Goal: Task Accomplishment & Management: Complete application form

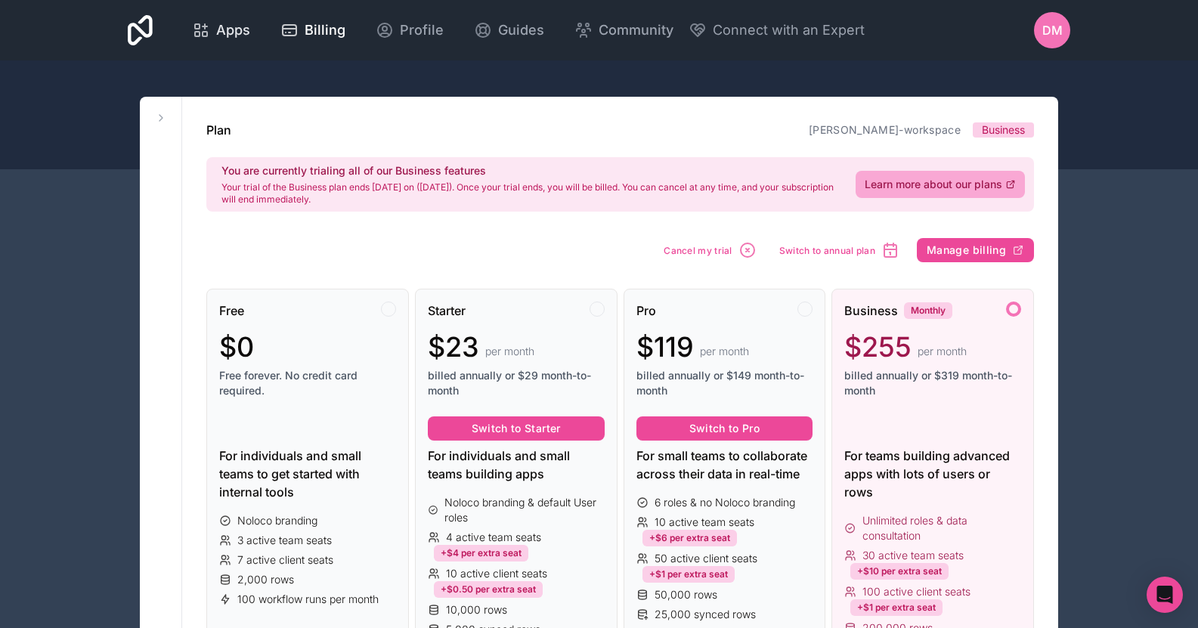
click at [218, 21] on span "Apps" at bounding box center [233, 30] width 34 height 21
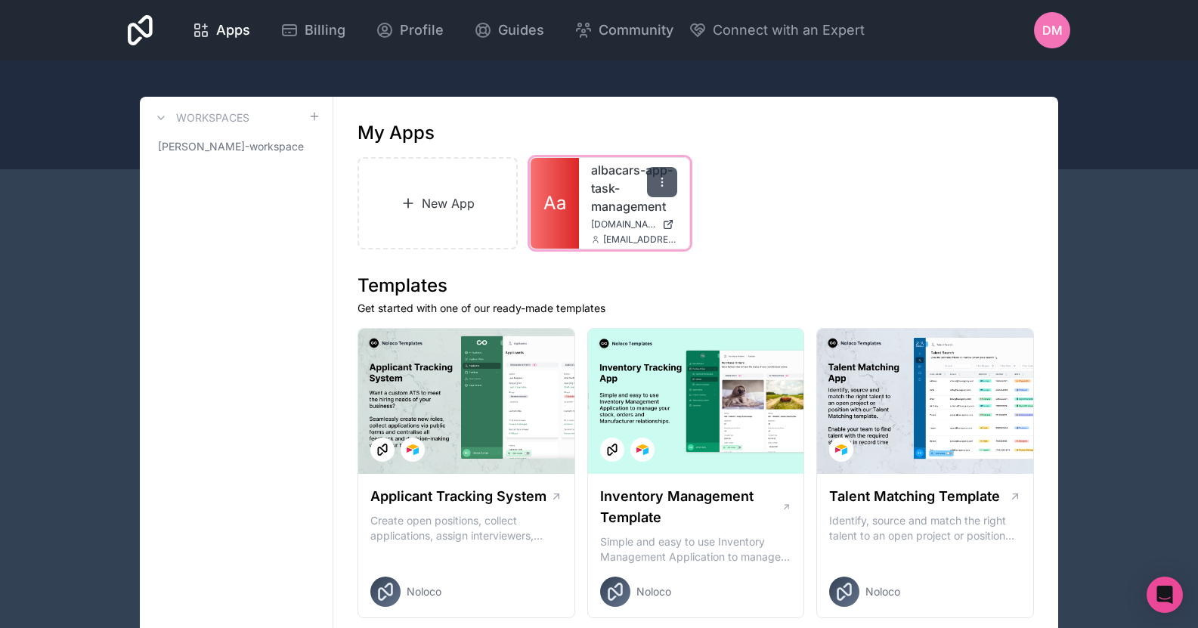
click at [662, 189] on div at bounding box center [662, 182] width 30 height 30
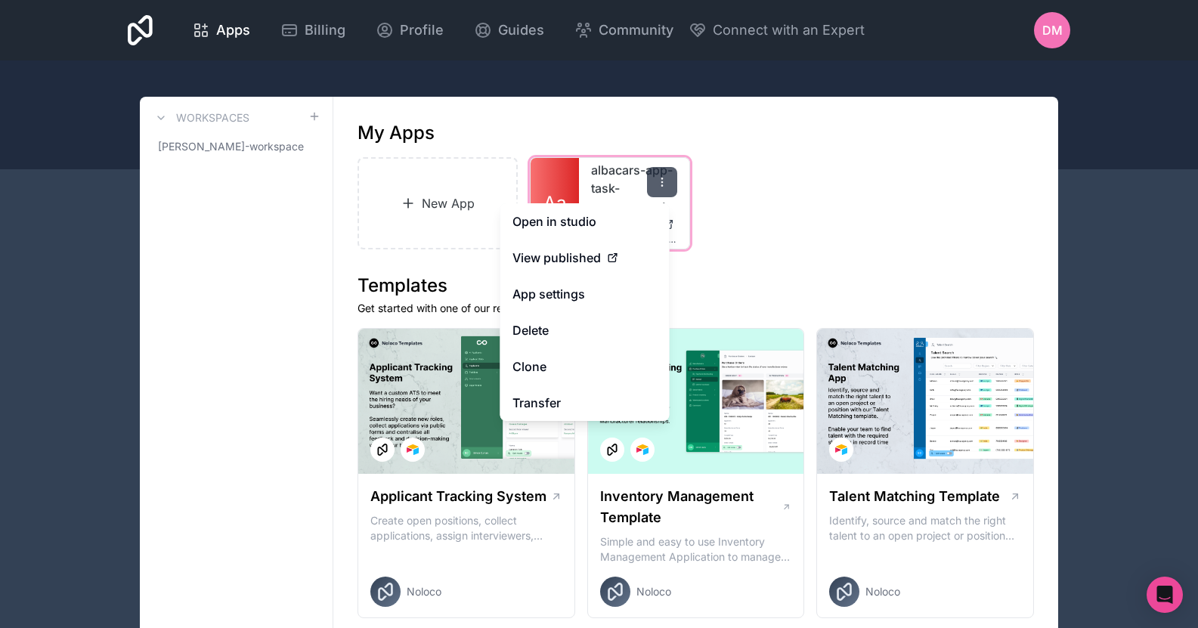
click at [674, 175] on div at bounding box center [662, 182] width 30 height 30
click at [556, 334] on button "Delete" at bounding box center [584, 330] width 169 height 36
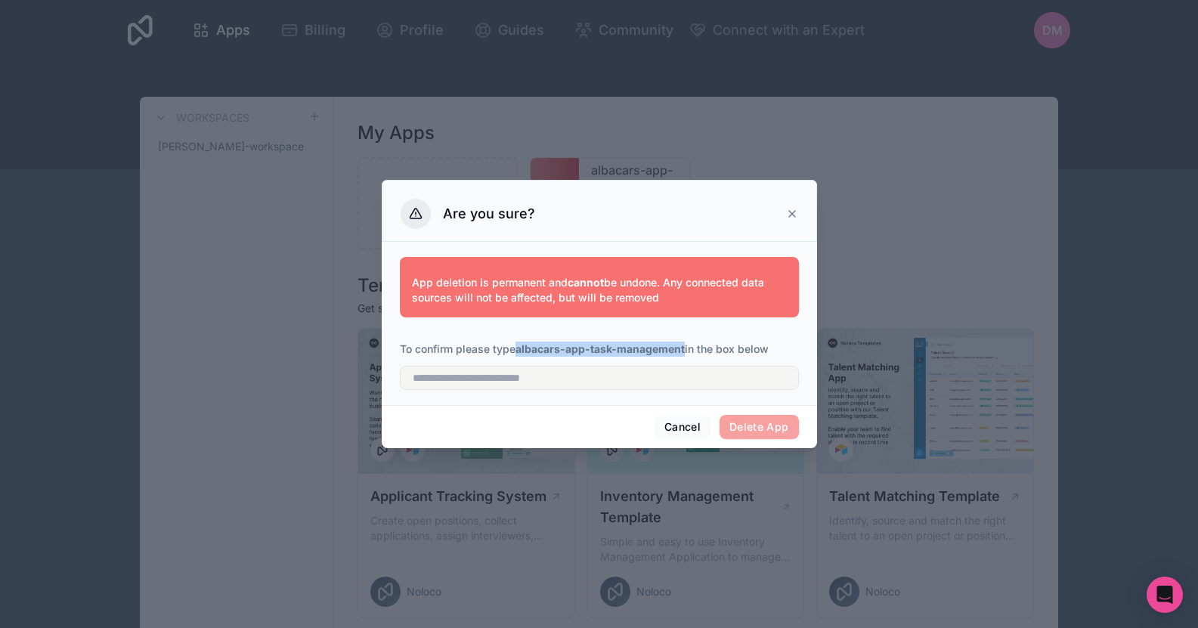
drag, startPoint x: 518, startPoint y: 350, endPoint x: 686, endPoint y: 354, distance: 168.6
click at [686, 354] on p "To confirm please type albacars-app-task-management in the box below" at bounding box center [599, 349] width 399 height 15
copy strong "albacars-app-task-management"
click at [633, 396] on div "App deletion is permanent and cannot be undone. Any connected data sources will…" at bounding box center [599, 323] width 435 height 163
click at [637, 377] on input "text" at bounding box center [599, 378] width 399 height 24
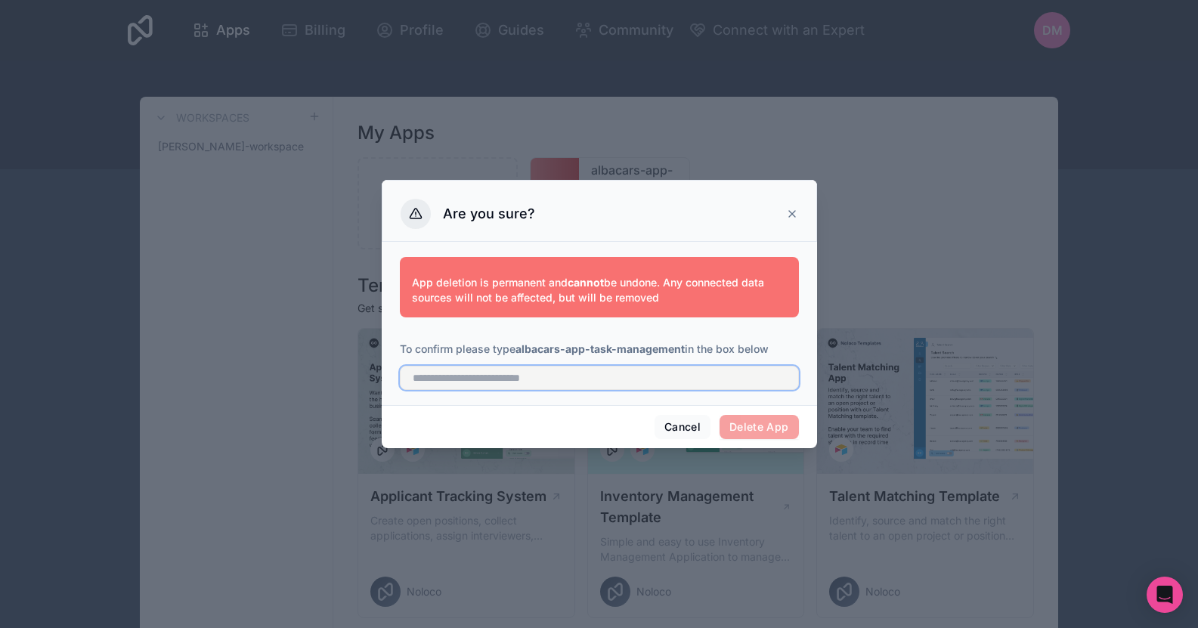
paste input "**********"
type input "**********"
click at [788, 426] on button "Delete App" at bounding box center [759, 427] width 79 height 24
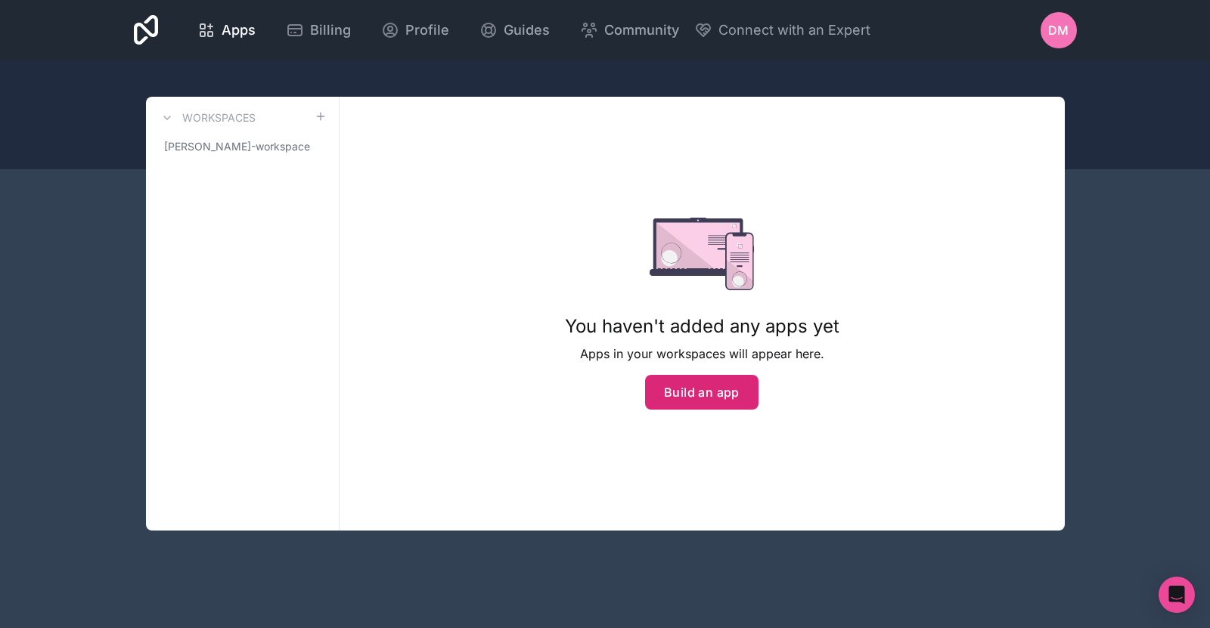
click at [691, 391] on button "Build an app" at bounding box center [701, 392] width 113 height 35
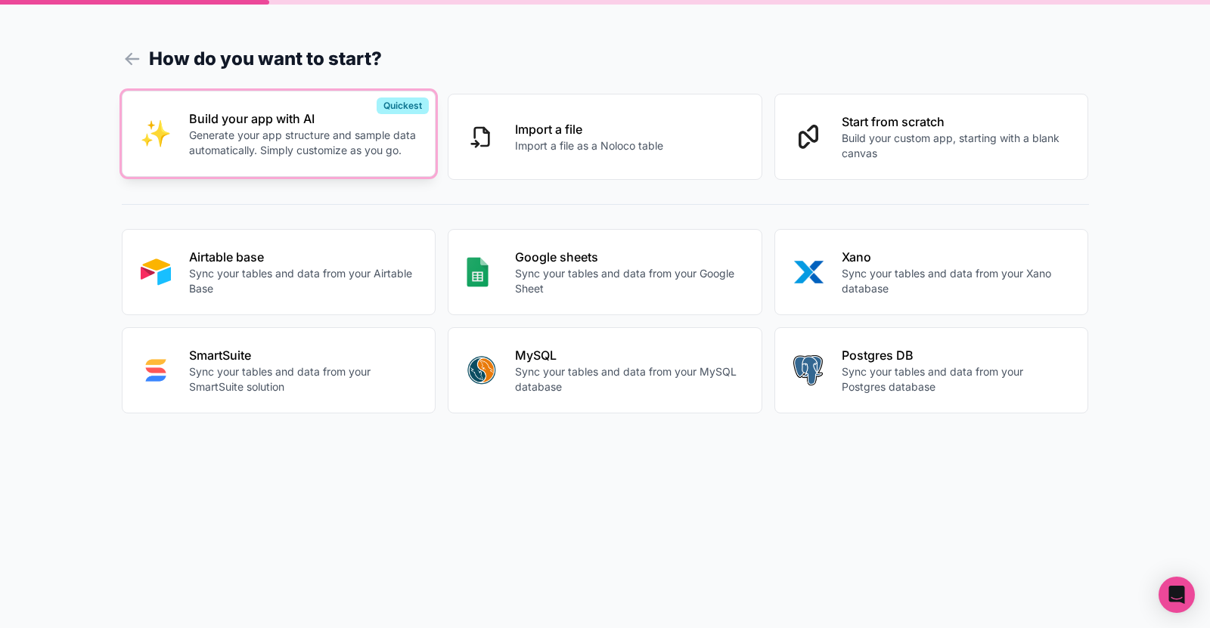
click at [234, 156] on p "Generate your app structure and sample data automatically. Simply customize as …" at bounding box center [303, 143] width 228 height 30
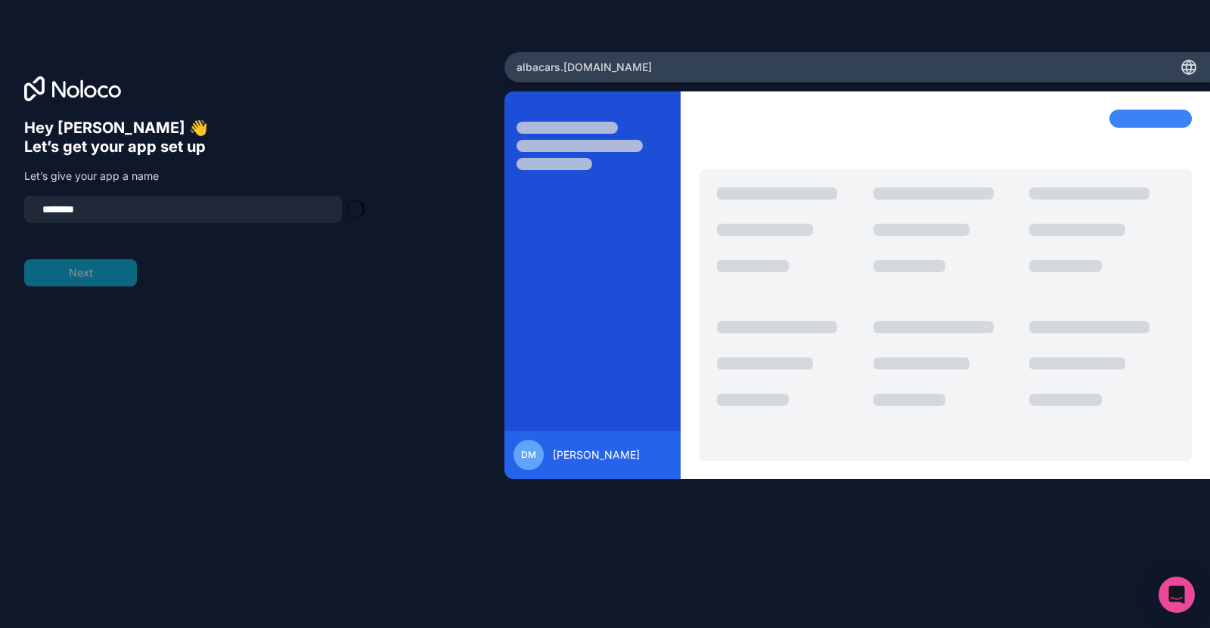
type input "**********"
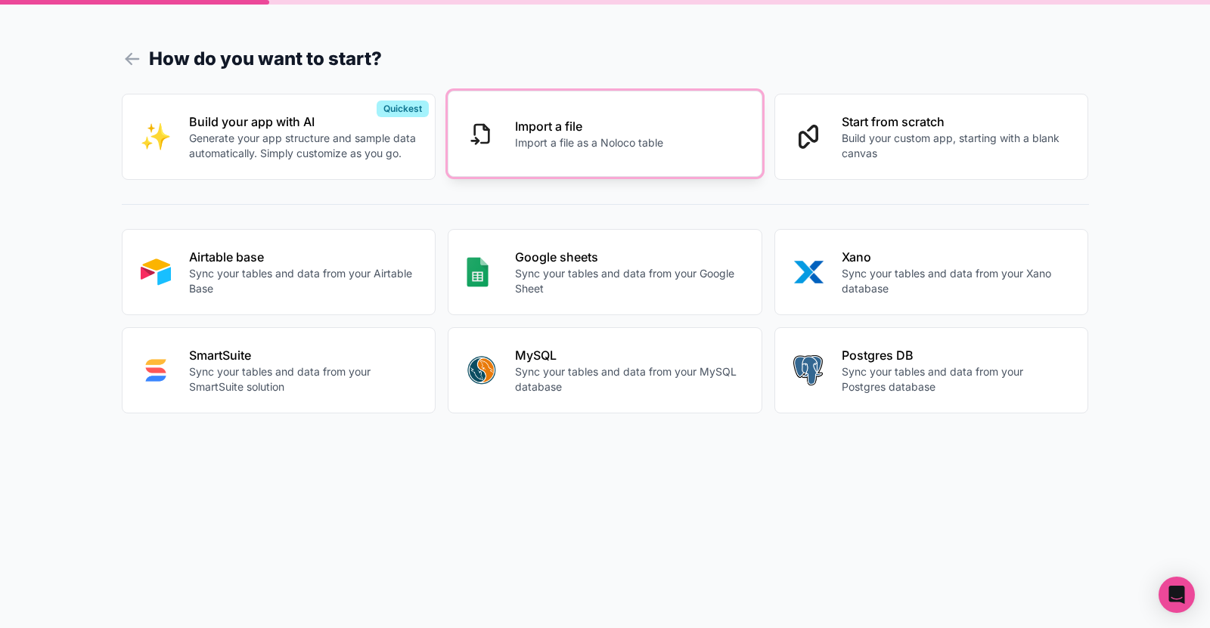
click at [693, 152] on button "Import a file Import a file as a Noloco table" at bounding box center [605, 134] width 315 height 86
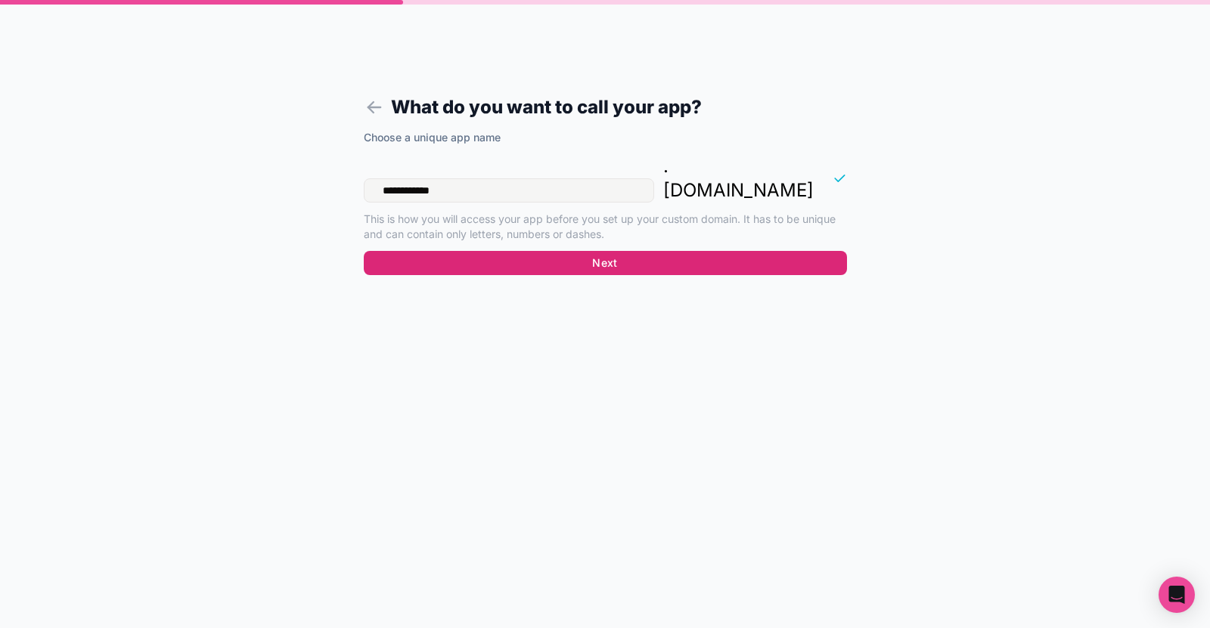
click at [624, 251] on button "Next" at bounding box center [605, 263] width 483 height 24
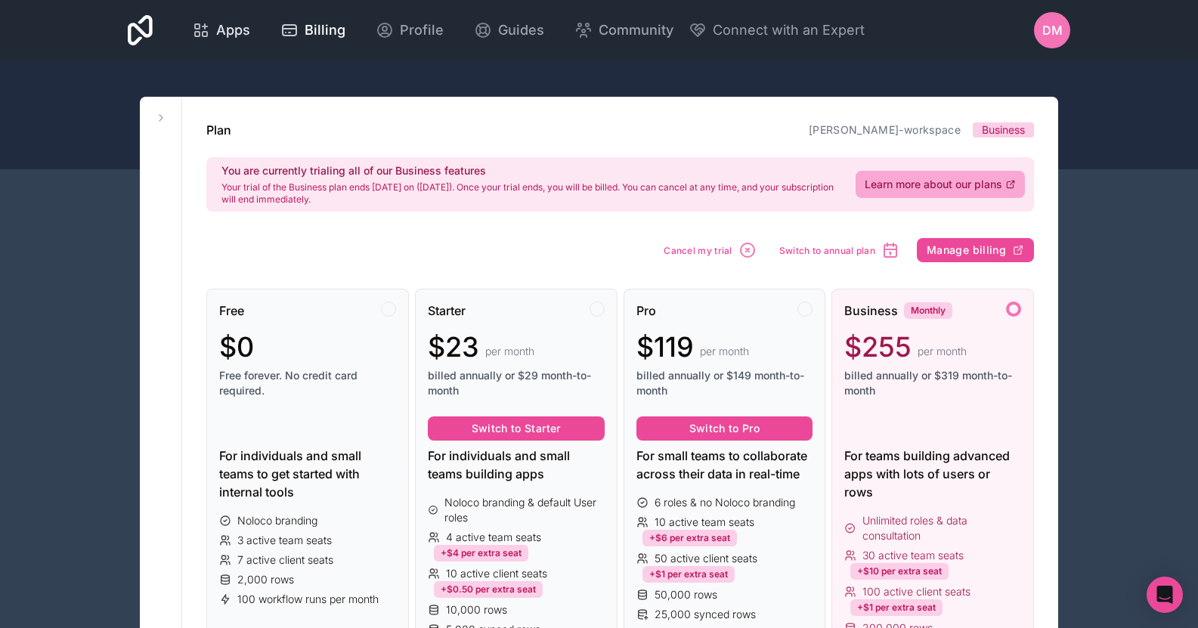
click at [222, 33] on span "Apps" at bounding box center [233, 30] width 34 height 21
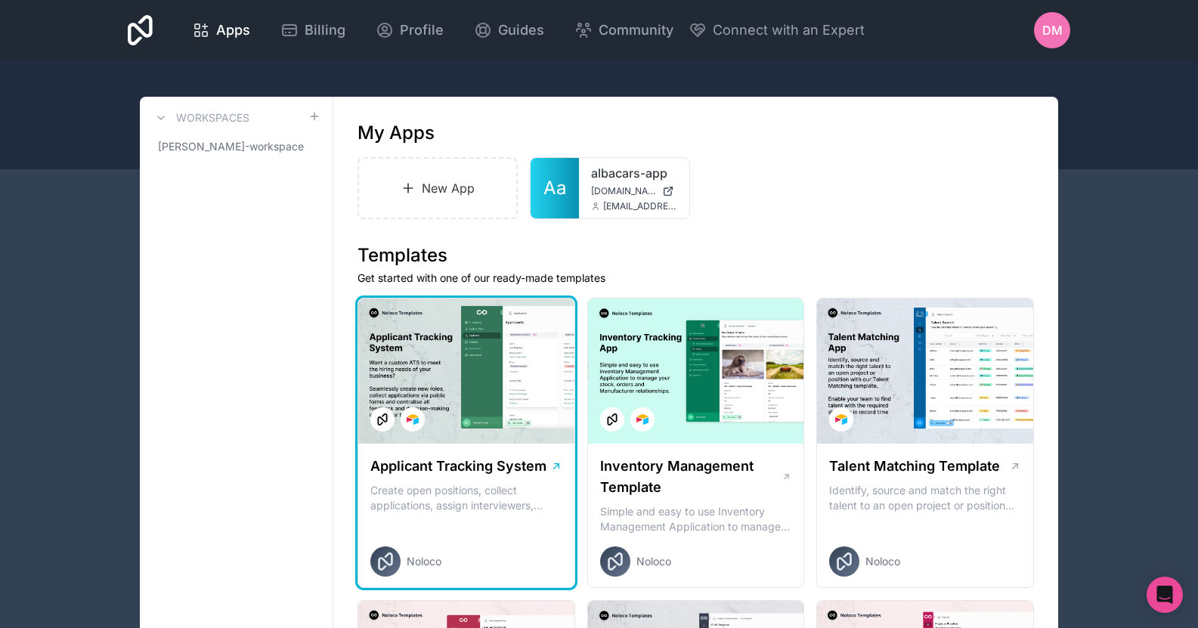
click at [469, 375] on div at bounding box center [466, 371] width 216 height 145
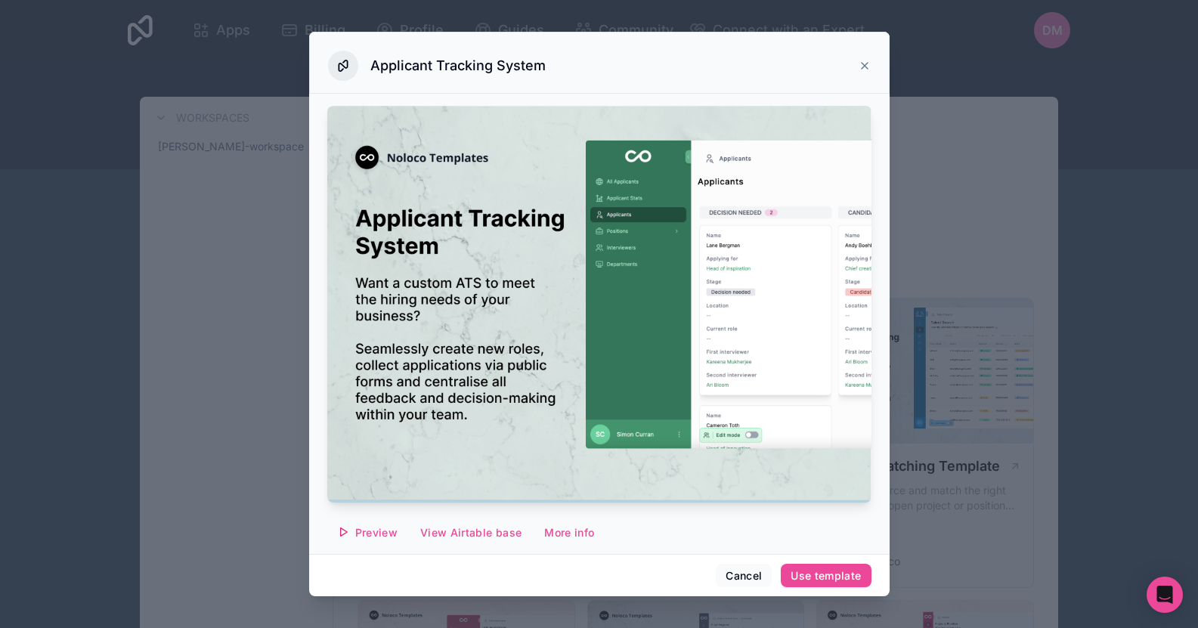
click at [280, 342] on div at bounding box center [599, 314] width 1198 height 628
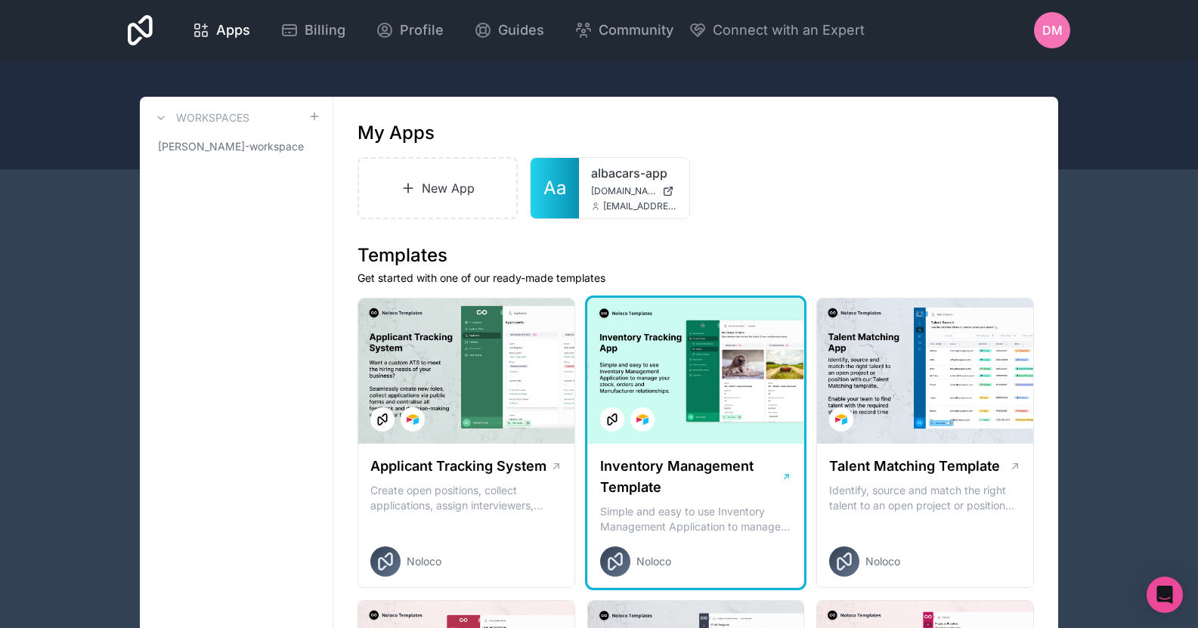
click at [726, 389] on div at bounding box center [696, 371] width 216 height 145
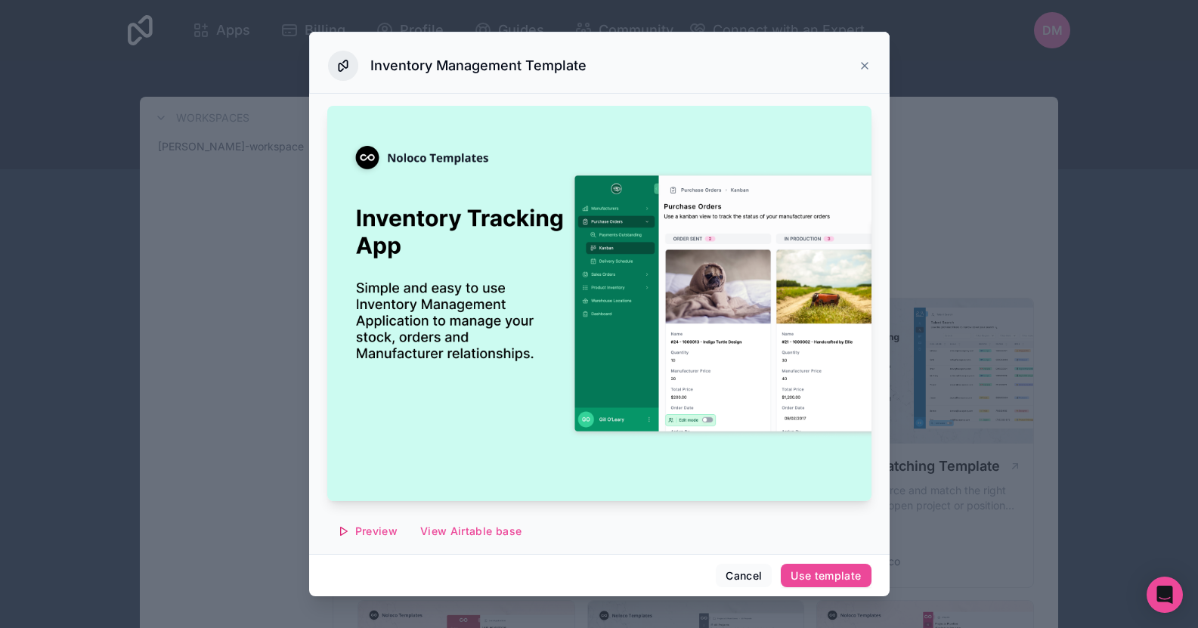
click at [936, 279] on div at bounding box center [599, 314] width 1198 height 628
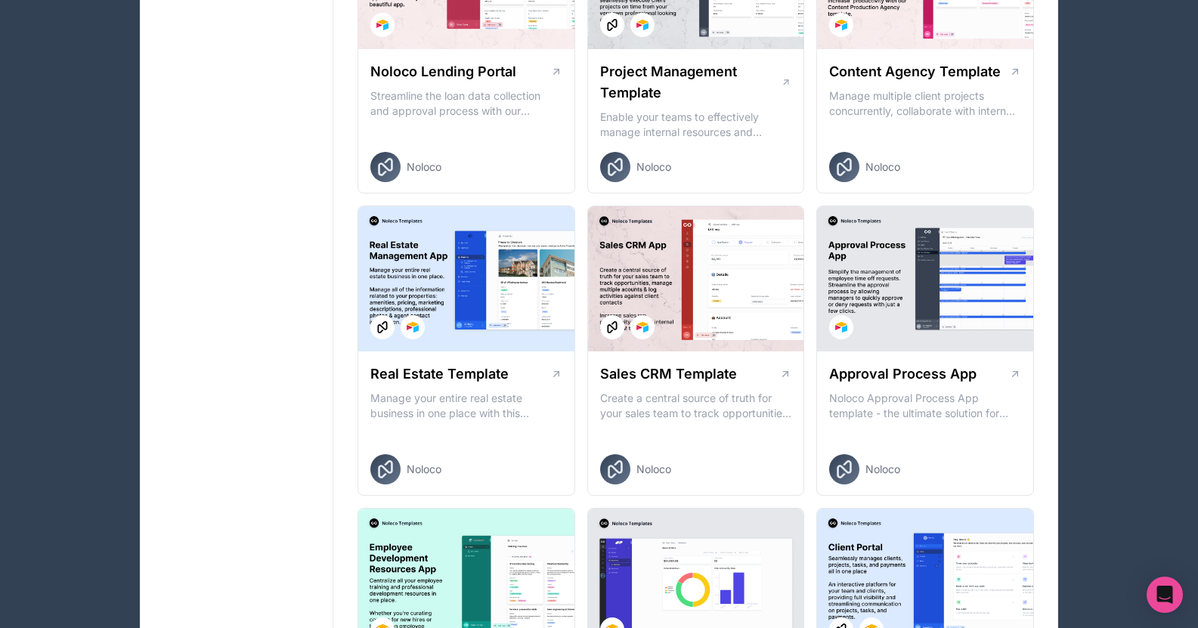
scroll to position [695, 0]
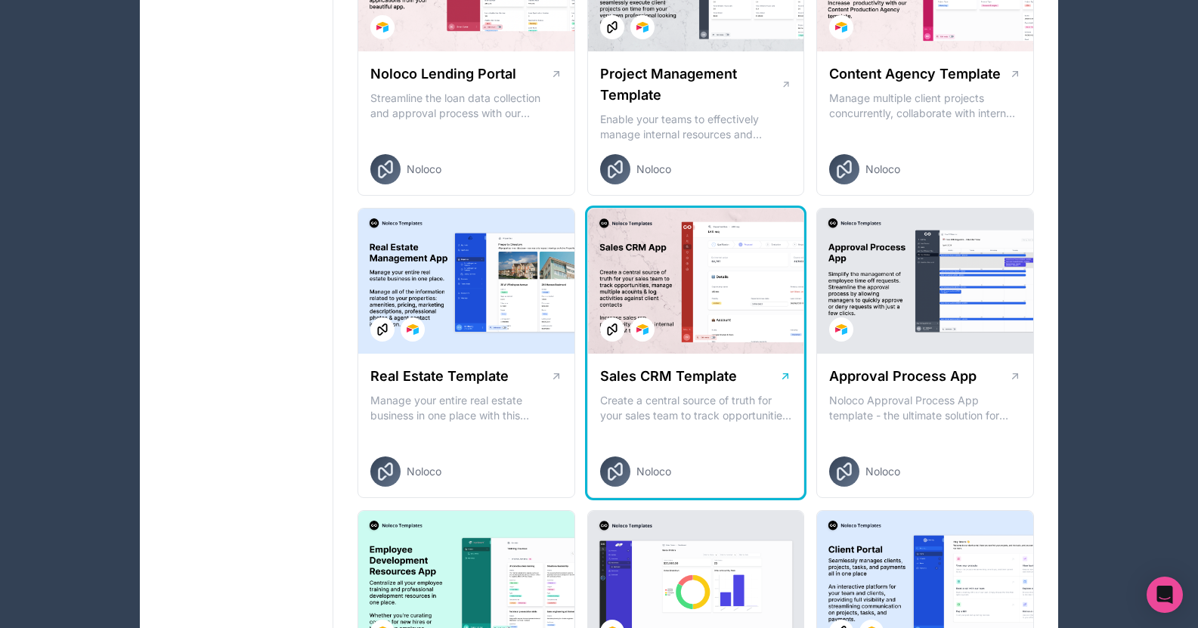
click at [644, 352] on div at bounding box center [696, 281] width 216 height 145
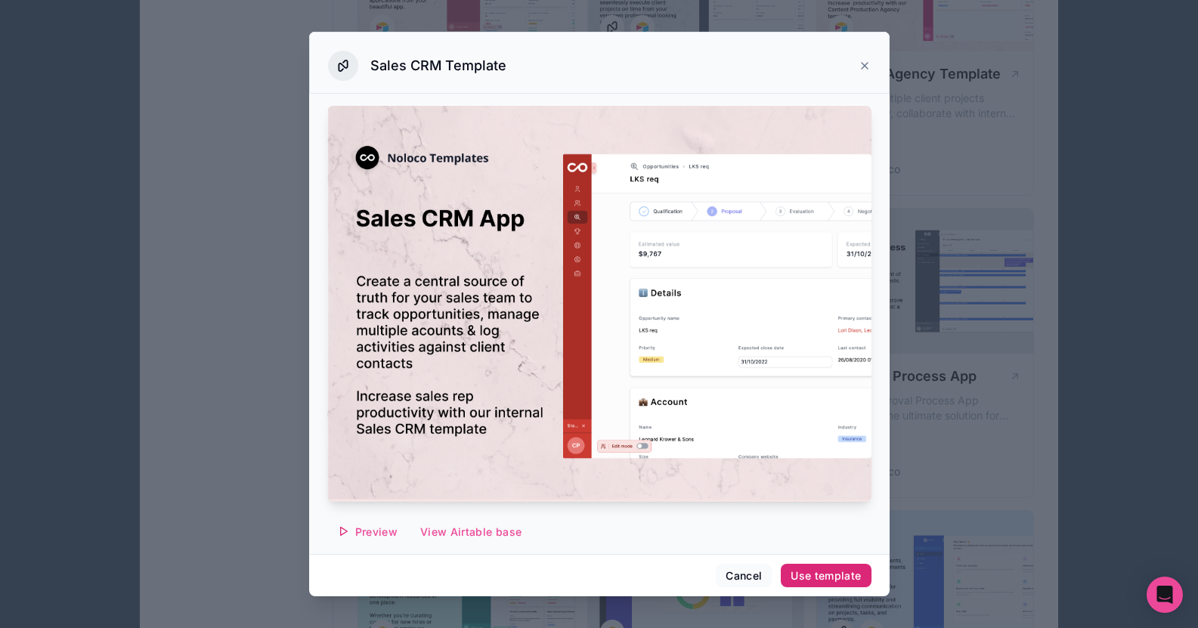
click at [811, 570] on div "Use template" at bounding box center [826, 576] width 70 height 14
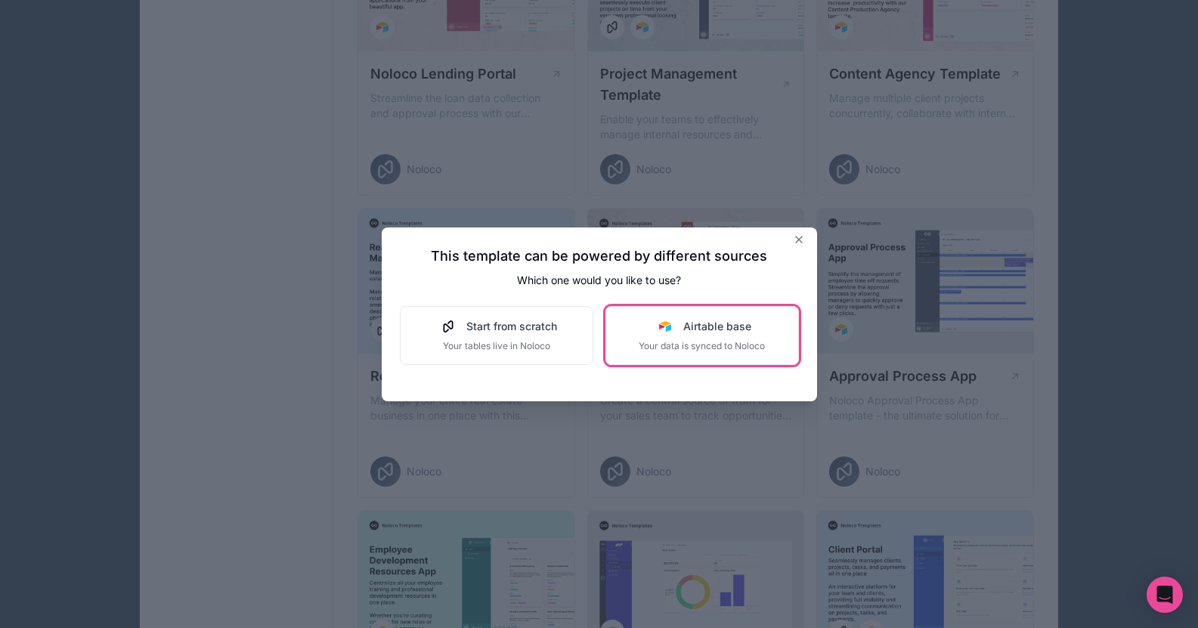
click at [676, 332] on div "Airtable base" at bounding box center [702, 326] width 126 height 15
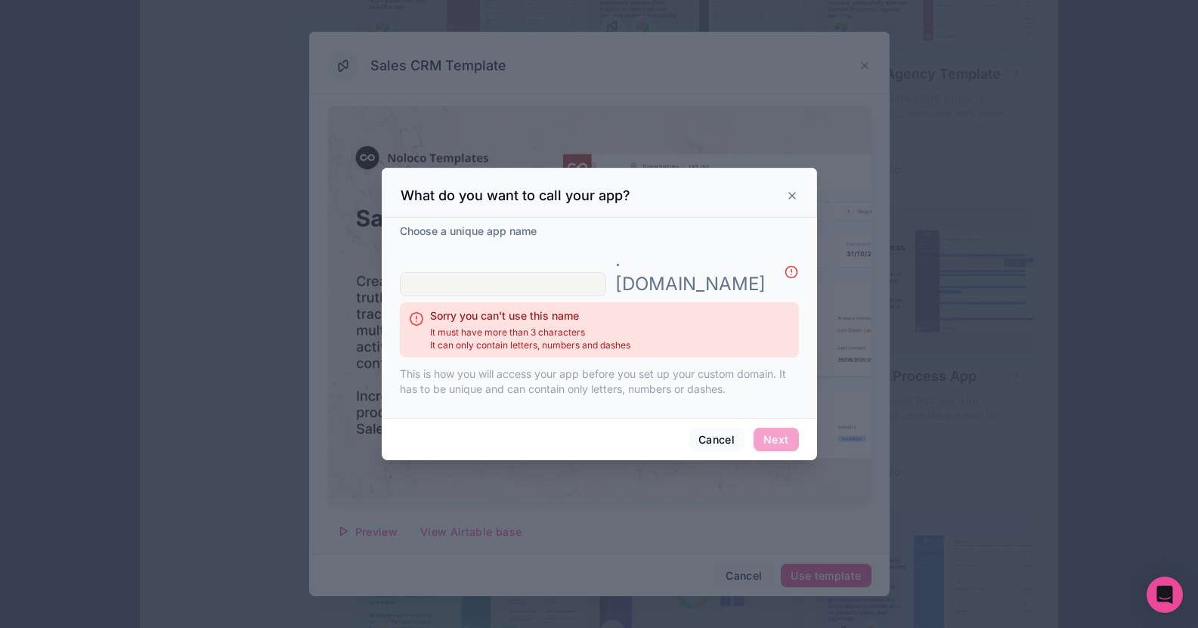
click at [584, 272] on input "text" at bounding box center [503, 284] width 206 height 24
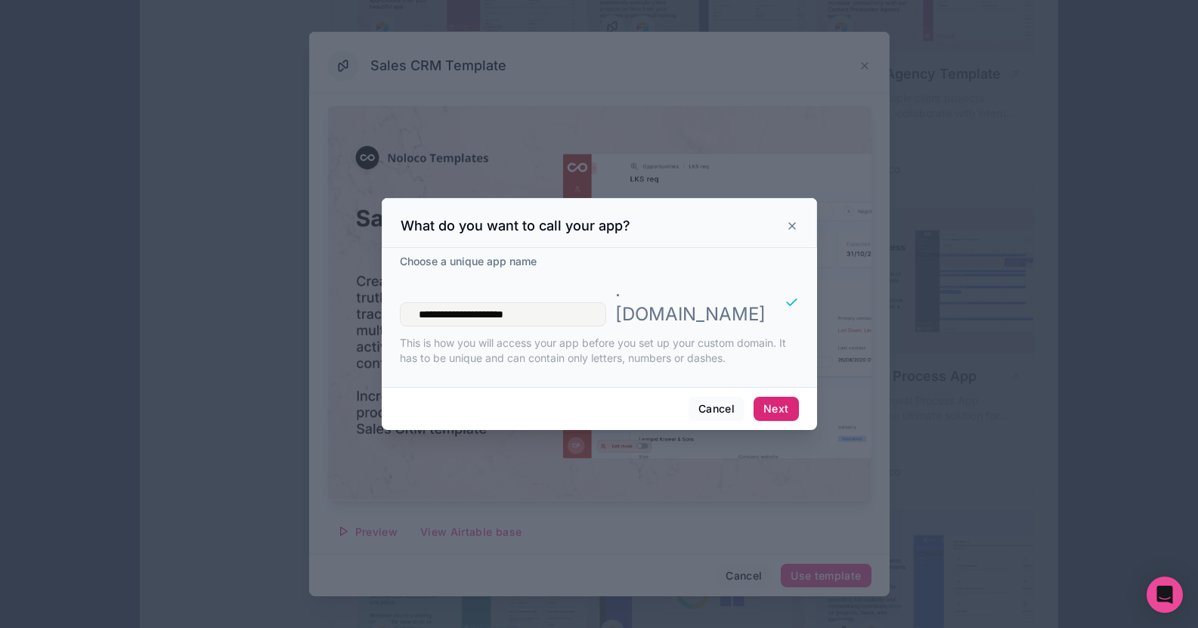
type input "**********"
click at [765, 397] on button "Next" at bounding box center [776, 409] width 45 height 24
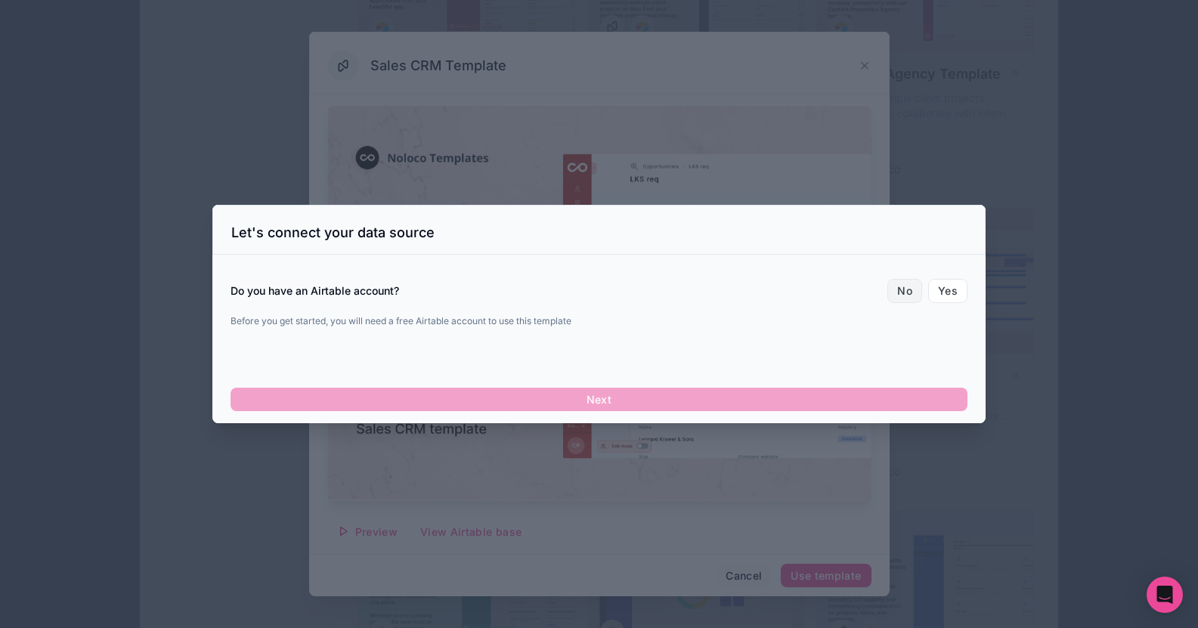
click at [906, 286] on button "No" at bounding box center [905, 291] width 35 height 24
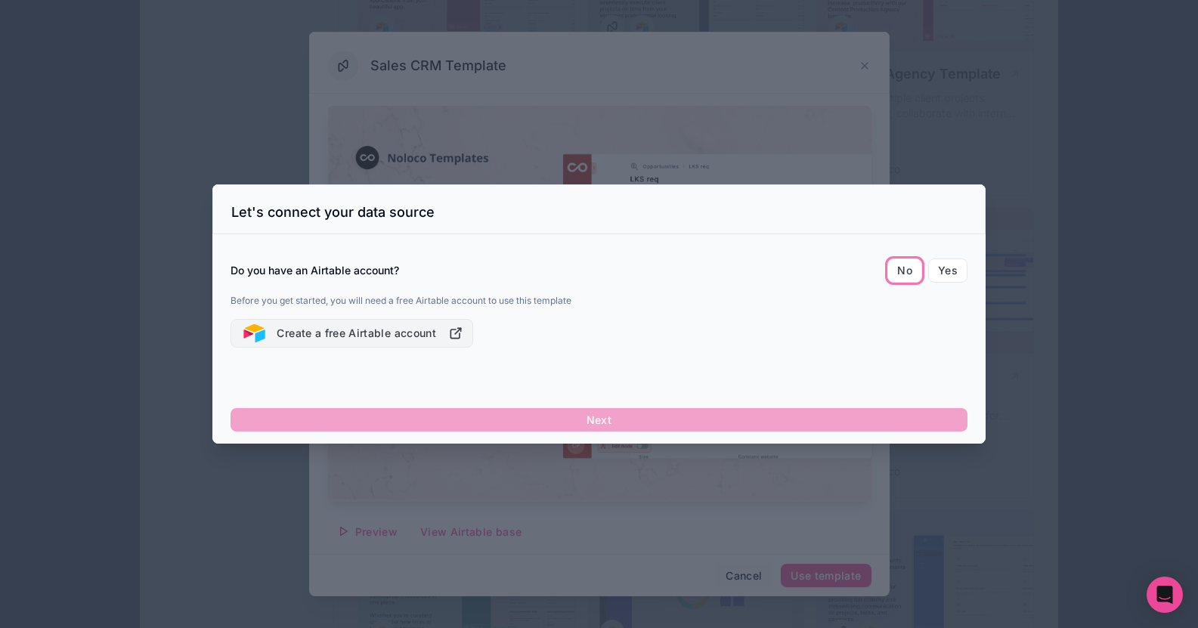
click at [381, 335] on button "Create a free Airtable account" at bounding box center [352, 333] width 243 height 29
click at [981, 100] on div at bounding box center [599, 314] width 1198 height 628
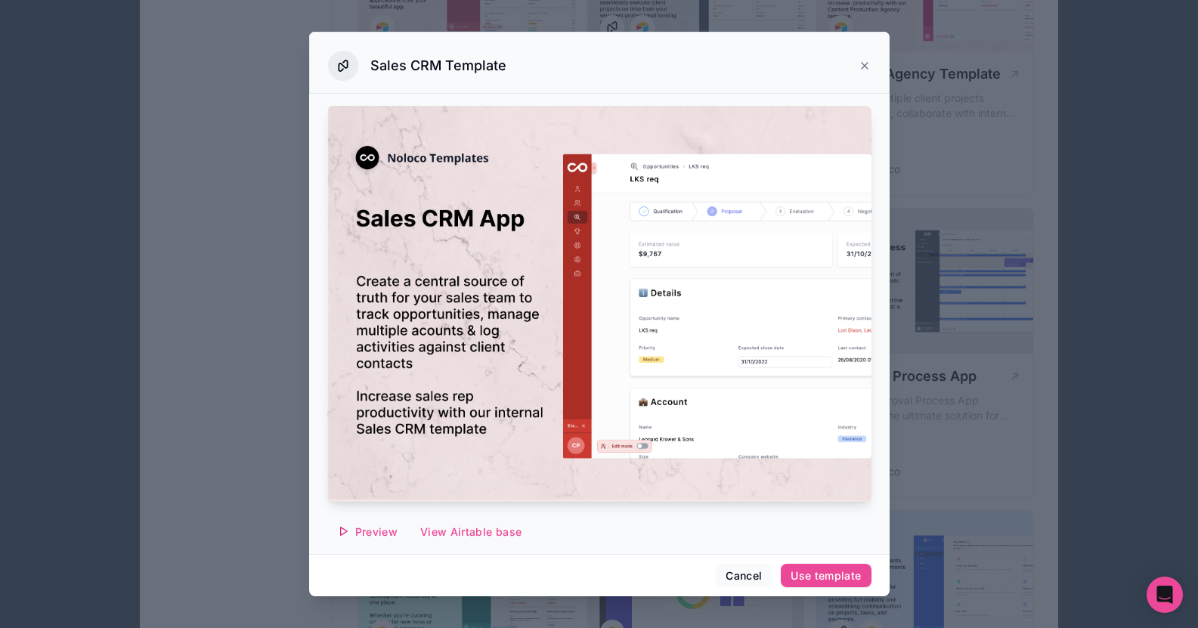
click at [869, 60] on div "Sales CRM Template" at bounding box center [599, 63] width 581 height 62
click at [860, 67] on icon at bounding box center [865, 66] width 12 height 12
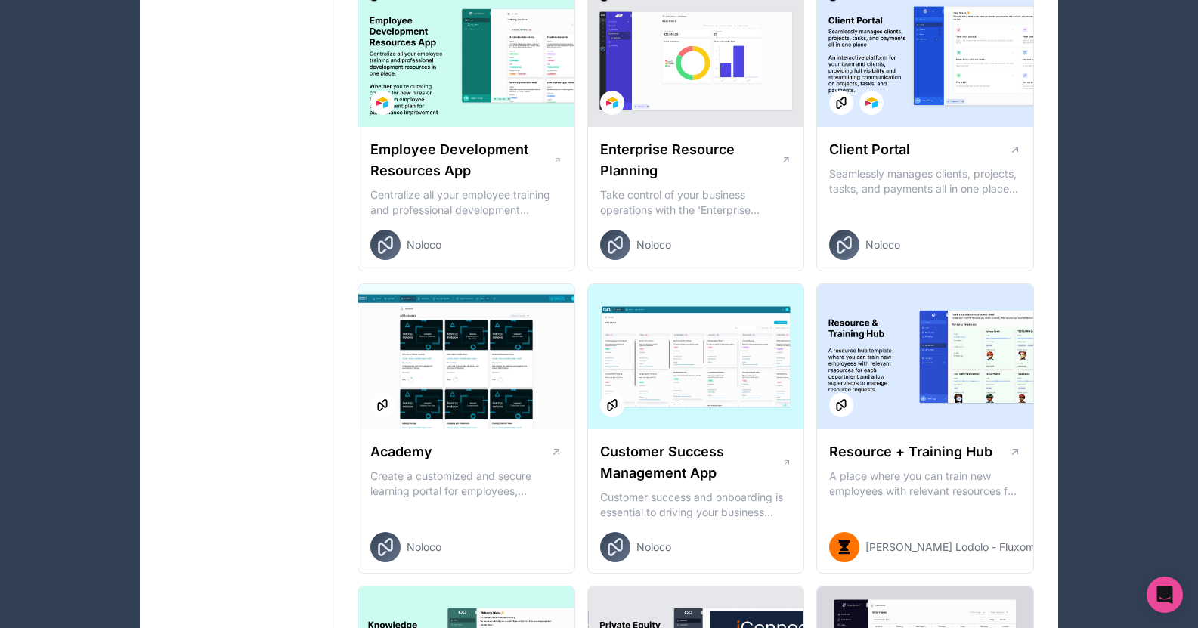
scroll to position [1401, 0]
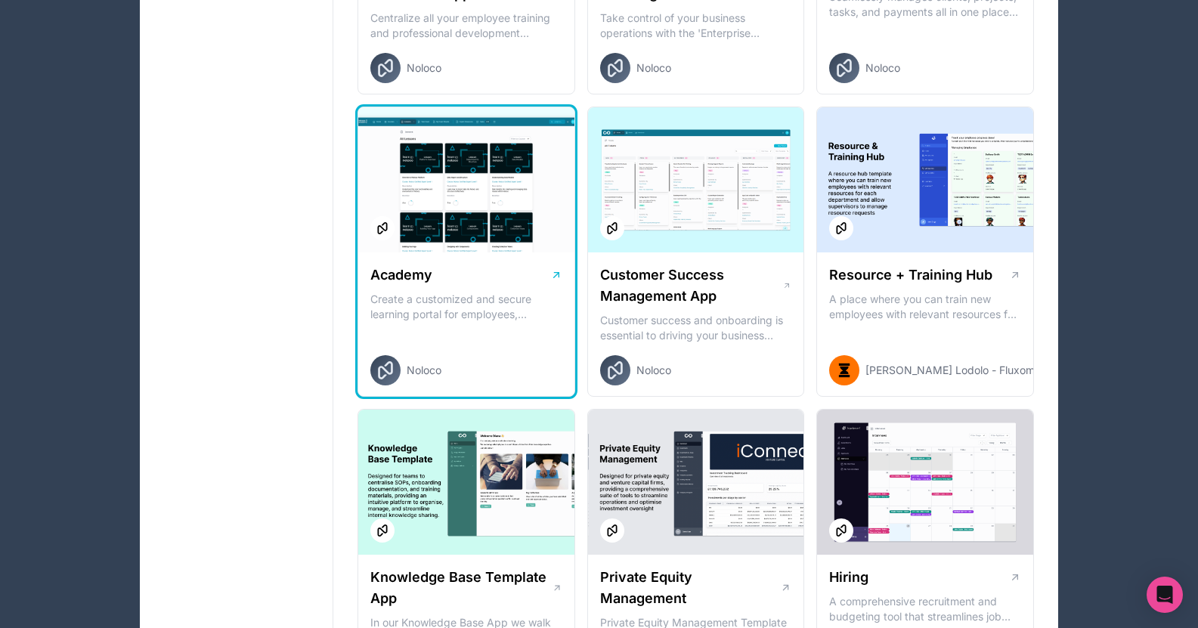
click at [452, 315] on p "Create a customized and secure learning portal for employees, customers or part…" at bounding box center [466, 307] width 192 height 30
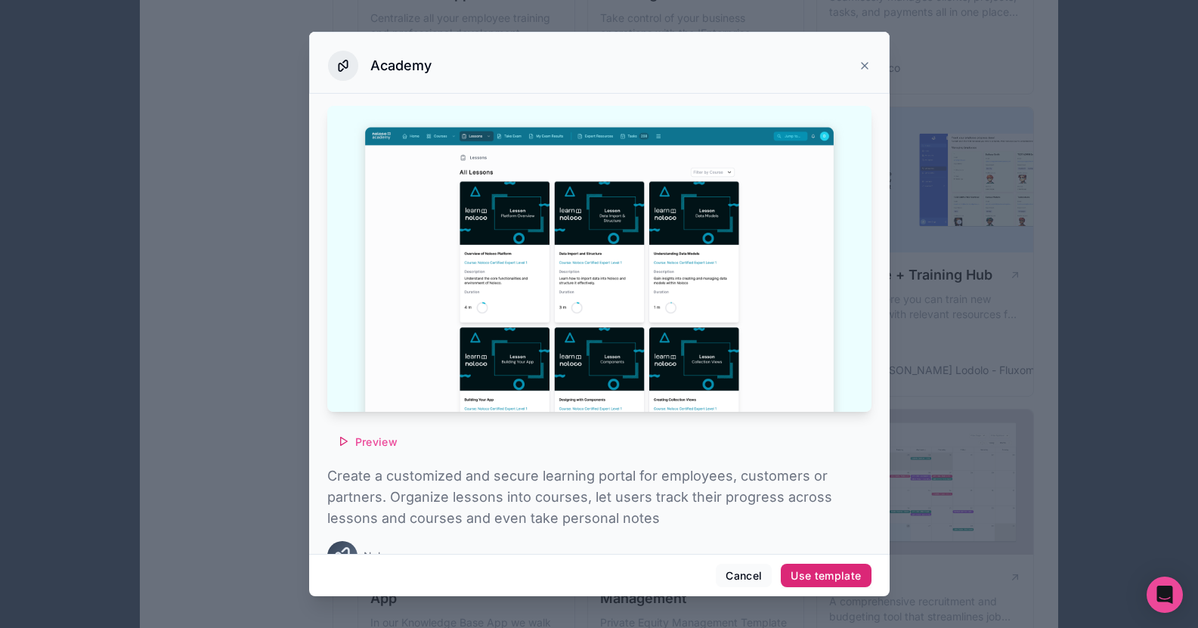
click at [811, 578] on div "Use template" at bounding box center [826, 576] width 70 height 14
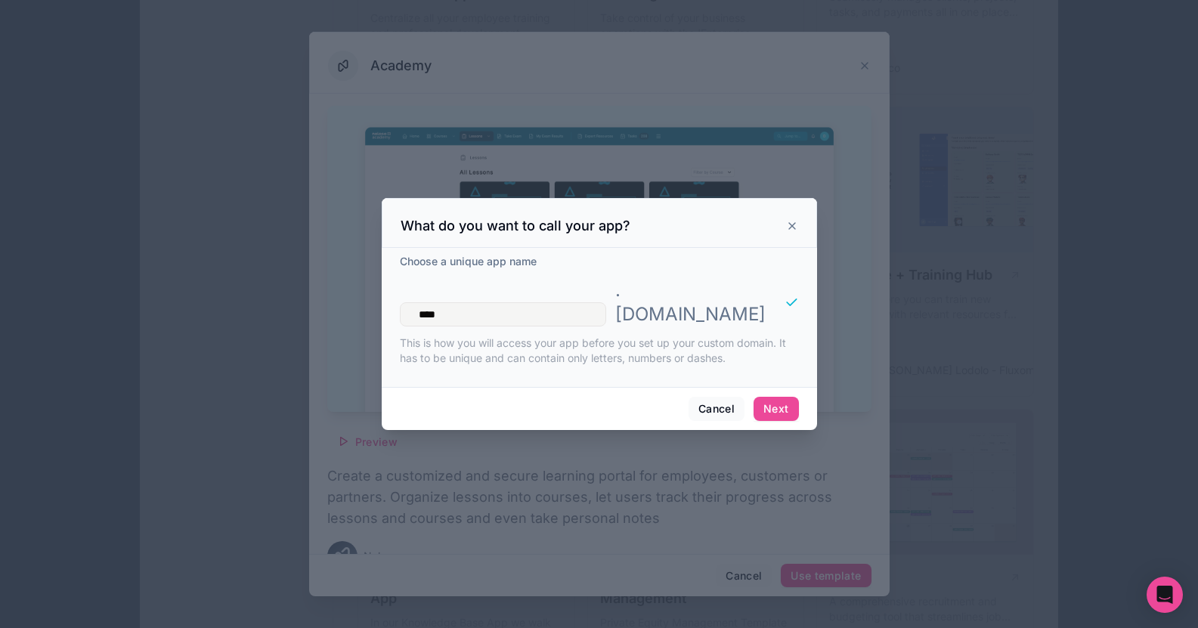
type input "****"
drag, startPoint x: 763, startPoint y: 411, endPoint x: 774, endPoint y: 402, distance: 14.5
click at [771, 404] on div "Cancel Next" at bounding box center [599, 408] width 435 height 43
click at [774, 402] on button "Next" at bounding box center [776, 409] width 45 height 24
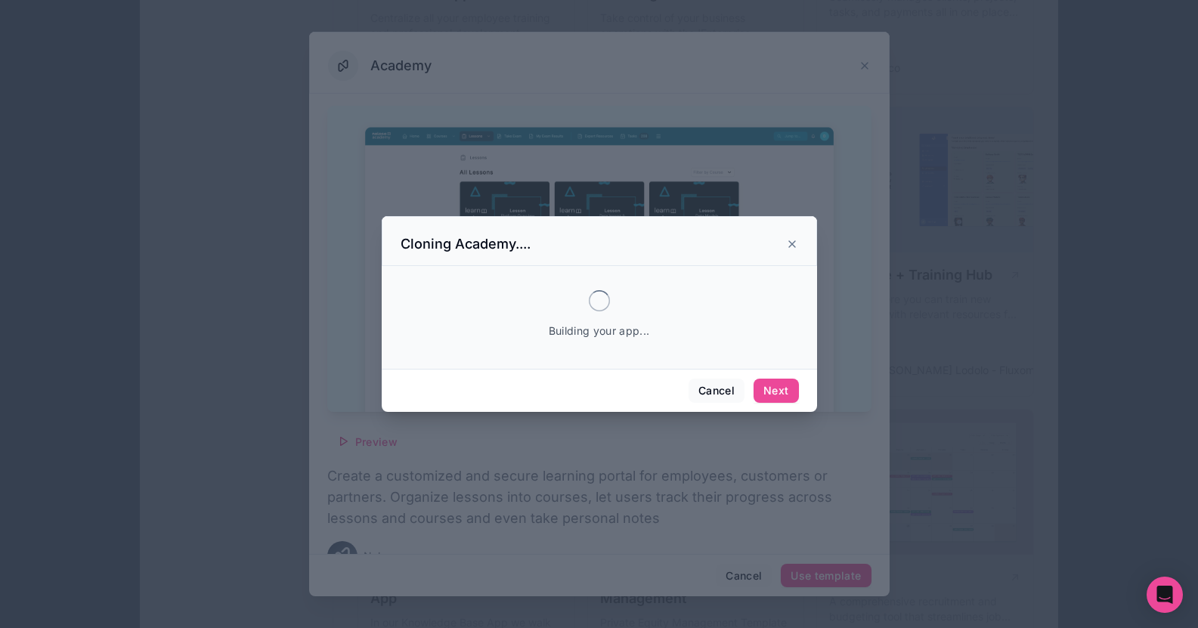
click at [809, 219] on div "Cloning Academy...." at bounding box center [599, 241] width 435 height 50
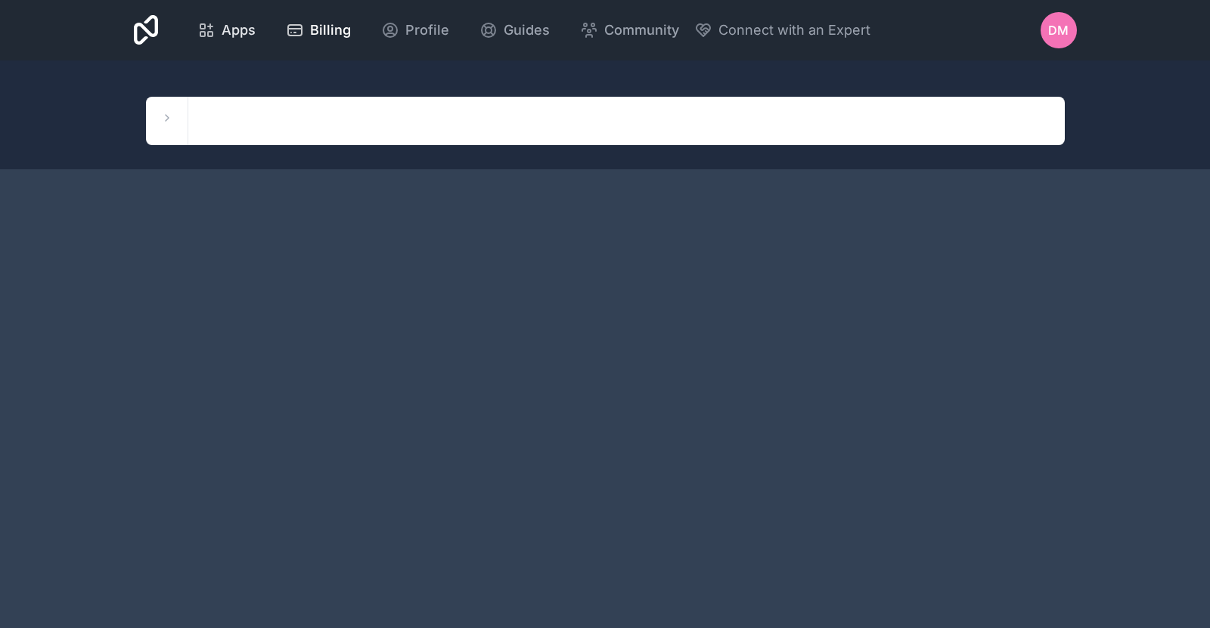
click at [219, 27] on div "Apps" at bounding box center [226, 30] width 58 height 21
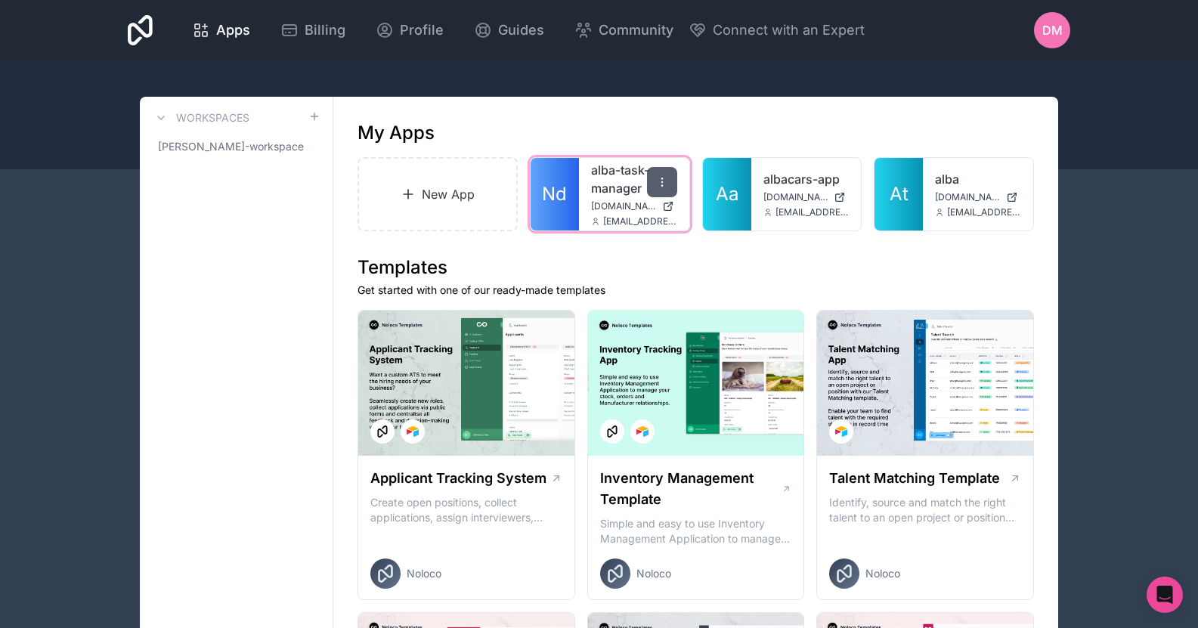
click at [669, 179] on div at bounding box center [662, 182] width 30 height 30
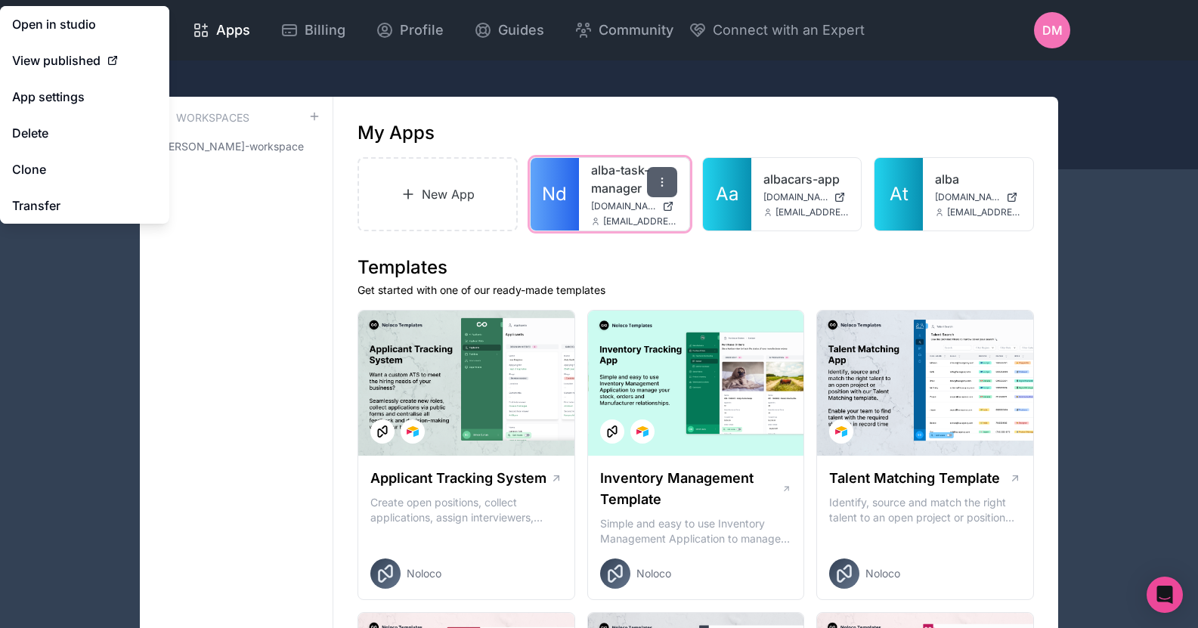
click at [667, 183] on icon at bounding box center [662, 182] width 12 height 12
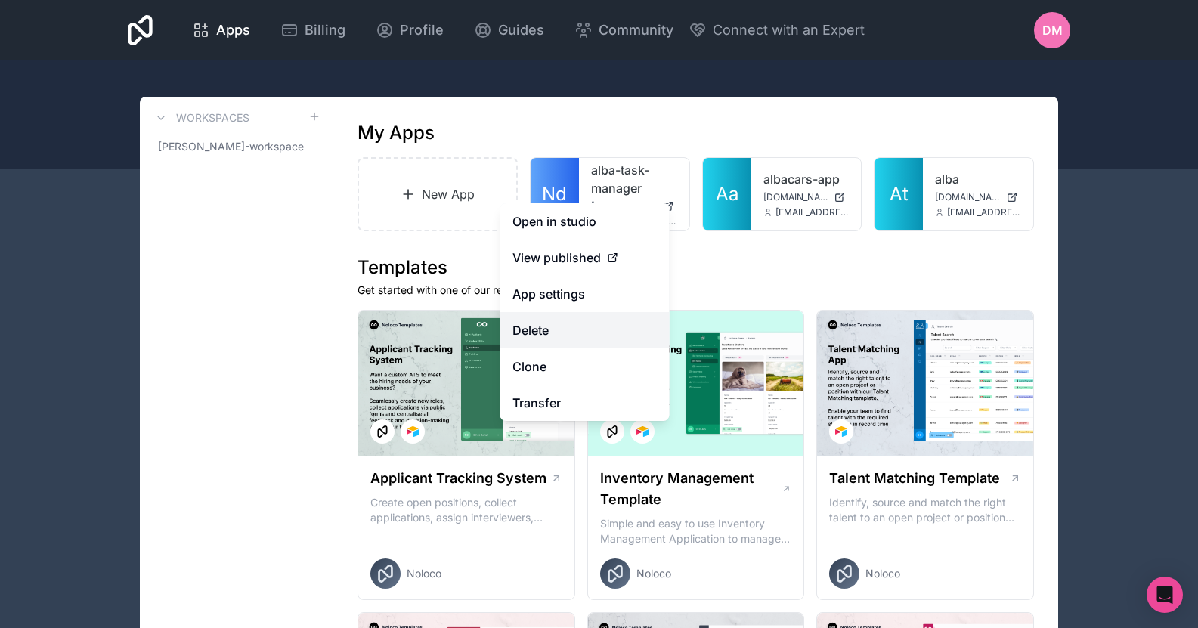
click at [585, 335] on button "Delete" at bounding box center [584, 330] width 169 height 36
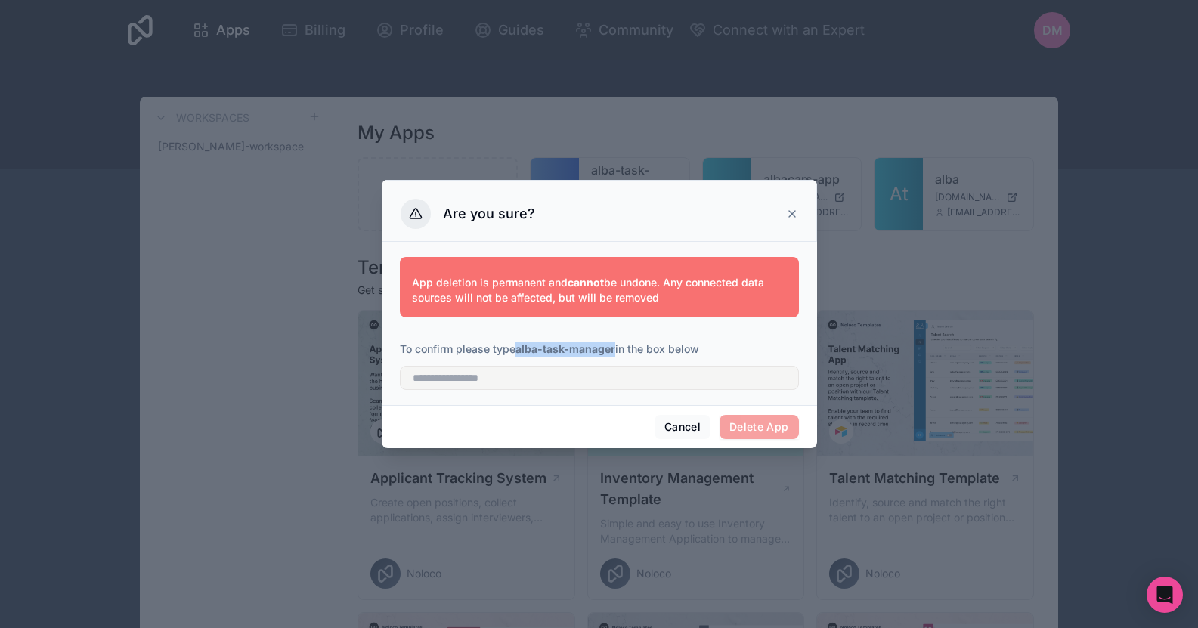
drag, startPoint x: 518, startPoint y: 352, endPoint x: 617, endPoint y: 355, distance: 99.1
click at [617, 355] on p "To confirm please type alba-task-manager in the box below" at bounding box center [599, 349] width 399 height 15
copy strong "alba-task-manager"
click at [612, 367] on input "text" at bounding box center [599, 378] width 399 height 24
paste input "**********"
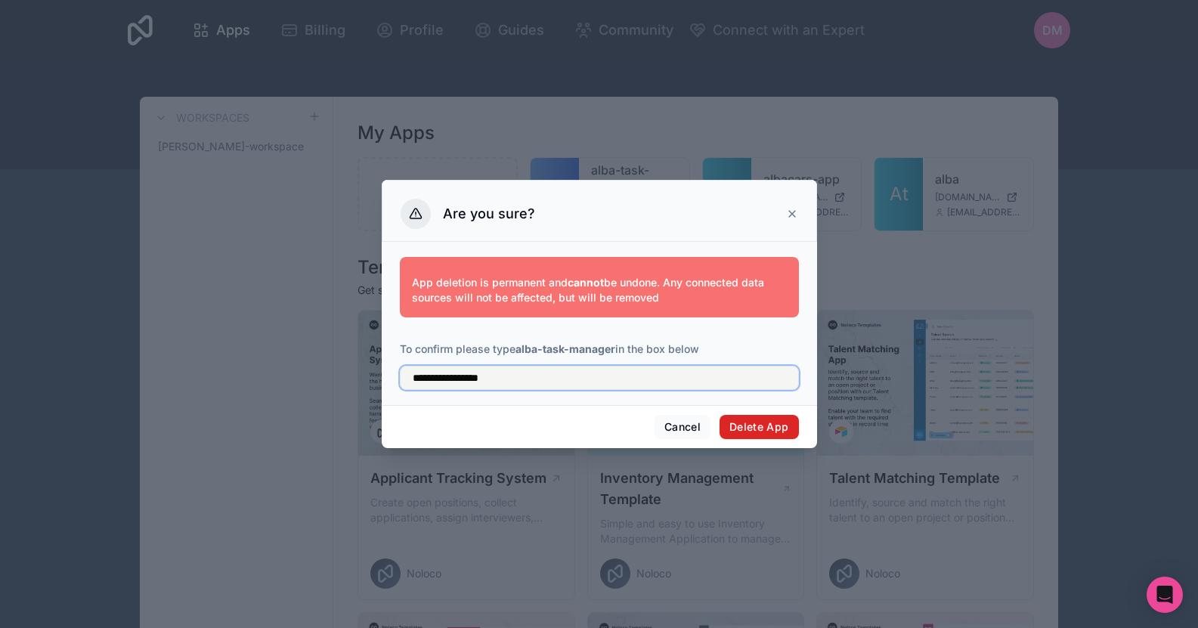
type input "**********"
click at [776, 426] on button "Delete App" at bounding box center [759, 427] width 79 height 24
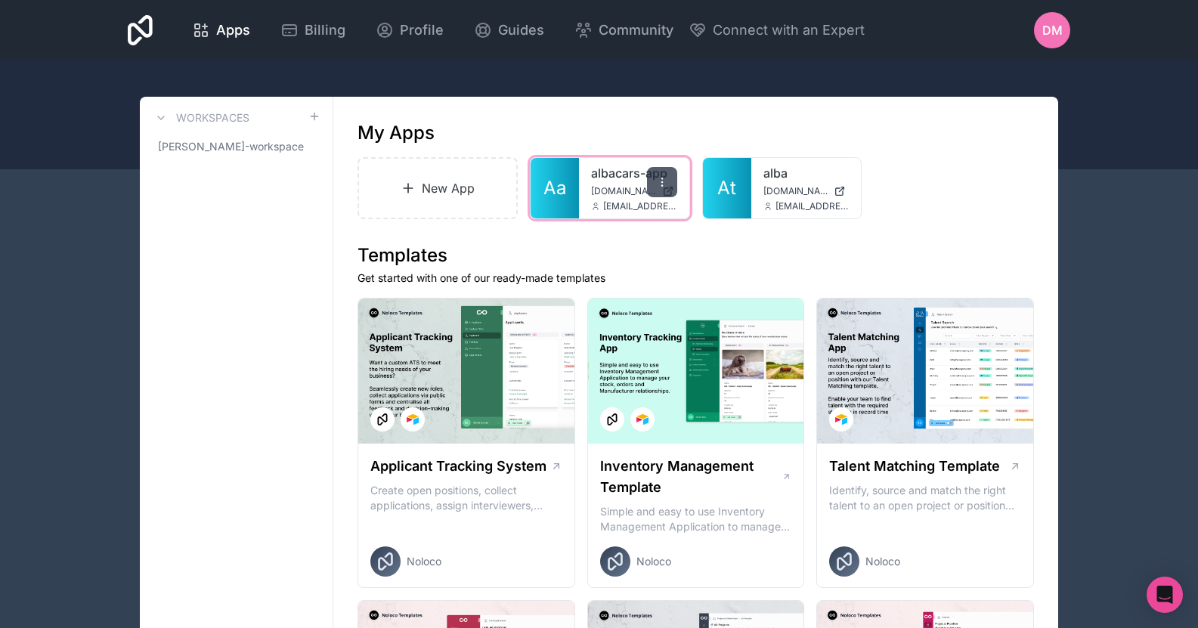
click at [665, 184] on icon at bounding box center [662, 182] width 12 height 12
click at [669, 178] on div at bounding box center [662, 182] width 30 height 30
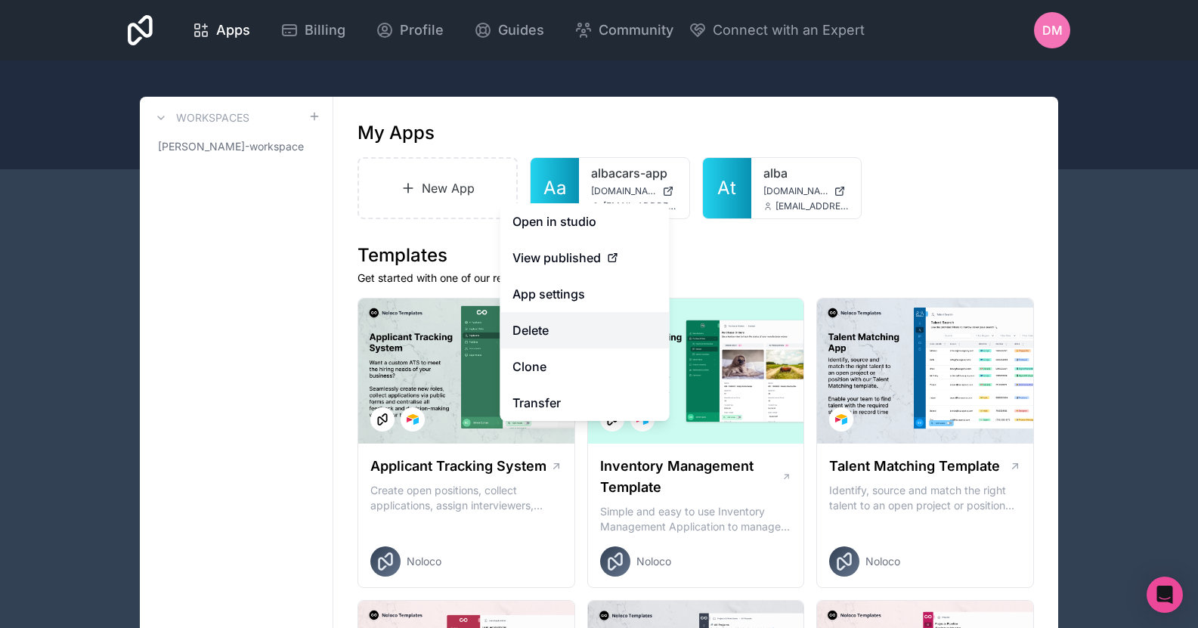
click at [550, 331] on button "Delete" at bounding box center [584, 330] width 169 height 36
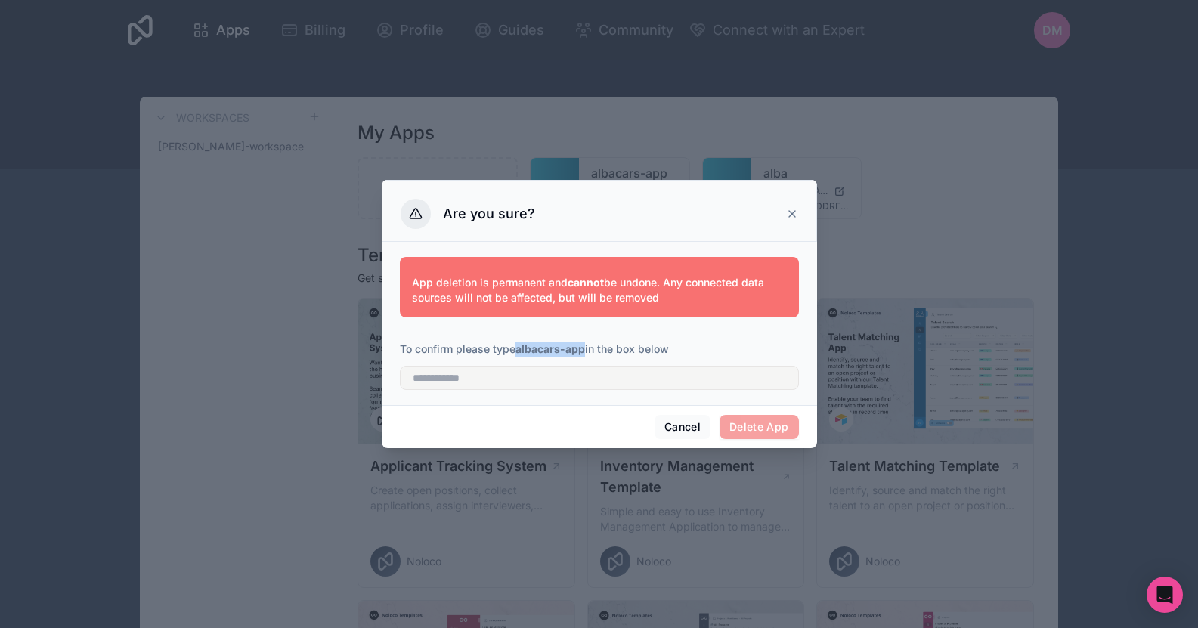
drag, startPoint x: 518, startPoint y: 349, endPoint x: 586, endPoint y: 353, distance: 68.1
click at [586, 353] on p "To confirm please type albacars-app in the box below" at bounding box center [599, 349] width 399 height 15
copy strong "albacars-app"
click at [584, 377] on input "text" at bounding box center [599, 378] width 399 height 24
paste input "**********"
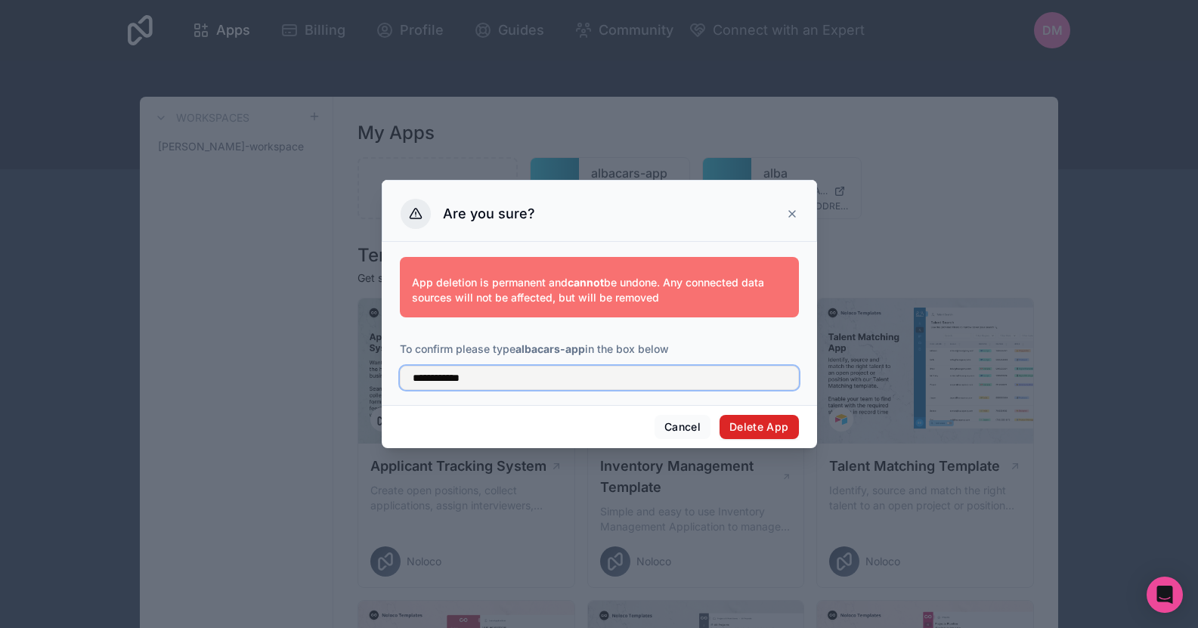
type input "**********"
click at [782, 426] on button "Delete App" at bounding box center [759, 427] width 79 height 24
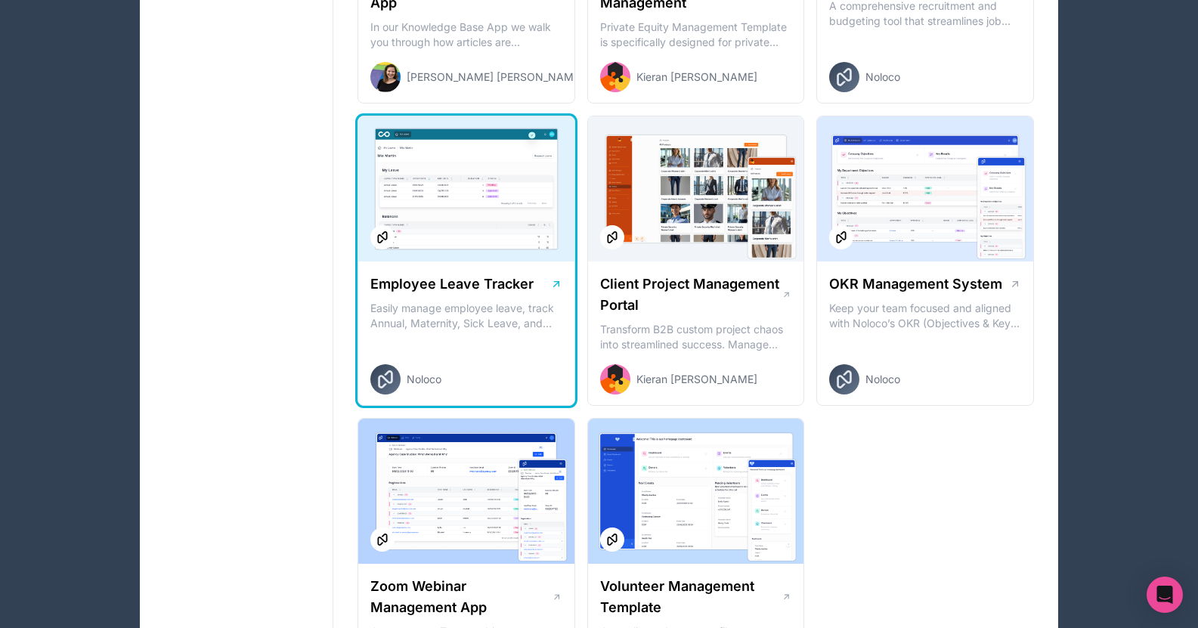
scroll to position [1820, 0]
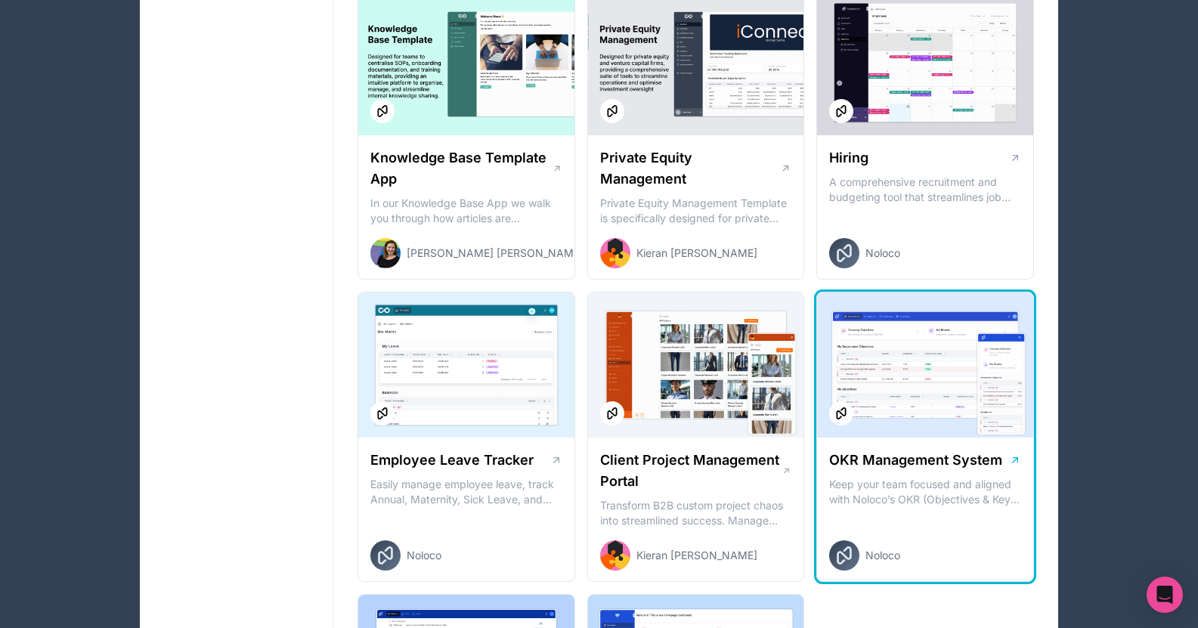
click at [928, 387] on div at bounding box center [925, 365] width 216 height 145
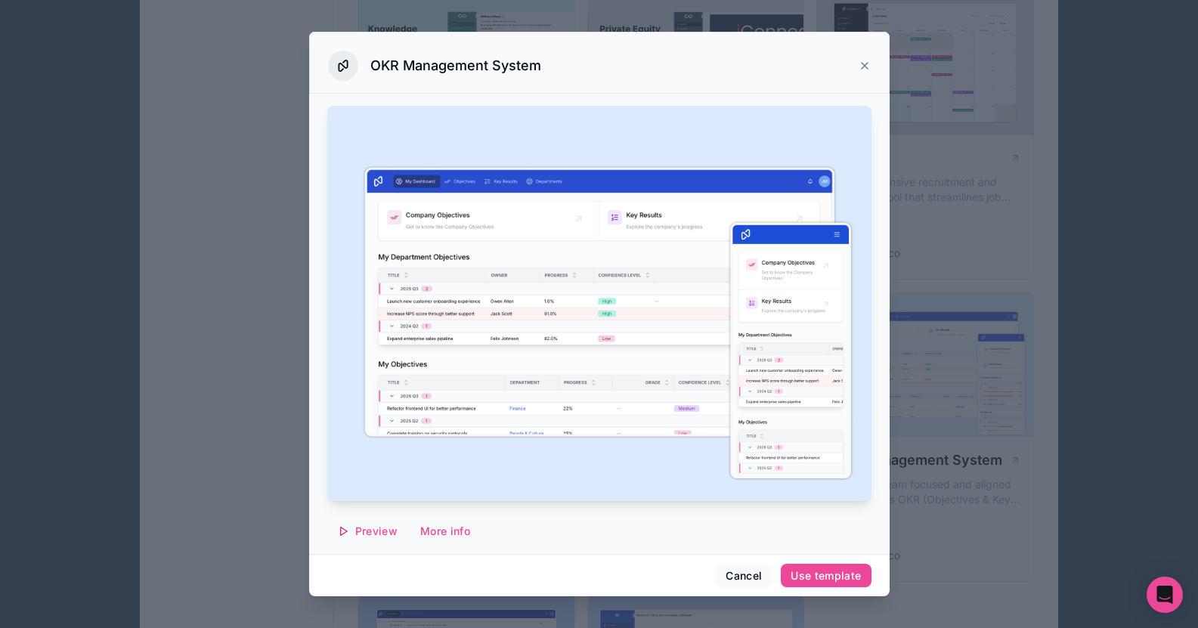
click at [950, 257] on div at bounding box center [599, 314] width 1198 height 628
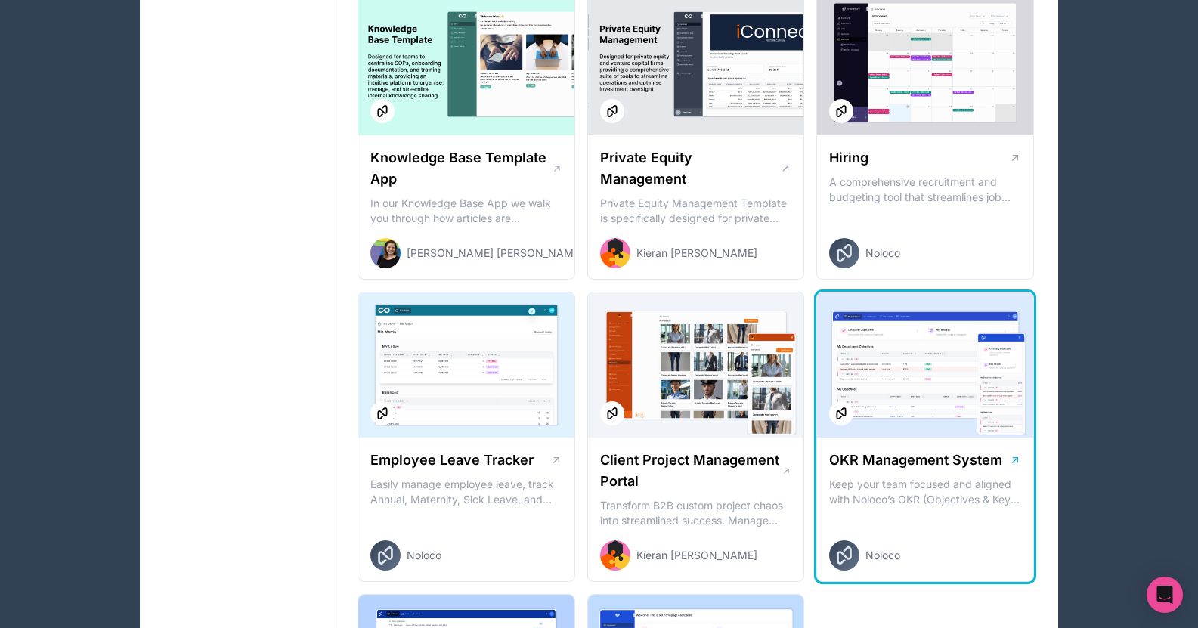
scroll to position [1644, 0]
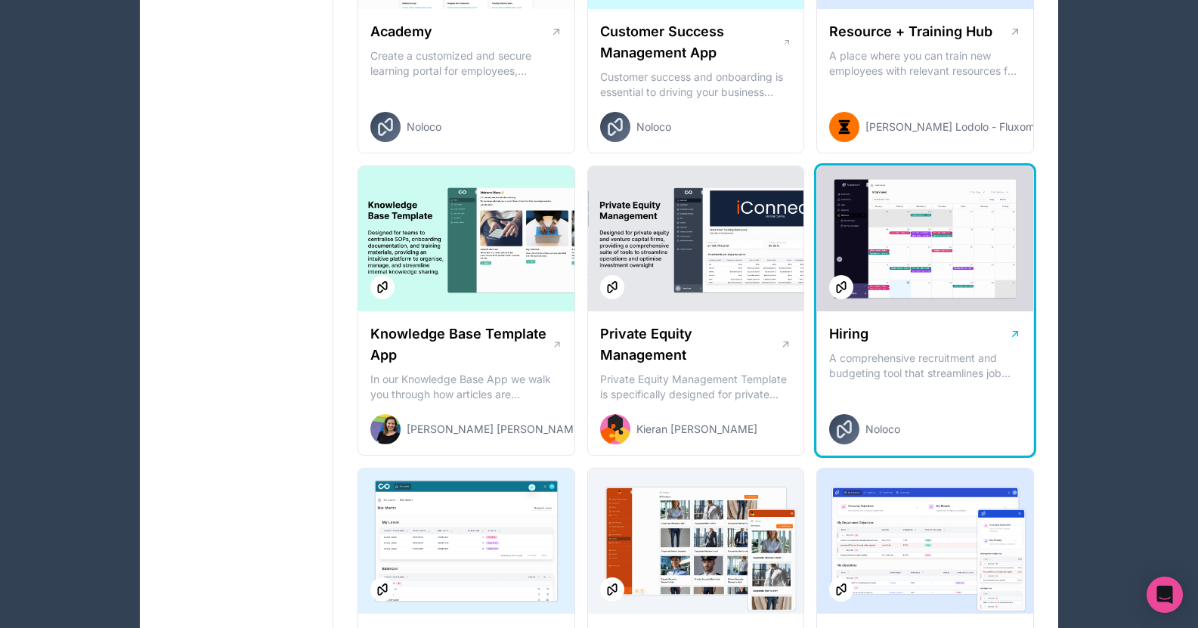
click at [910, 352] on p "A comprehensive recruitment and budgeting tool that streamlines job creation, a…" at bounding box center [925, 366] width 192 height 30
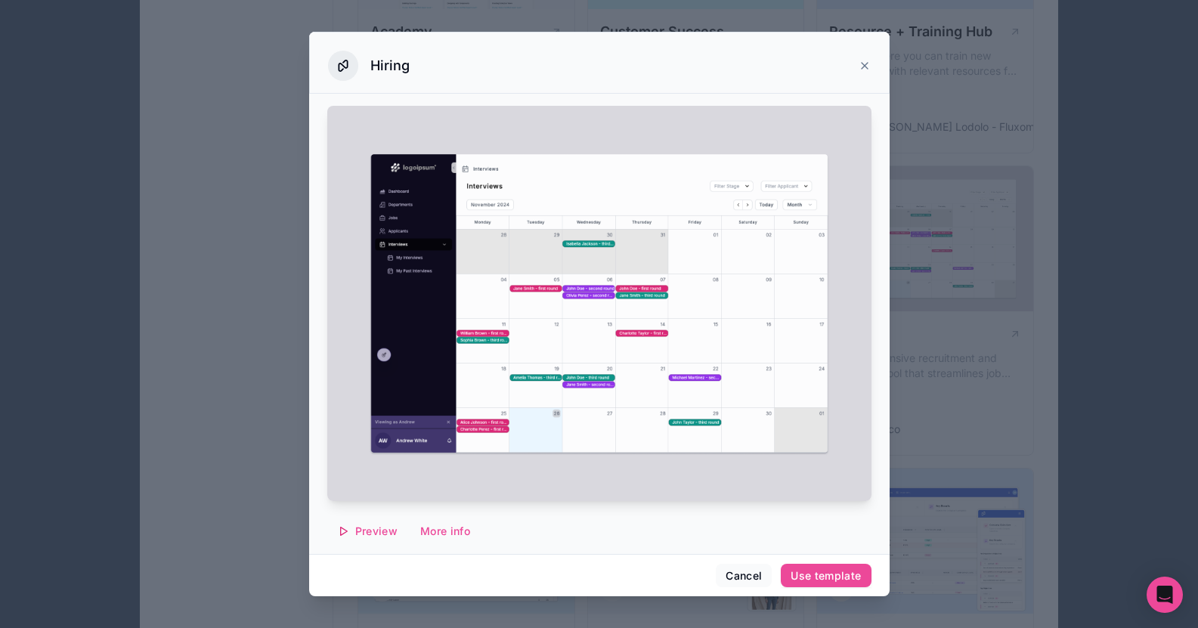
click at [955, 295] on div at bounding box center [599, 314] width 1198 height 628
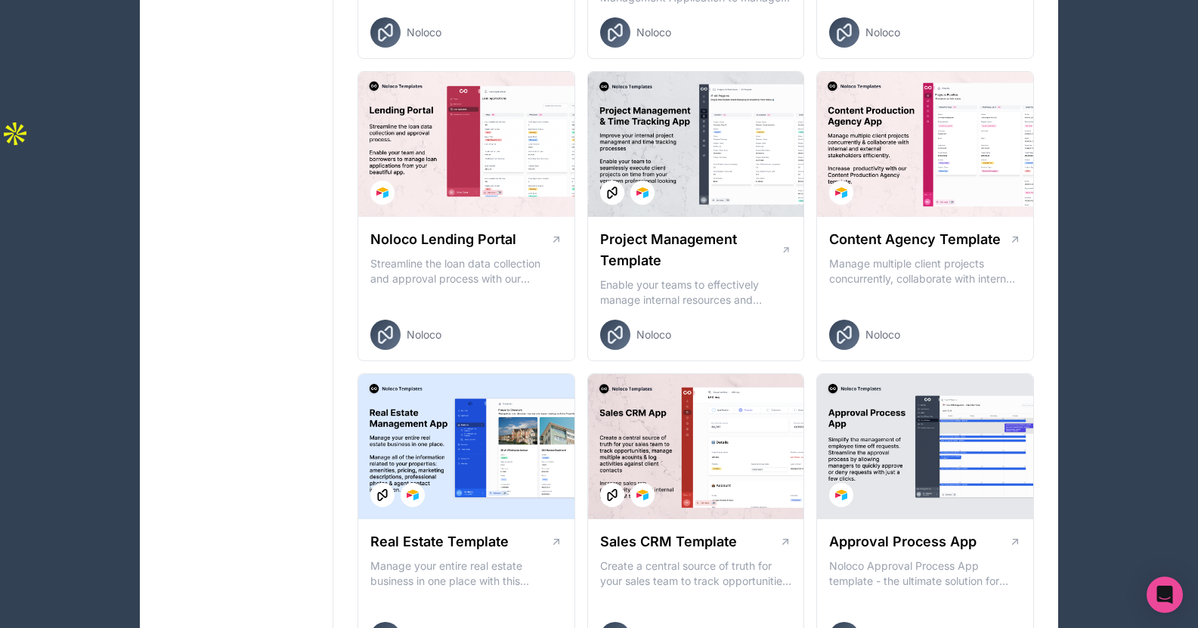
scroll to position [176, 0]
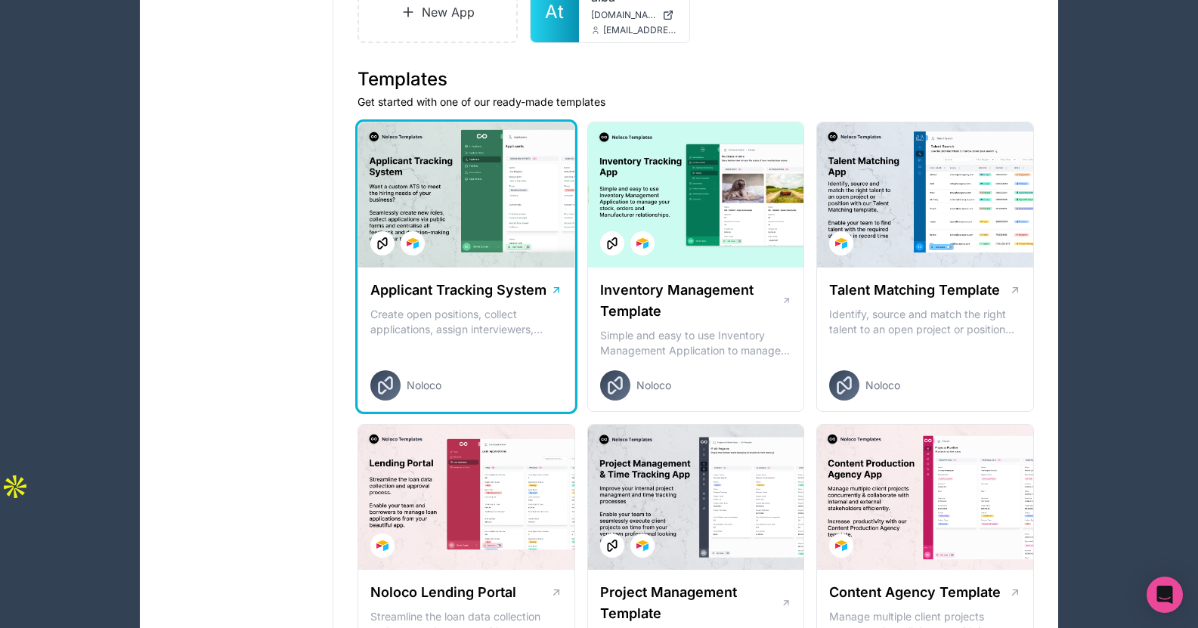
click at [495, 311] on p "Create open positions, collect applications, assign interviewers, centralise ca…" at bounding box center [466, 322] width 192 height 30
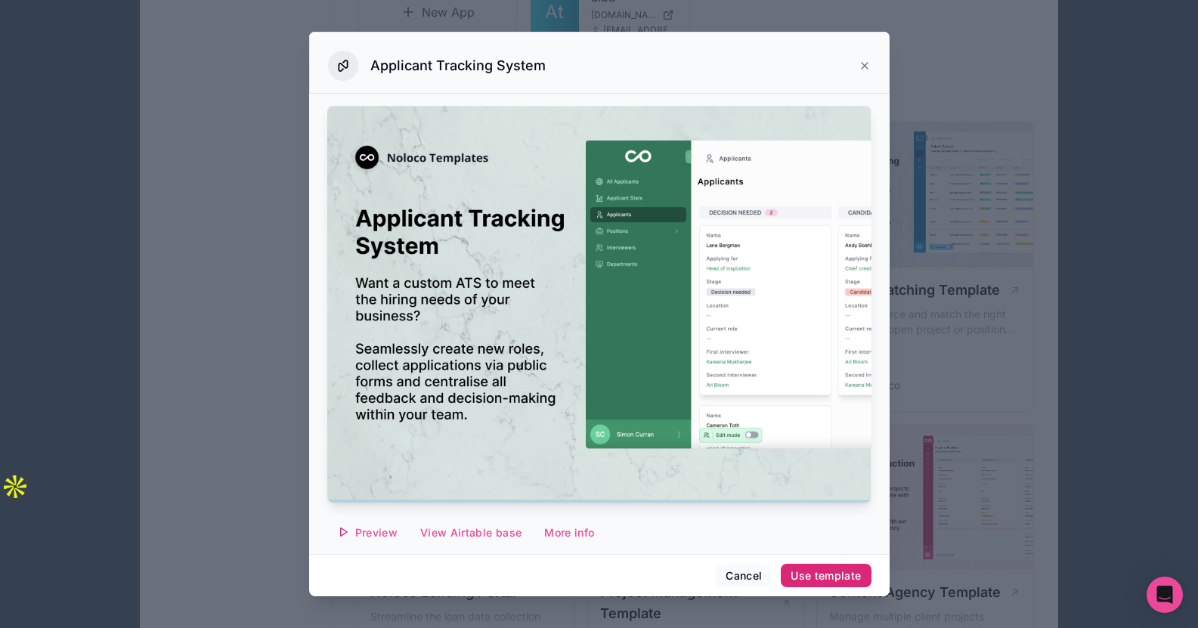
click at [808, 568] on button "Use template" at bounding box center [826, 576] width 90 height 24
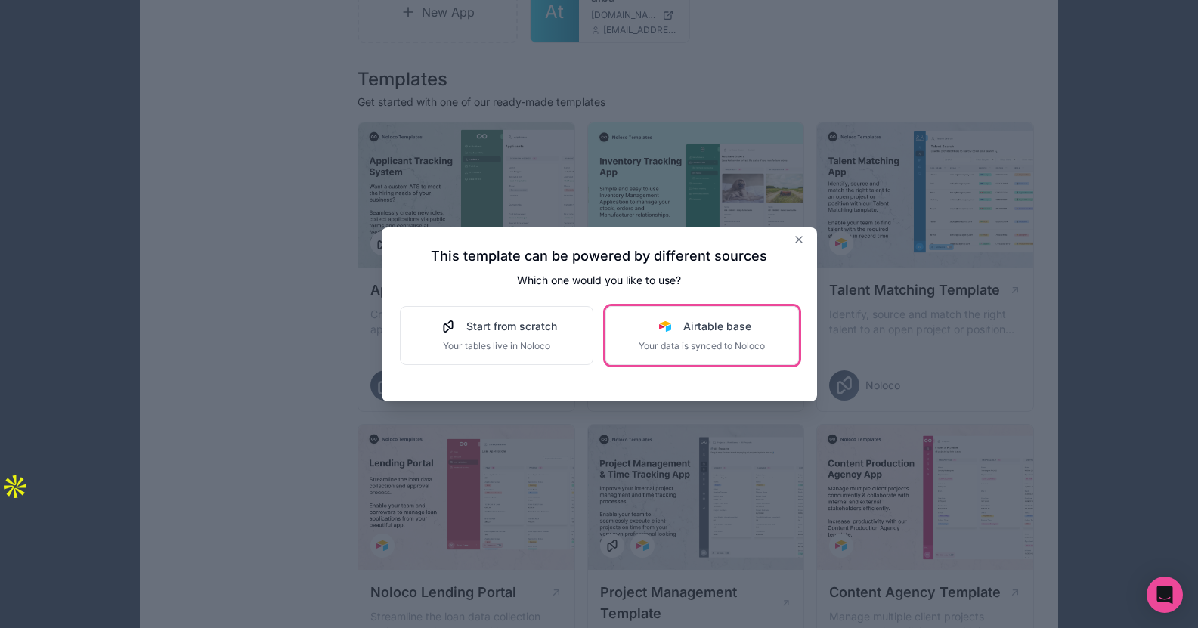
click at [700, 331] on span "Airtable base" at bounding box center [717, 326] width 68 height 15
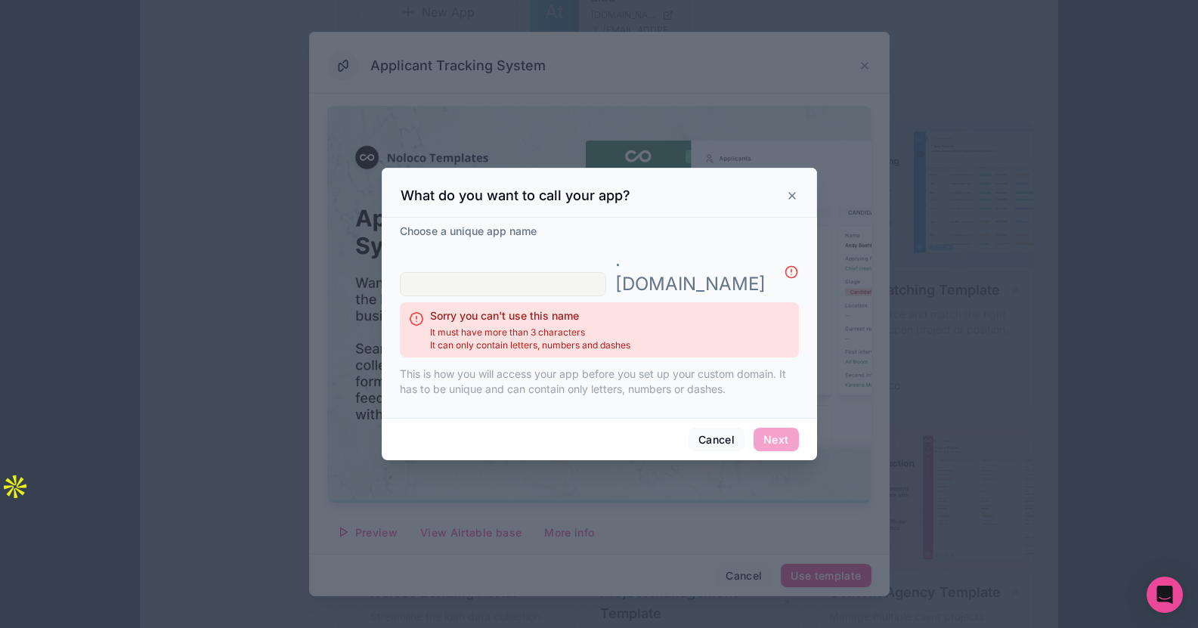
click at [547, 273] on input "text" at bounding box center [503, 284] width 206 height 24
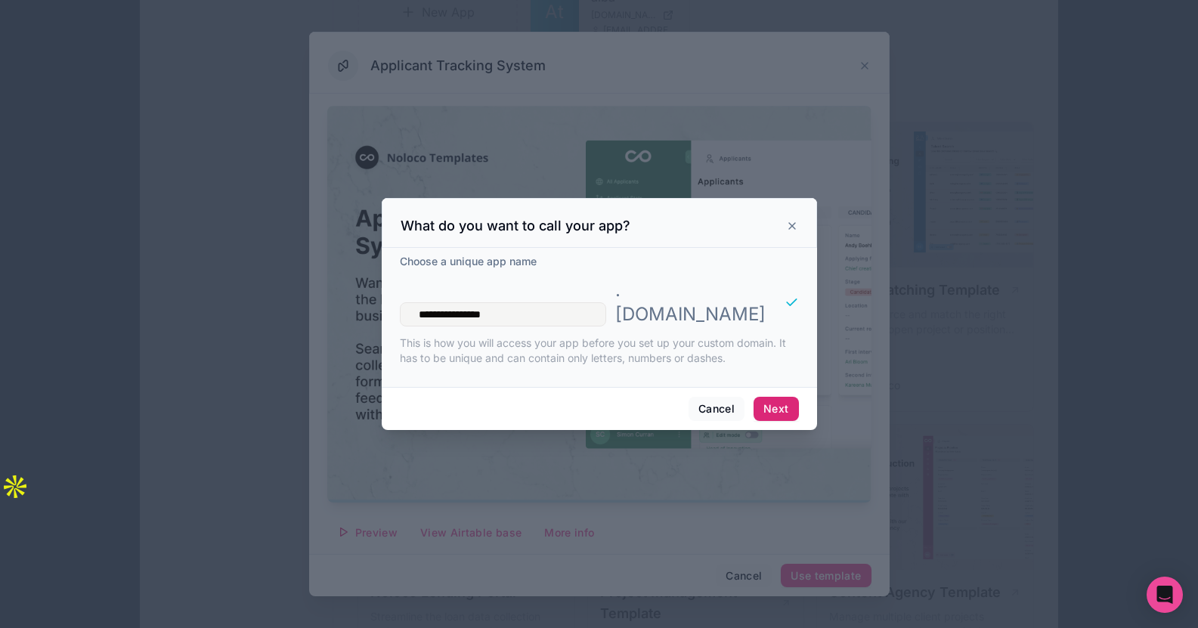
type input "**********"
click at [779, 397] on button "Next" at bounding box center [776, 409] width 45 height 24
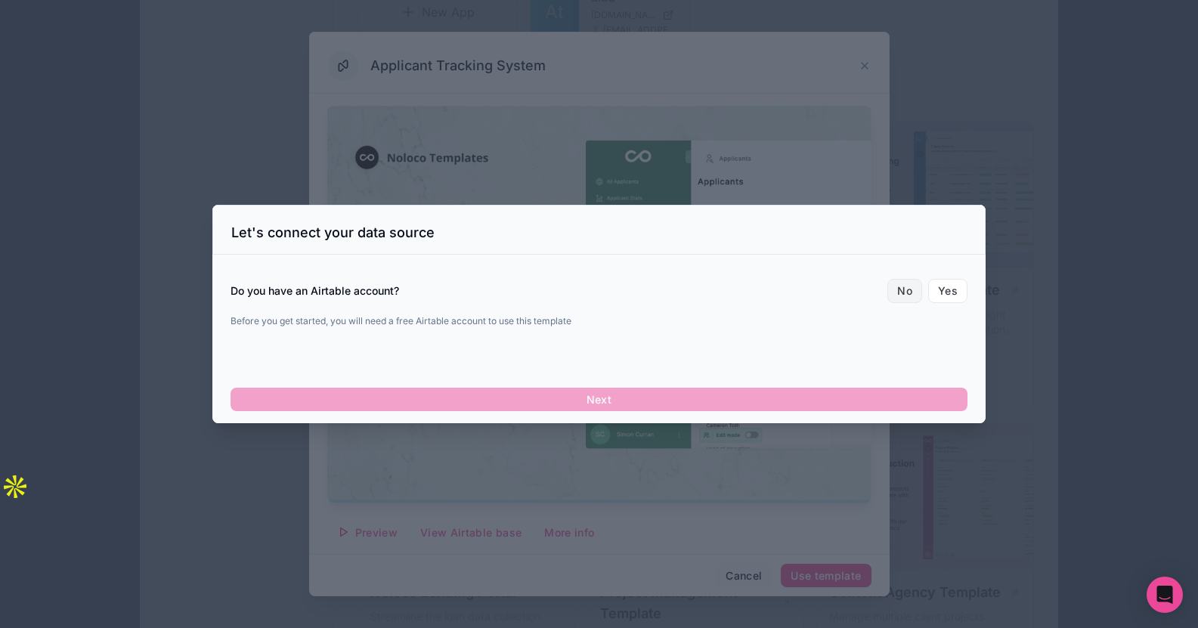
click at [909, 287] on button "No" at bounding box center [905, 291] width 35 height 24
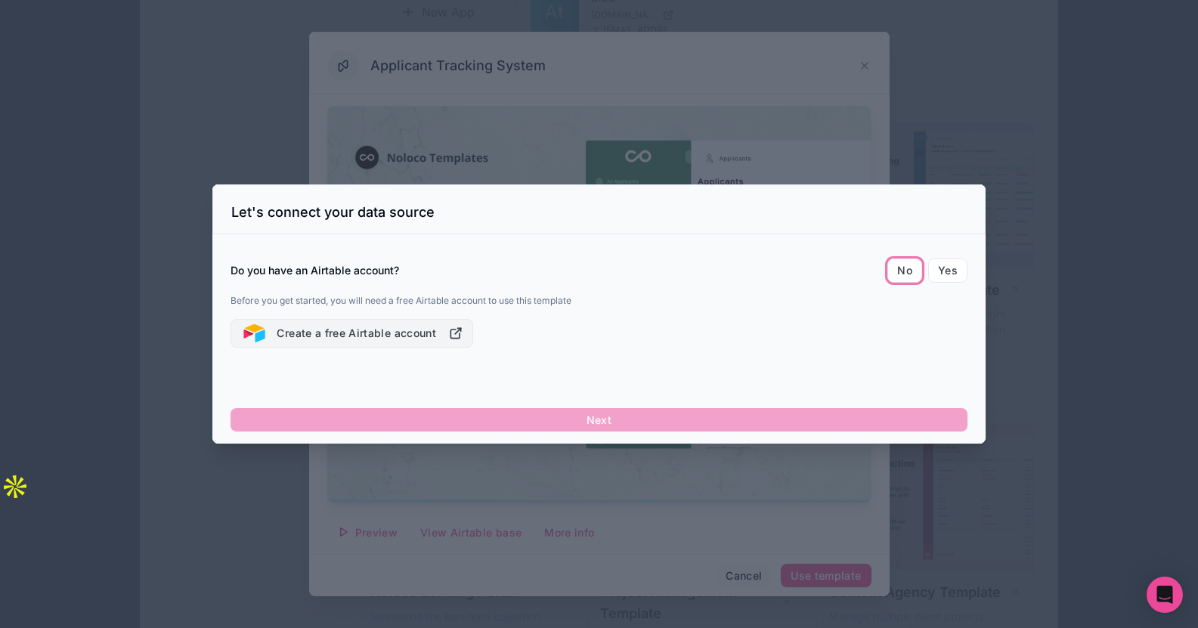
click at [398, 336] on button "Create a free Airtable account" at bounding box center [352, 333] width 243 height 29
click at [426, 324] on button "Create a free Airtable account" at bounding box center [352, 333] width 243 height 29
click at [947, 273] on button "Yes" at bounding box center [947, 271] width 39 height 24
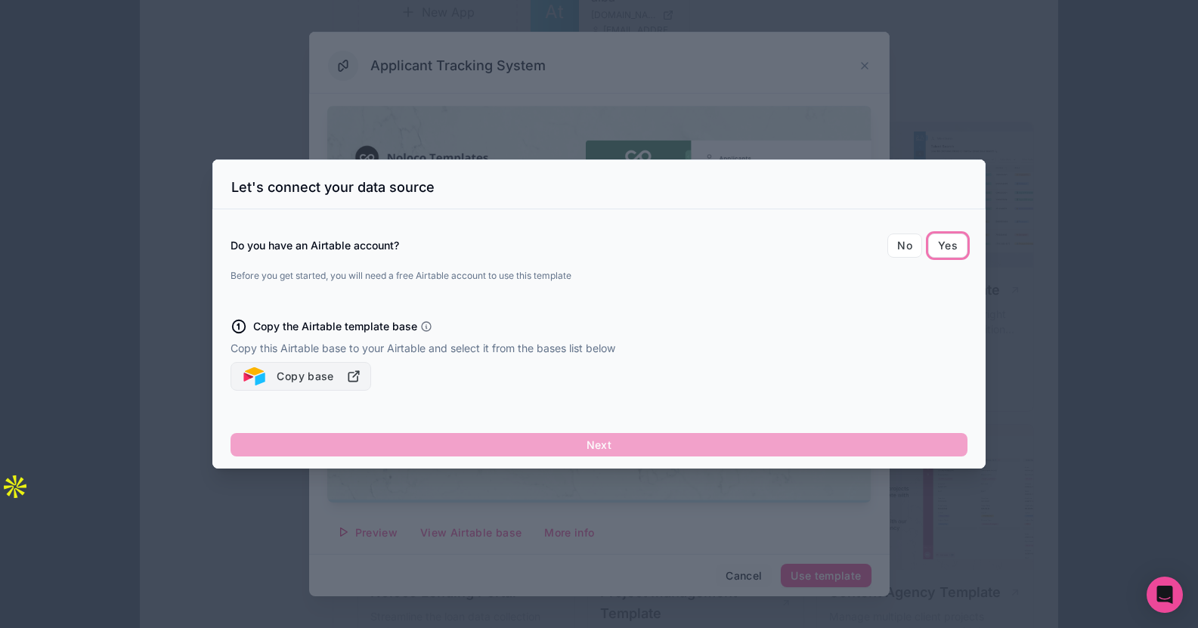
click at [327, 368] on button "Copy base" at bounding box center [301, 376] width 141 height 29
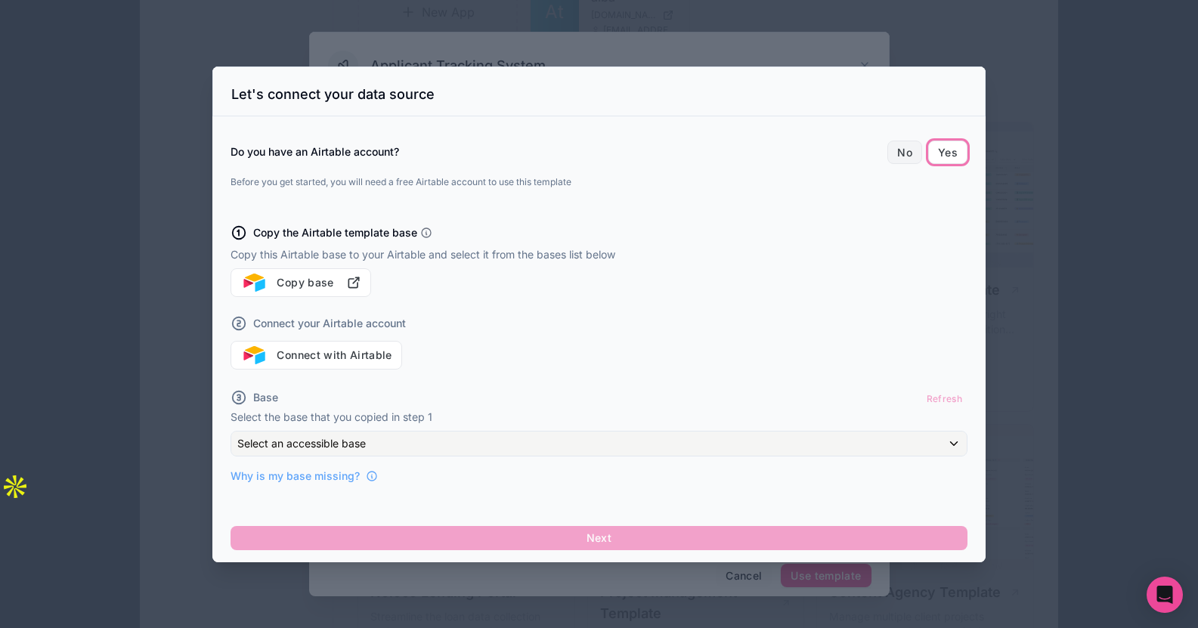
click at [906, 150] on button "No" at bounding box center [905, 153] width 35 height 24
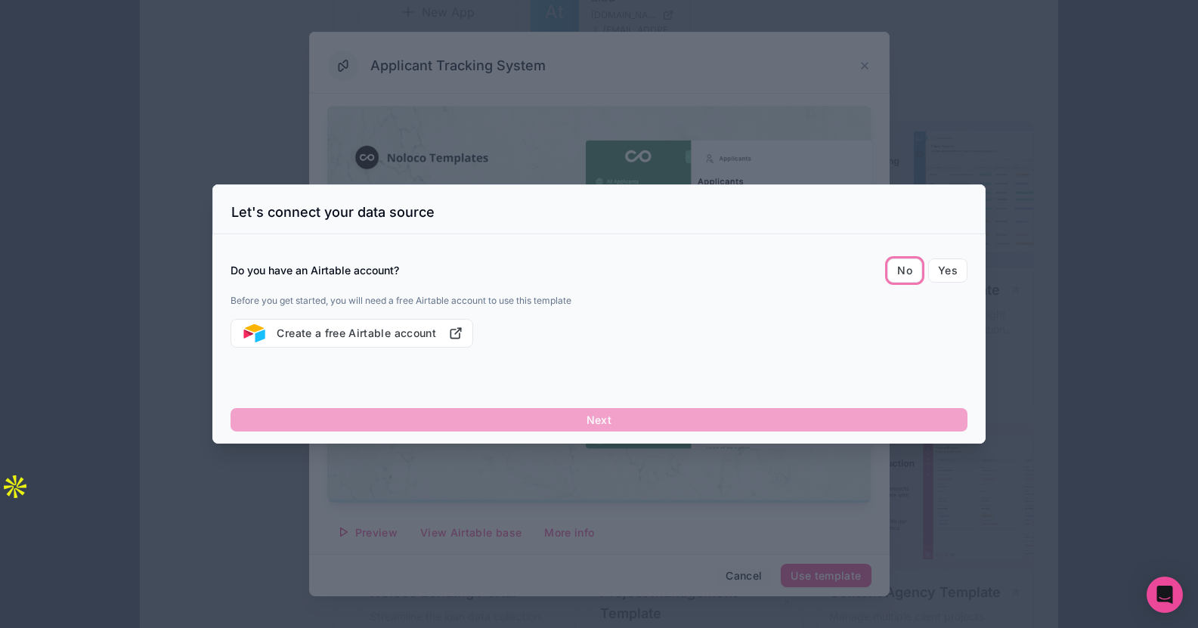
click at [1022, 133] on div at bounding box center [599, 314] width 1198 height 628
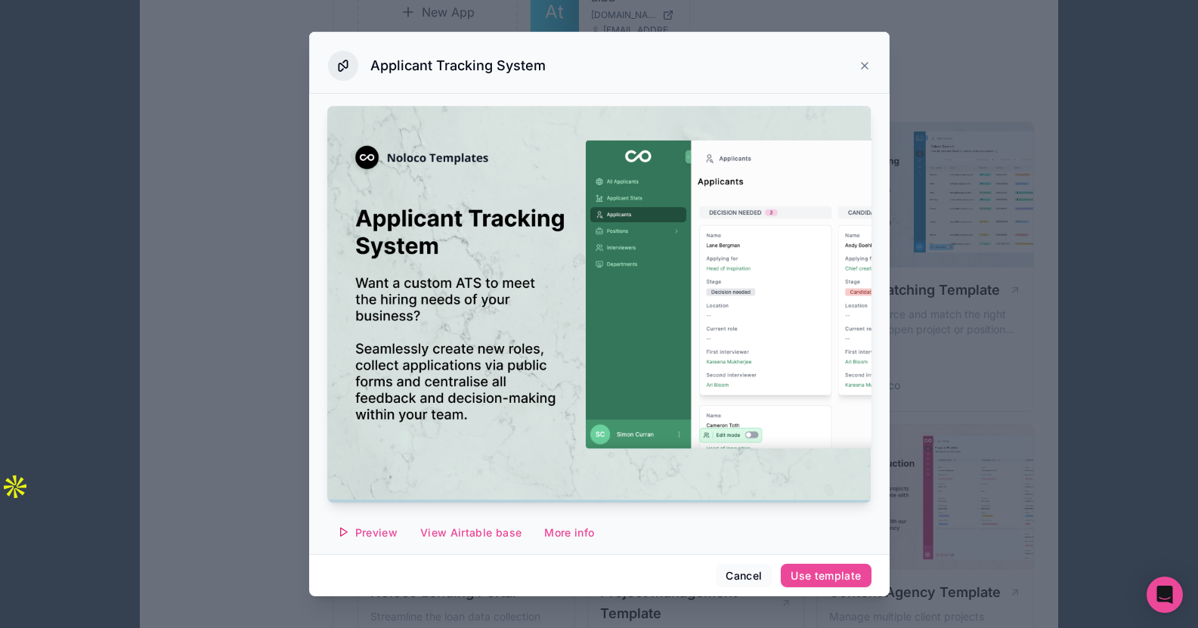
click at [866, 70] on icon at bounding box center [865, 66] width 12 height 12
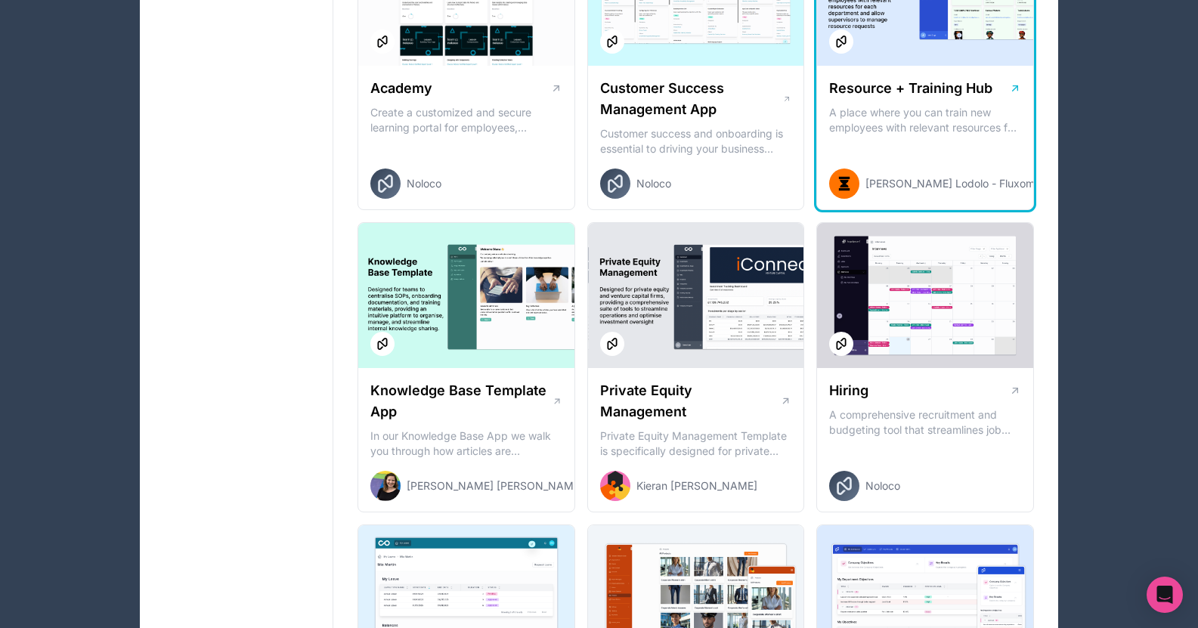
scroll to position [1235, 0]
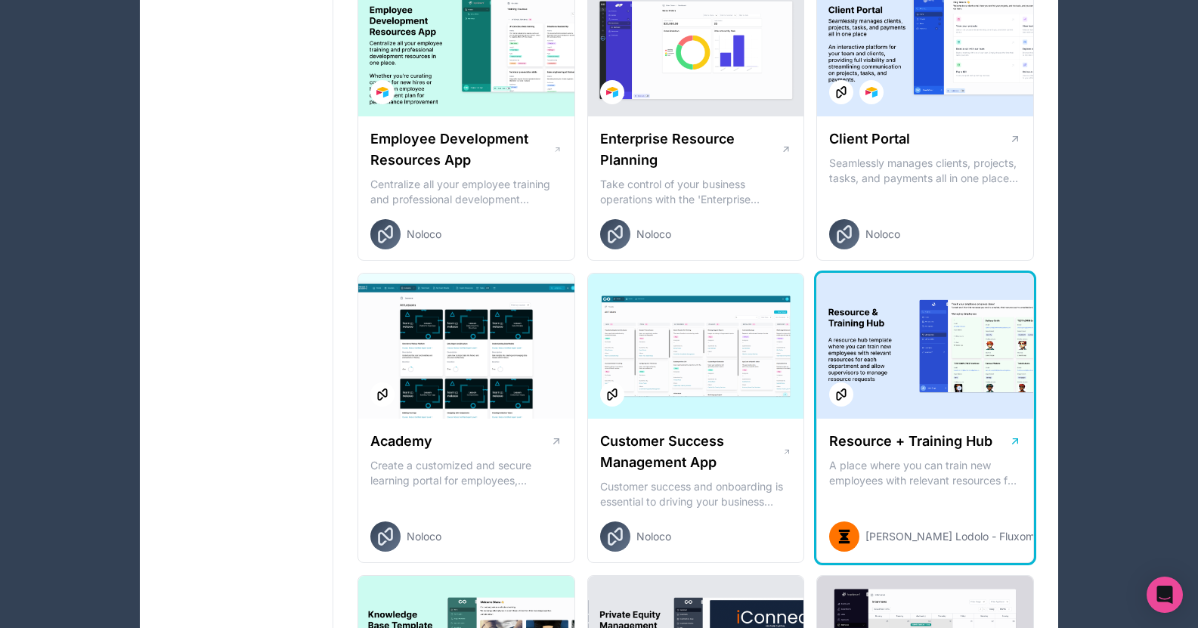
click at [926, 420] on div "Resource + Training Hub A place where you can train new employees with relevant…" at bounding box center [925, 491] width 216 height 145
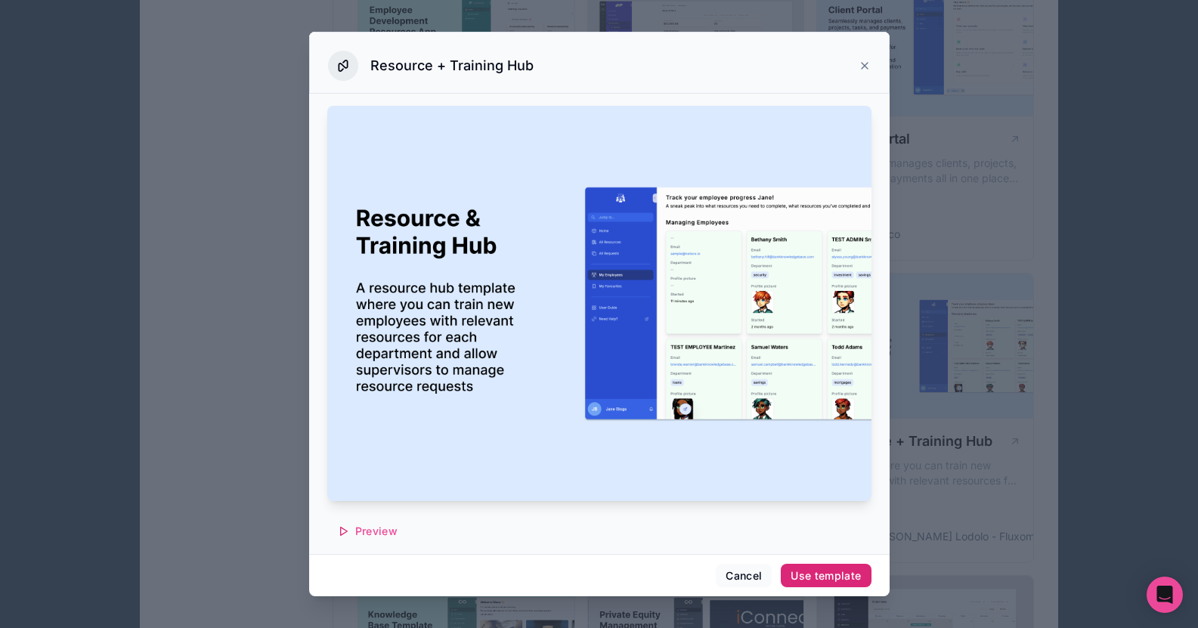
click at [814, 575] on div "Use template" at bounding box center [826, 576] width 70 height 14
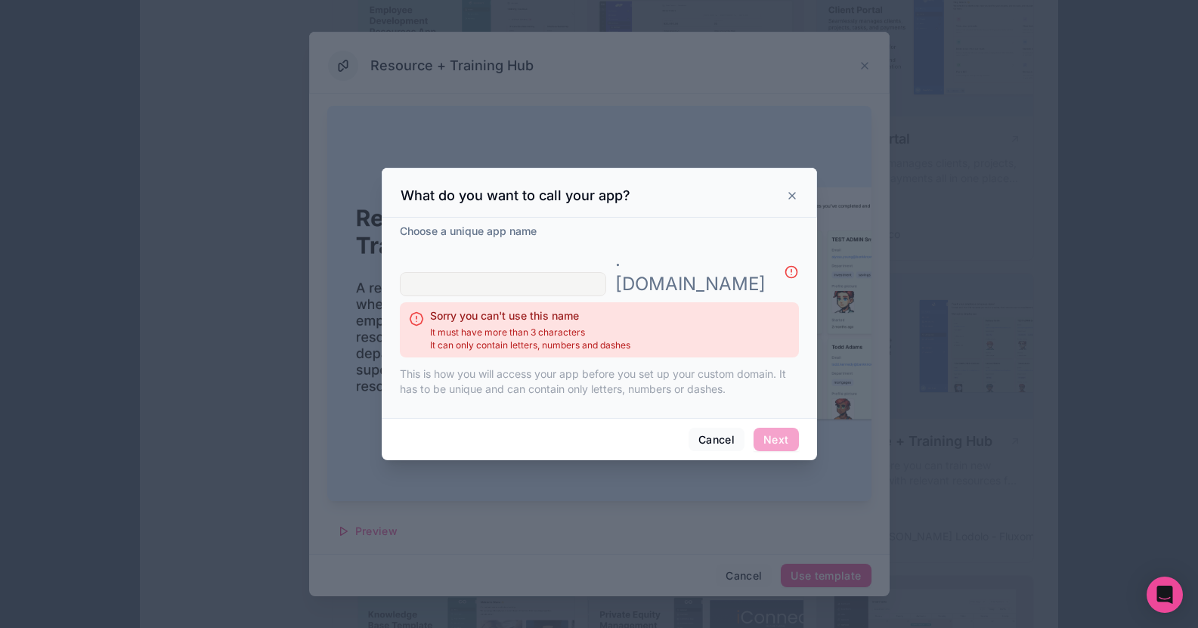
click at [494, 281] on input "text" at bounding box center [503, 284] width 206 height 24
click at [796, 199] on div "What do you want to call your app?" at bounding box center [599, 193] width 435 height 50
click at [795, 205] on div "What do you want to call your app?" at bounding box center [600, 196] width 398 height 18
click at [793, 202] on icon at bounding box center [792, 196] width 12 height 12
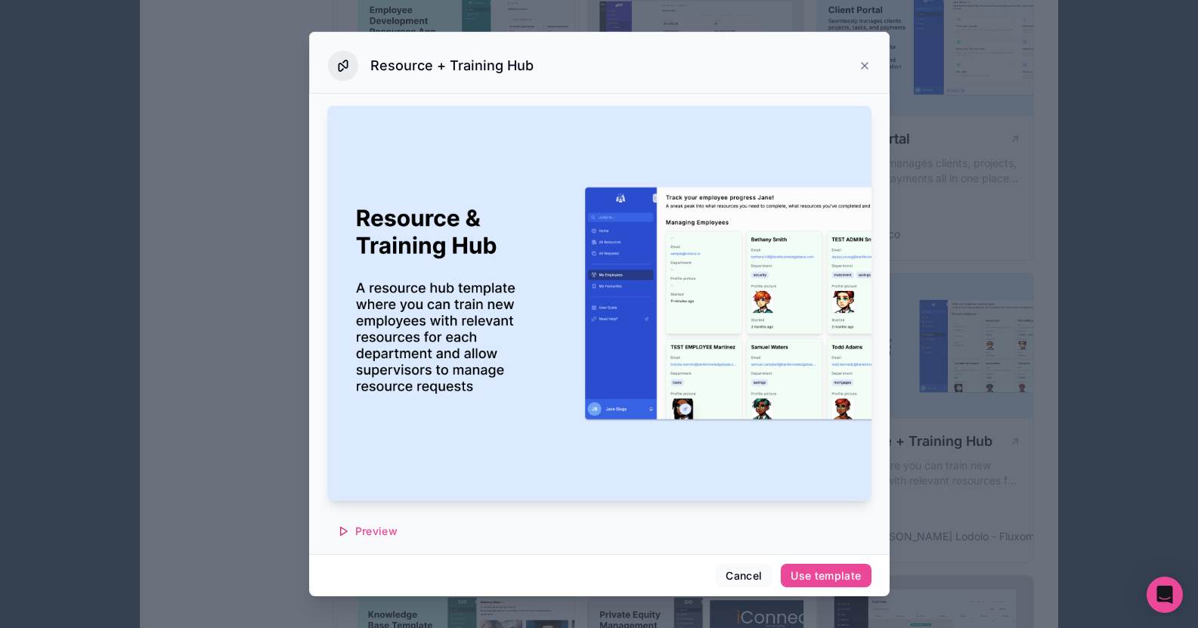
drag, startPoint x: 861, startPoint y: 51, endPoint x: 862, endPoint y: 63, distance: 12.1
click at [862, 59] on div "Resource + Training Hub" at bounding box center [599, 66] width 543 height 30
click at [863, 63] on icon at bounding box center [865, 66] width 12 height 12
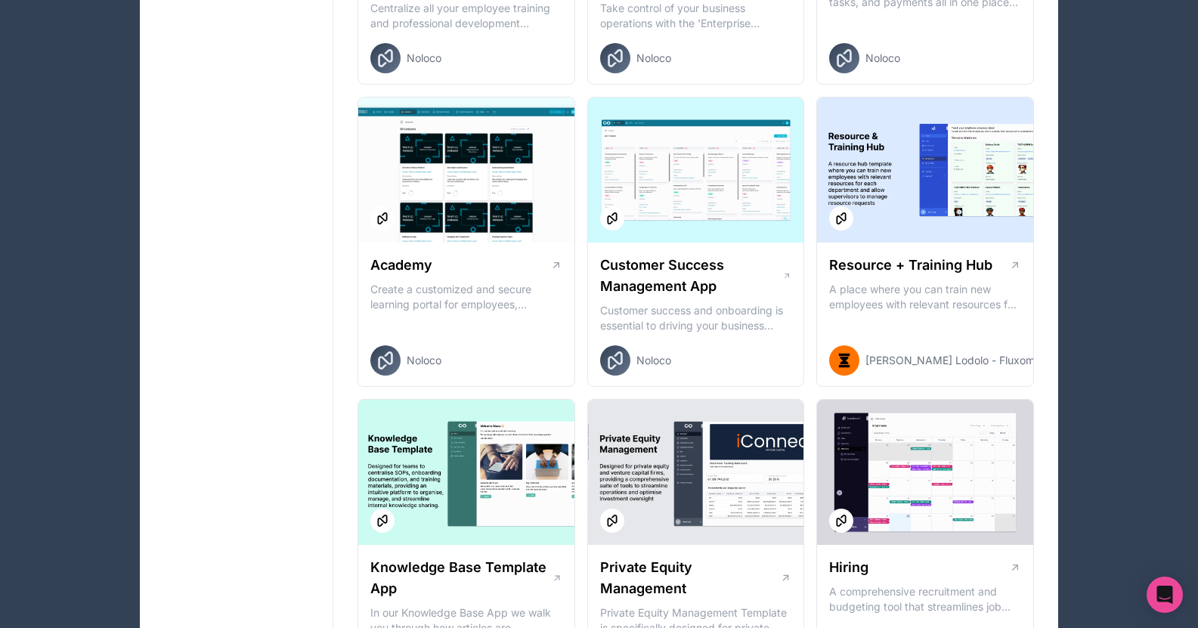
scroll to position [1235, 0]
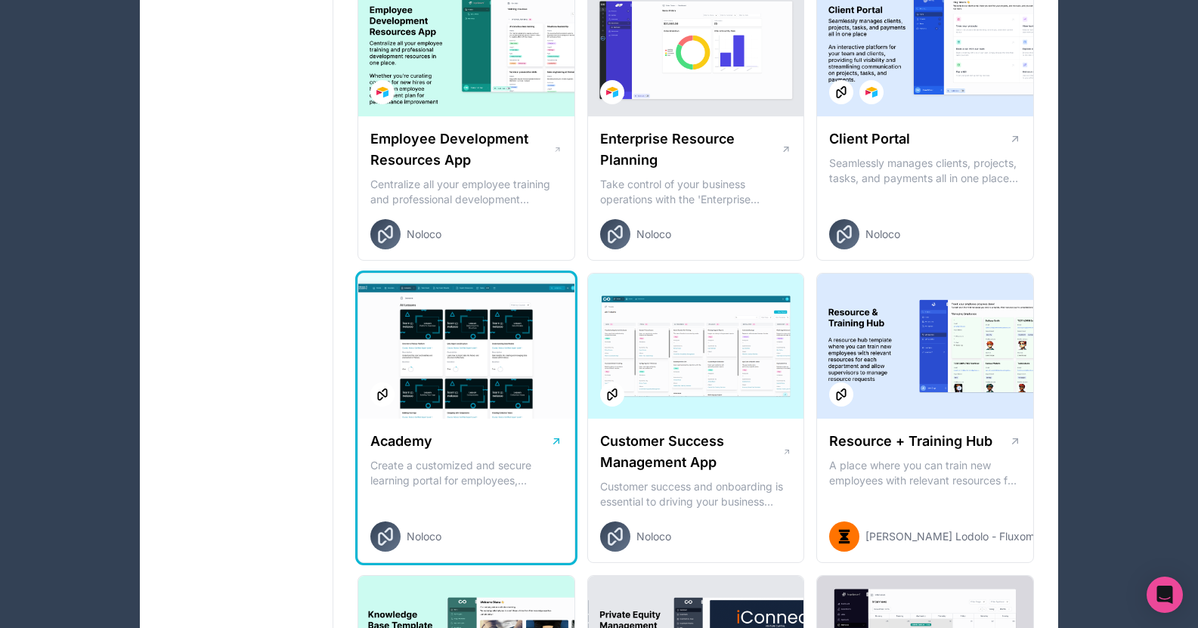
click at [394, 365] on div at bounding box center [466, 346] width 216 height 145
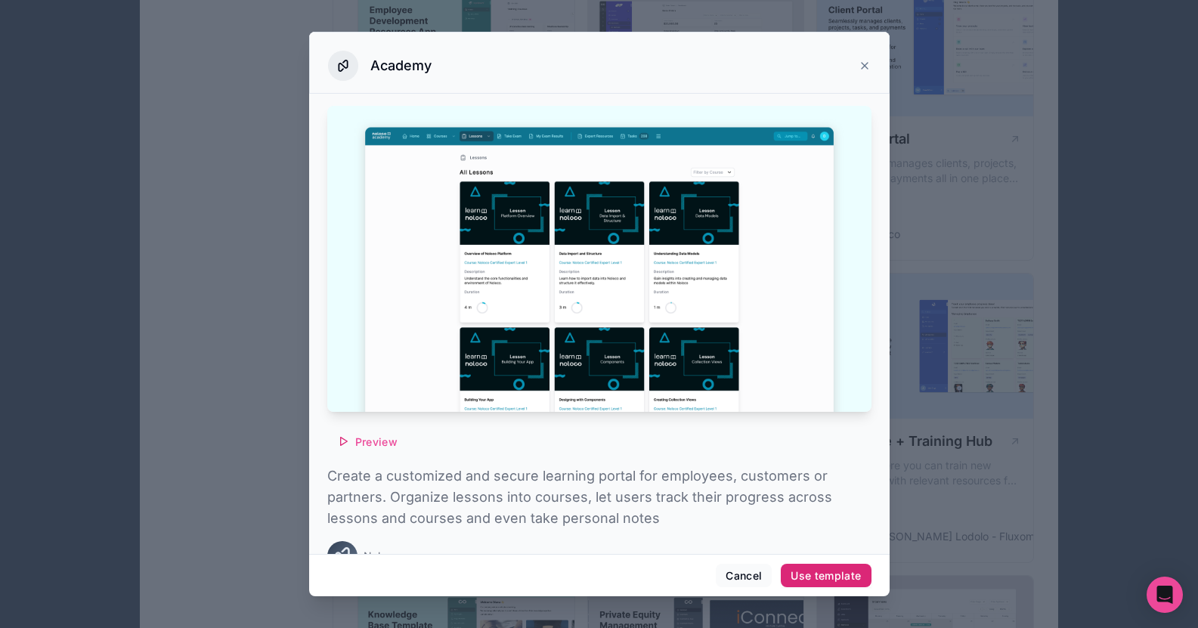
click at [849, 573] on div "Use template" at bounding box center [826, 576] width 70 height 14
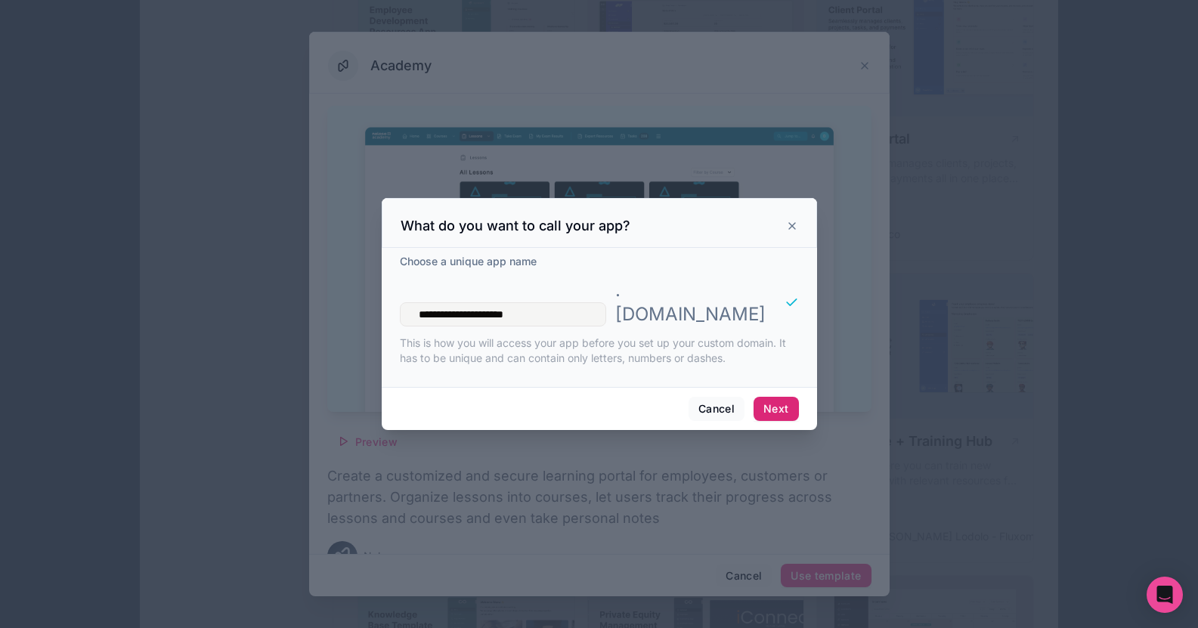
type input "**********"
click at [771, 397] on button "Next" at bounding box center [776, 409] width 45 height 24
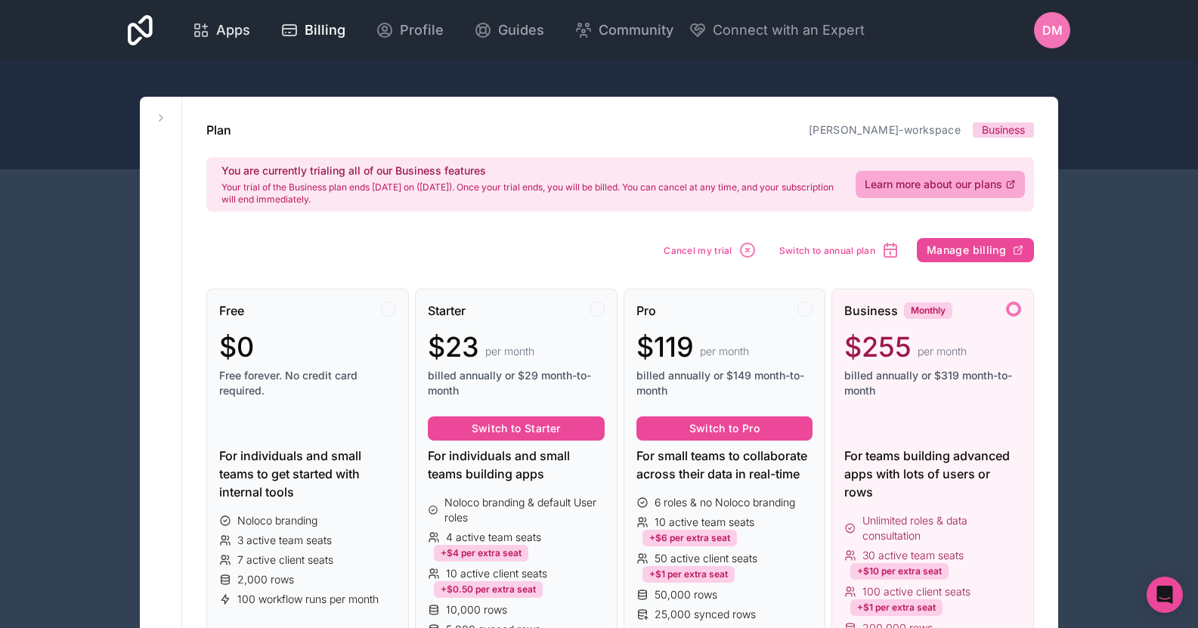
click at [246, 29] on span "Apps" at bounding box center [233, 30] width 34 height 21
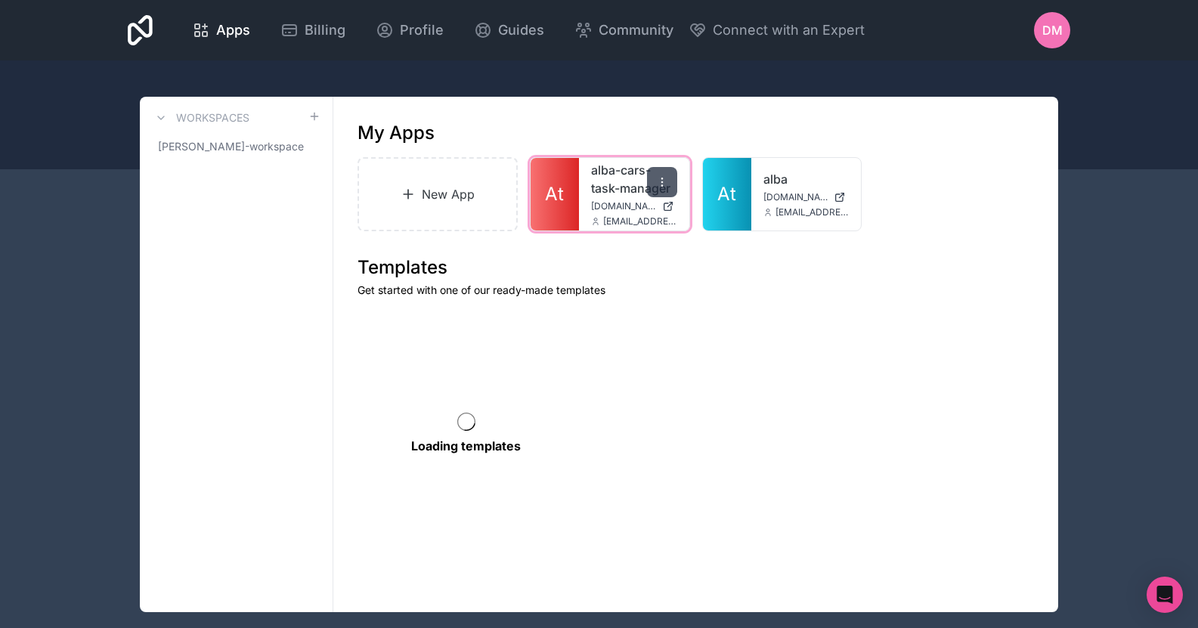
click at [668, 182] on div at bounding box center [662, 182] width 30 height 30
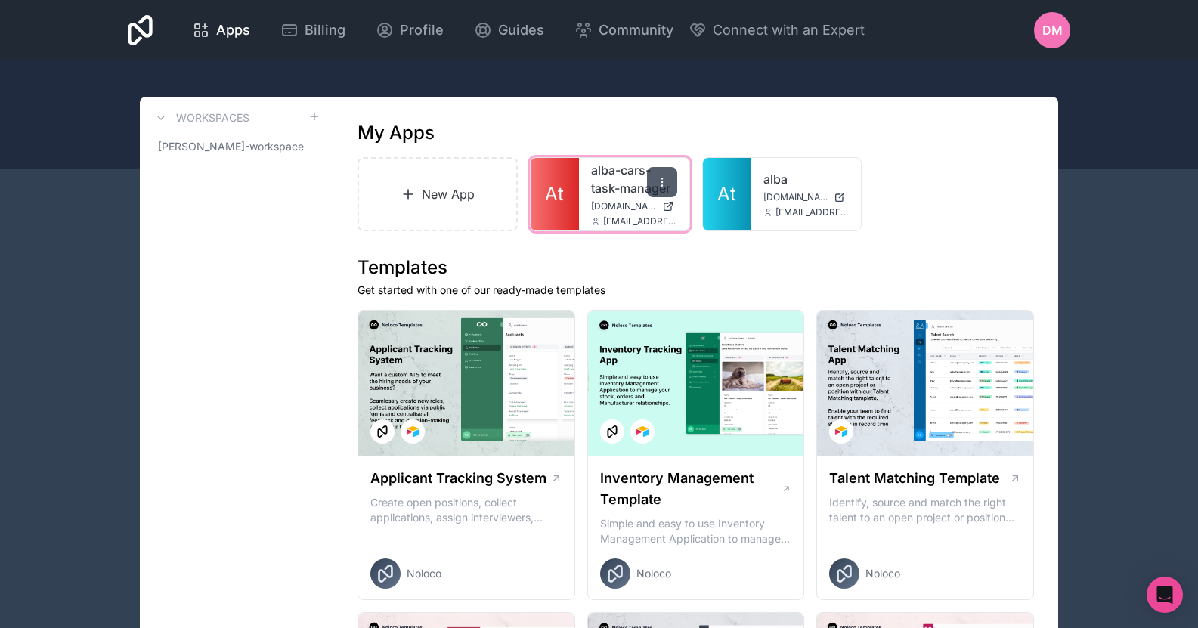
click at [671, 173] on div at bounding box center [662, 182] width 30 height 30
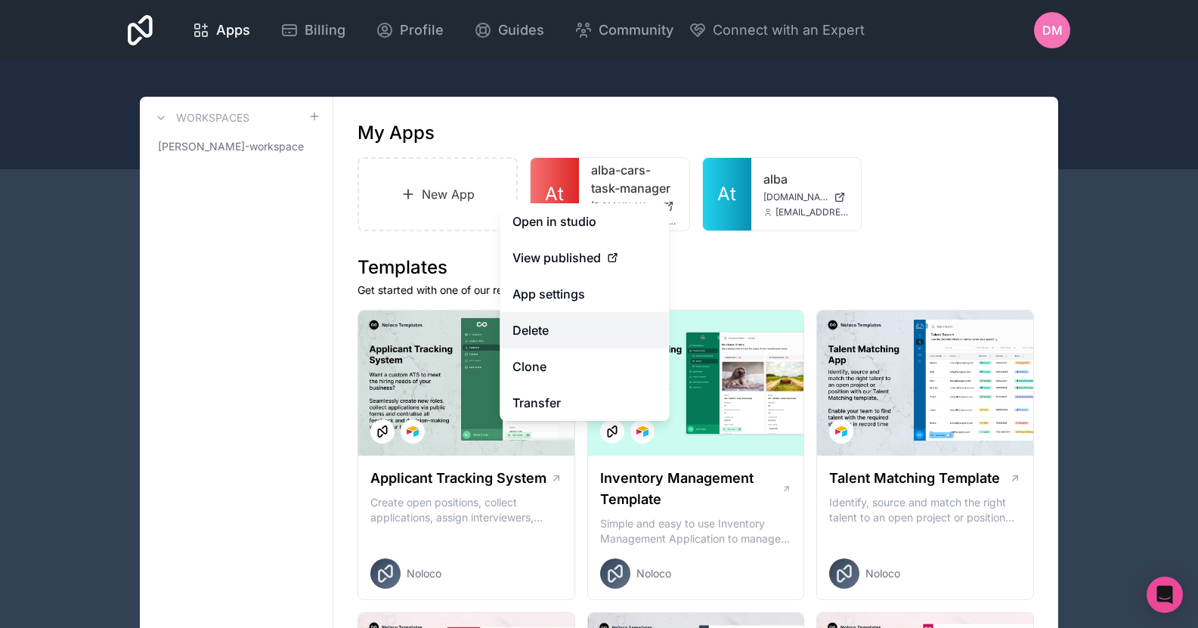
click at [589, 330] on button "Delete" at bounding box center [584, 330] width 169 height 36
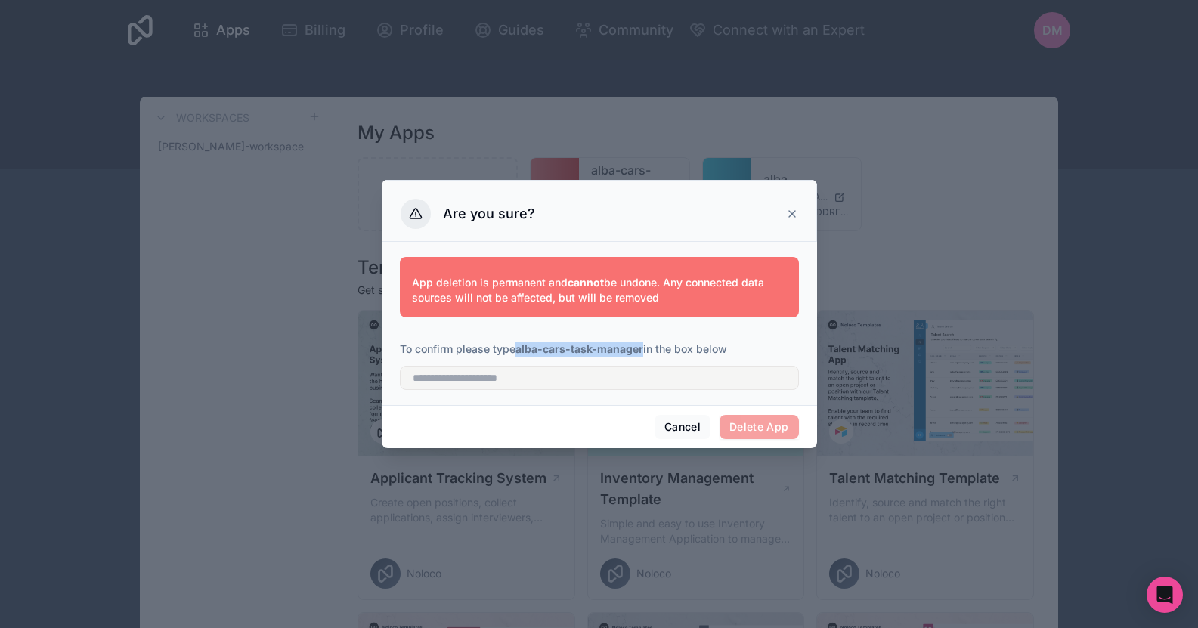
drag, startPoint x: 518, startPoint y: 352, endPoint x: 644, endPoint y: 351, distance: 126.3
click at [644, 351] on p "To confirm please type alba-cars-task-manager in the box below" at bounding box center [599, 349] width 399 height 15
copy strong "alba-cars-task-manager"
click at [619, 387] on input "text" at bounding box center [599, 378] width 399 height 24
paste input "**********"
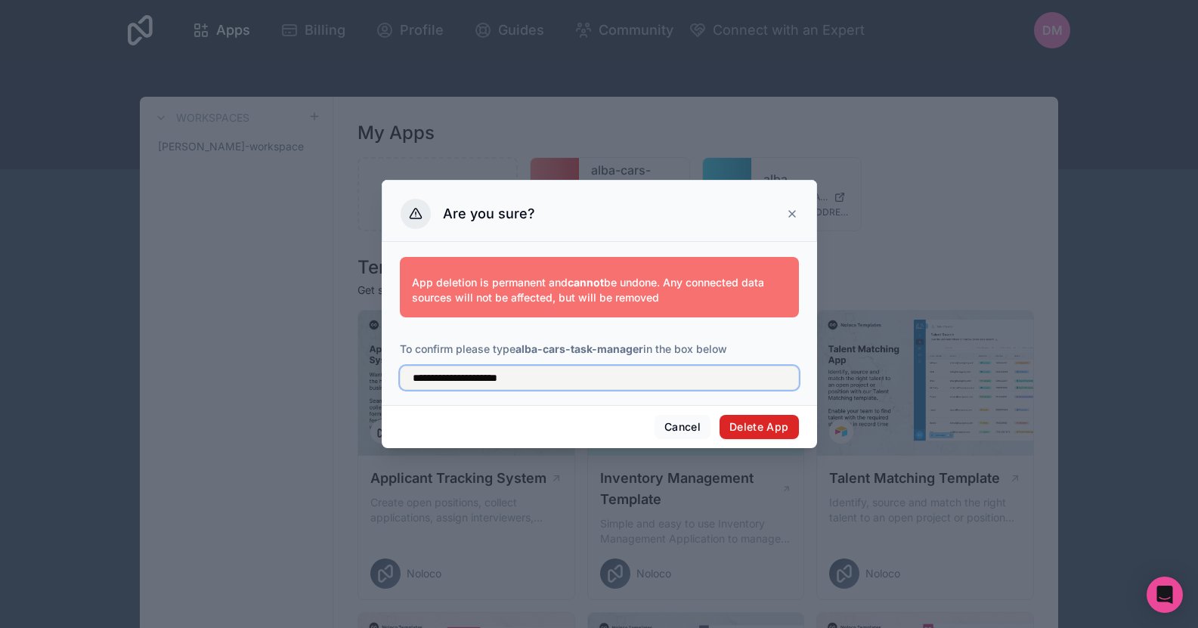
type input "**********"
click at [744, 422] on button "Delete App" at bounding box center [759, 427] width 79 height 24
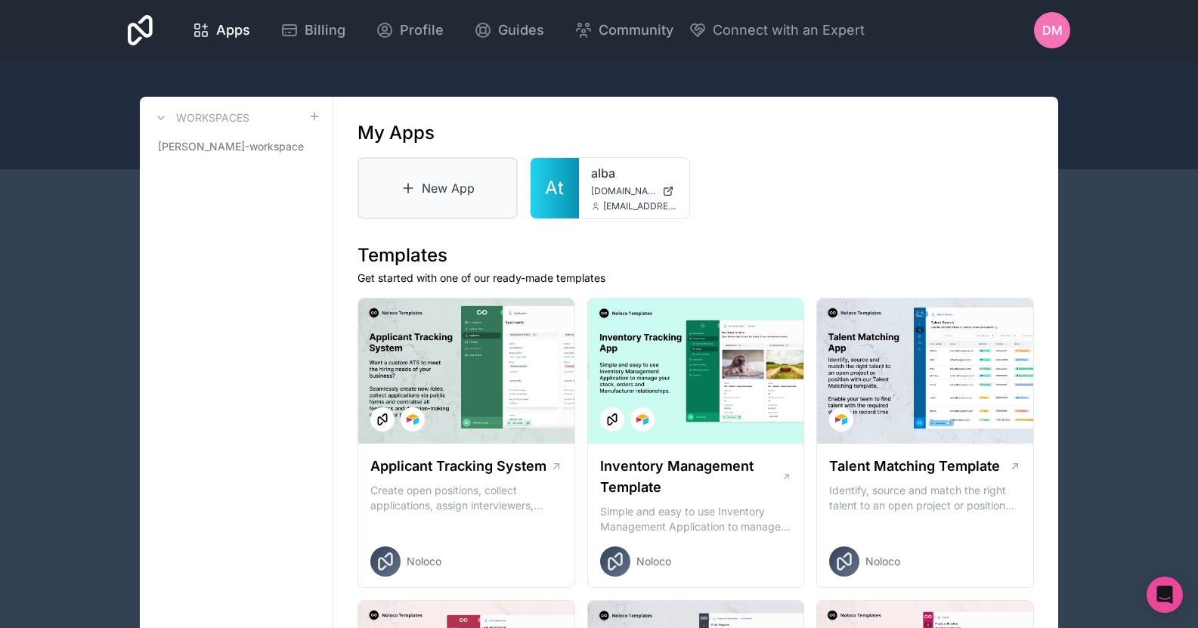
click at [395, 187] on link "New App" at bounding box center [438, 188] width 160 height 62
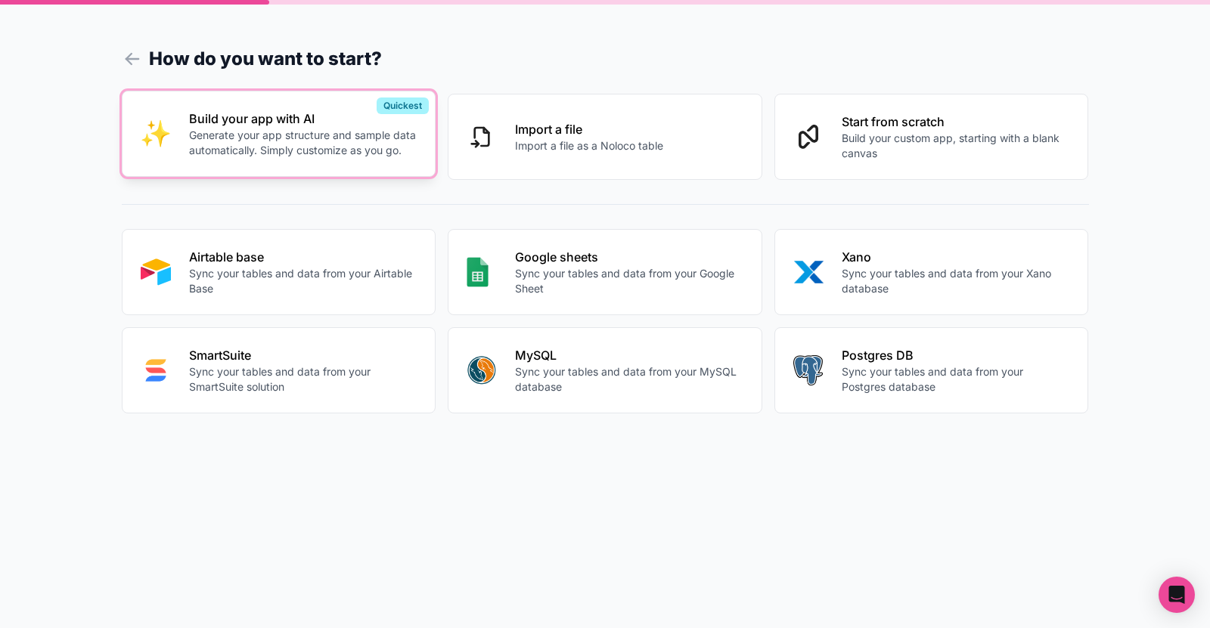
click at [242, 148] on p "Generate your app structure and sample data automatically. Simply customize as …" at bounding box center [303, 143] width 228 height 30
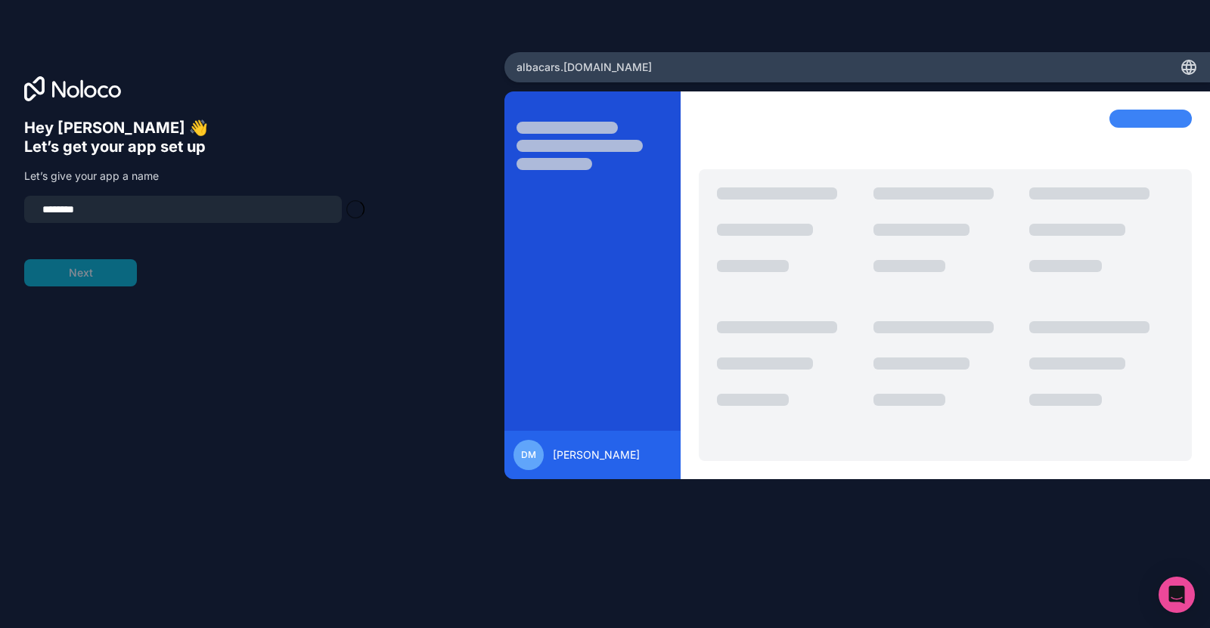
type input "**********"
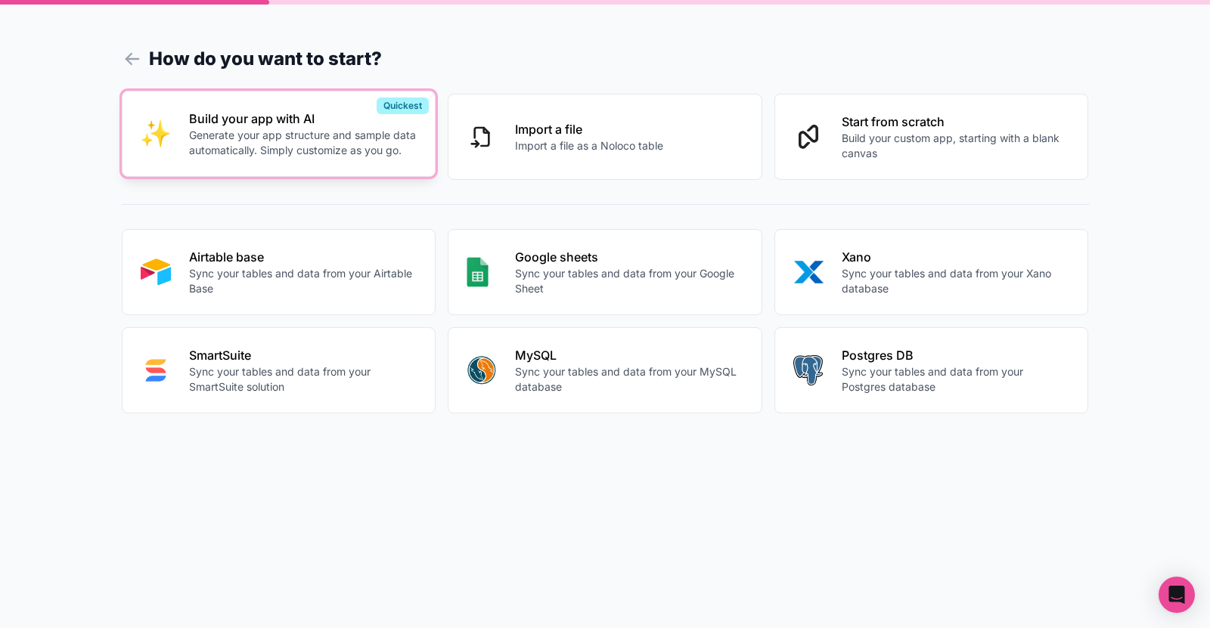
click at [286, 110] on button "Build your app with AI Generate your app structure and sample data automaticall…" at bounding box center [279, 134] width 315 height 86
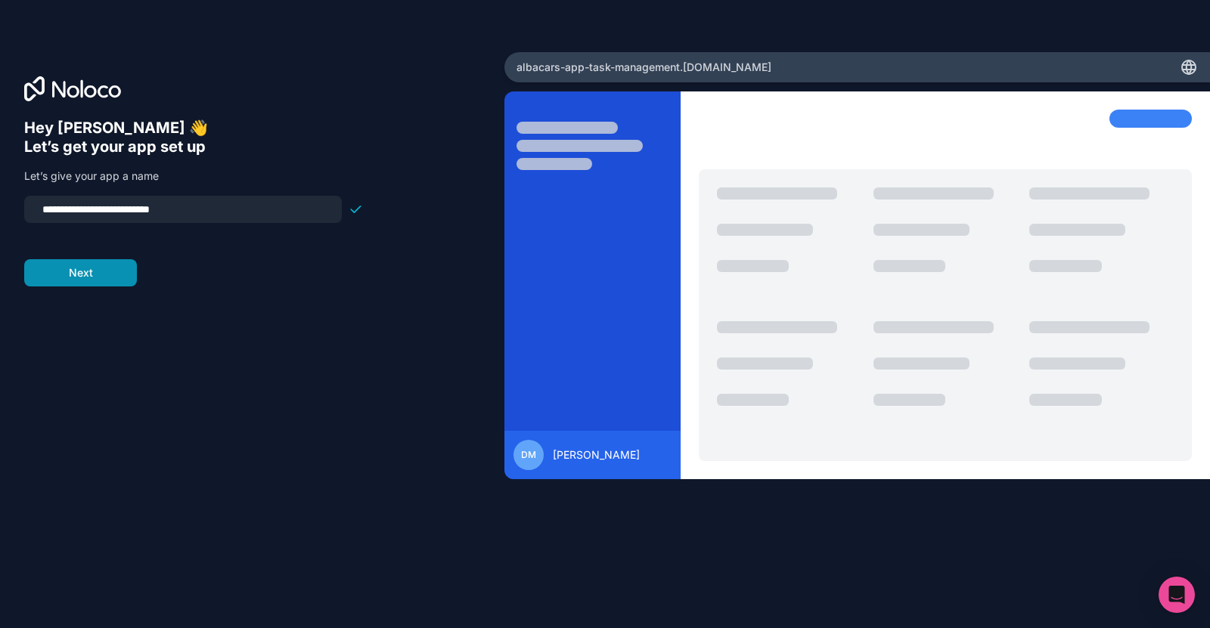
type input "**********"
click at [98, 270] on button "Next" at bounding box center [80, 272] width 113 height 27
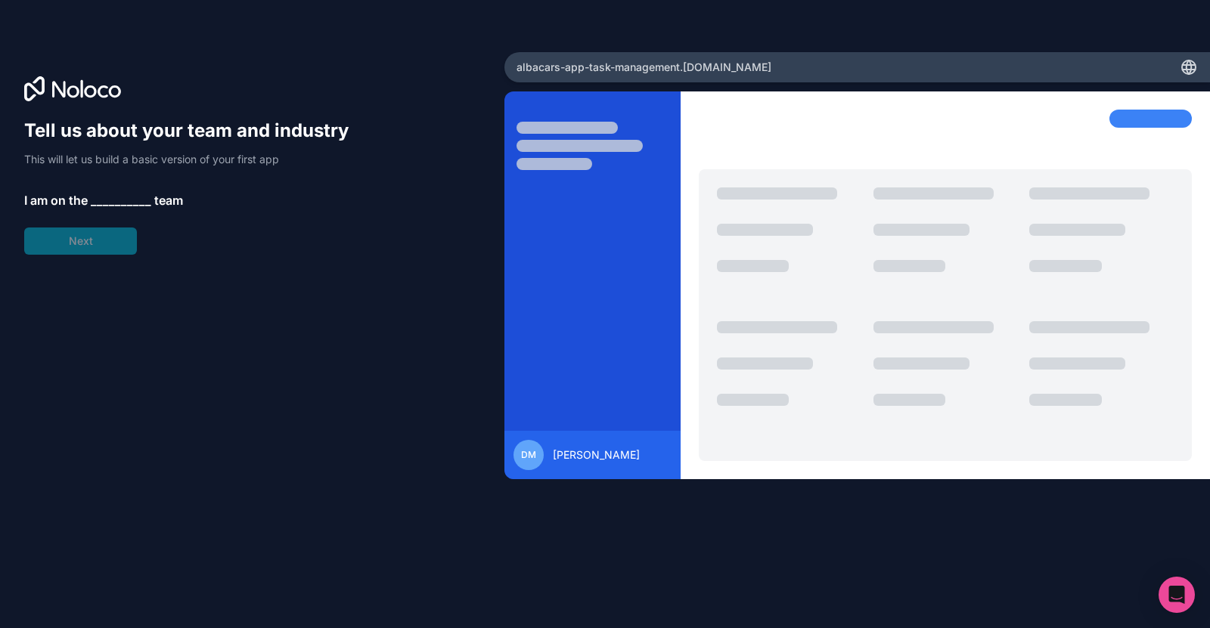
click at [104, 200] on span "__________" at bounding box center [121, 200] width 60 height 18
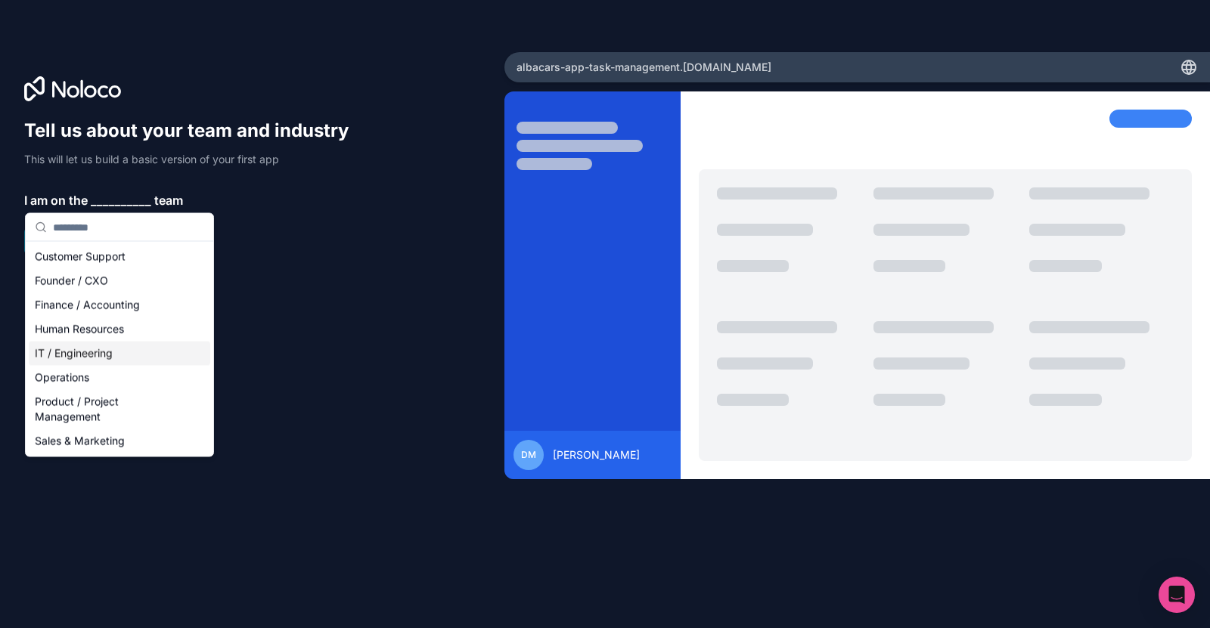
click at [101, 352] on div "IT / Engineering" at bounding box center [119, 354] width 181 height 24
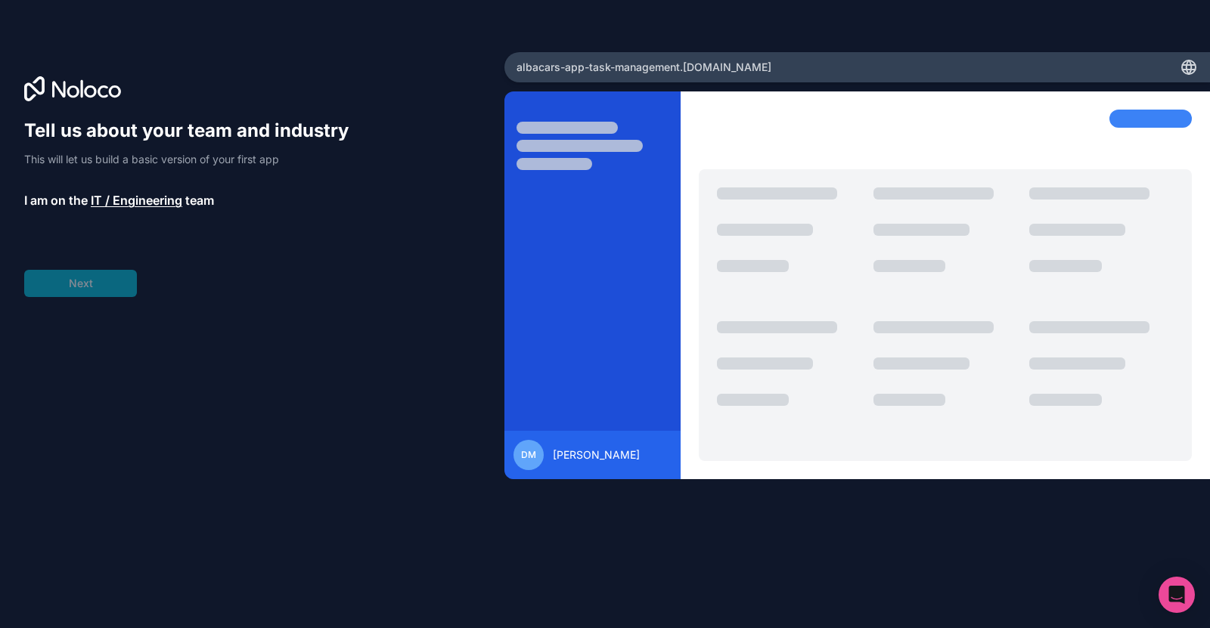
click at [114, 243] on span "__________" at bounding box center [126, 243] width 60 height 18
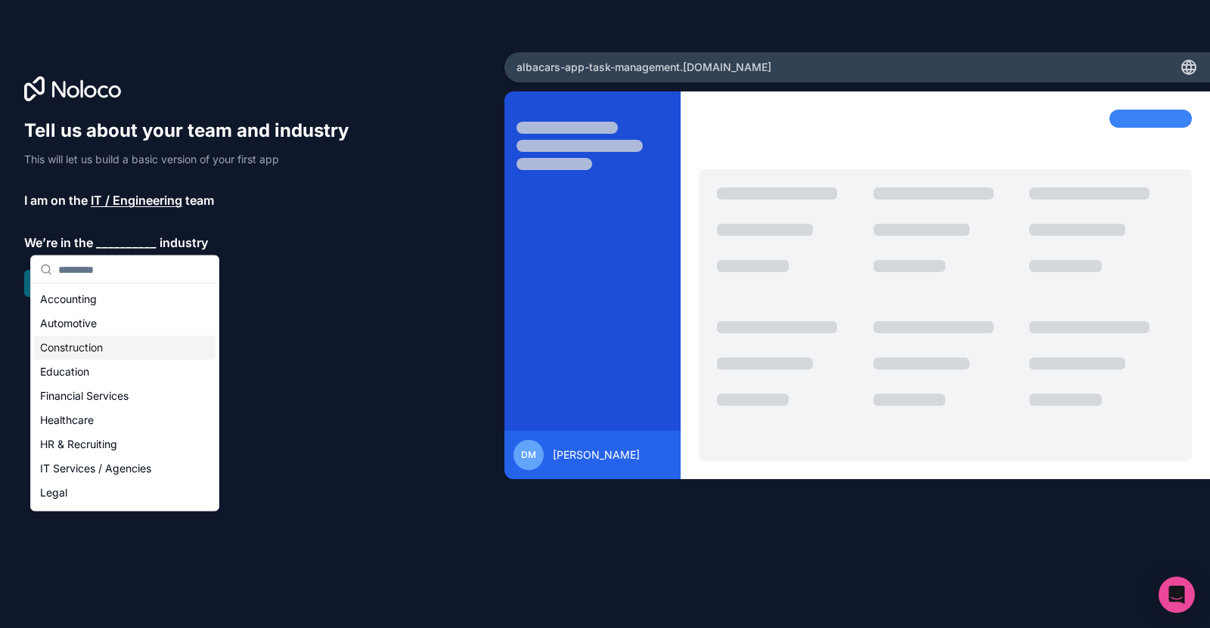
click at [113, 318] on div "Automotive" at bounding box center [124, 323] width 181 height 24
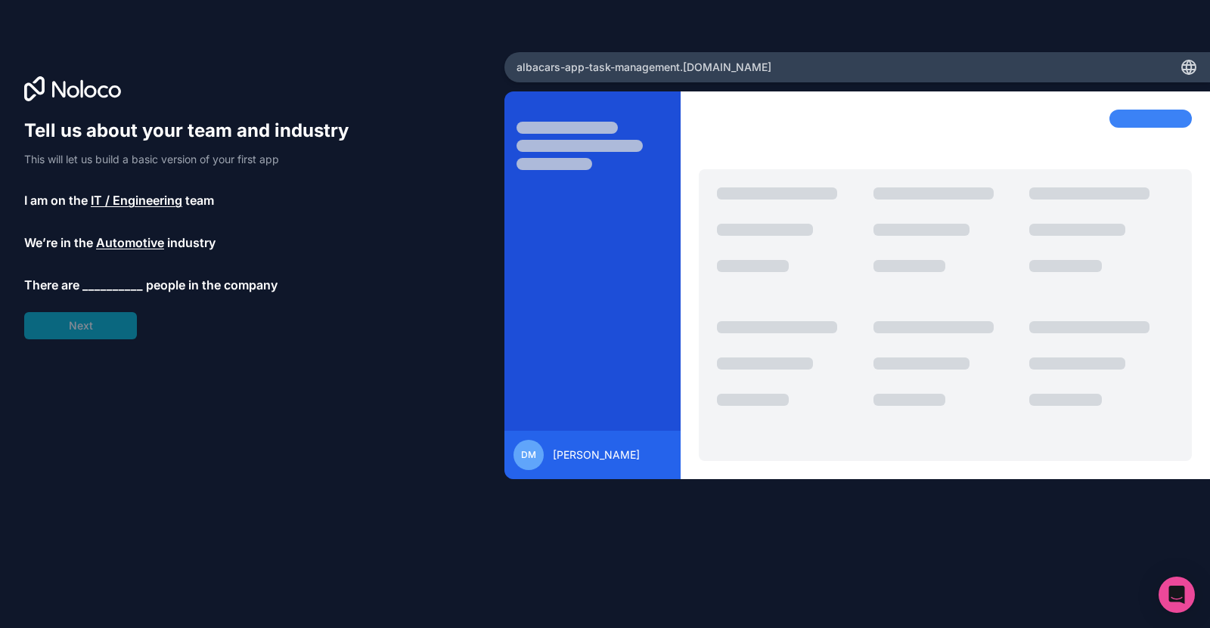
click at [112, 287] on span "__________" at bounding box center [112, 285] width 60 height 18
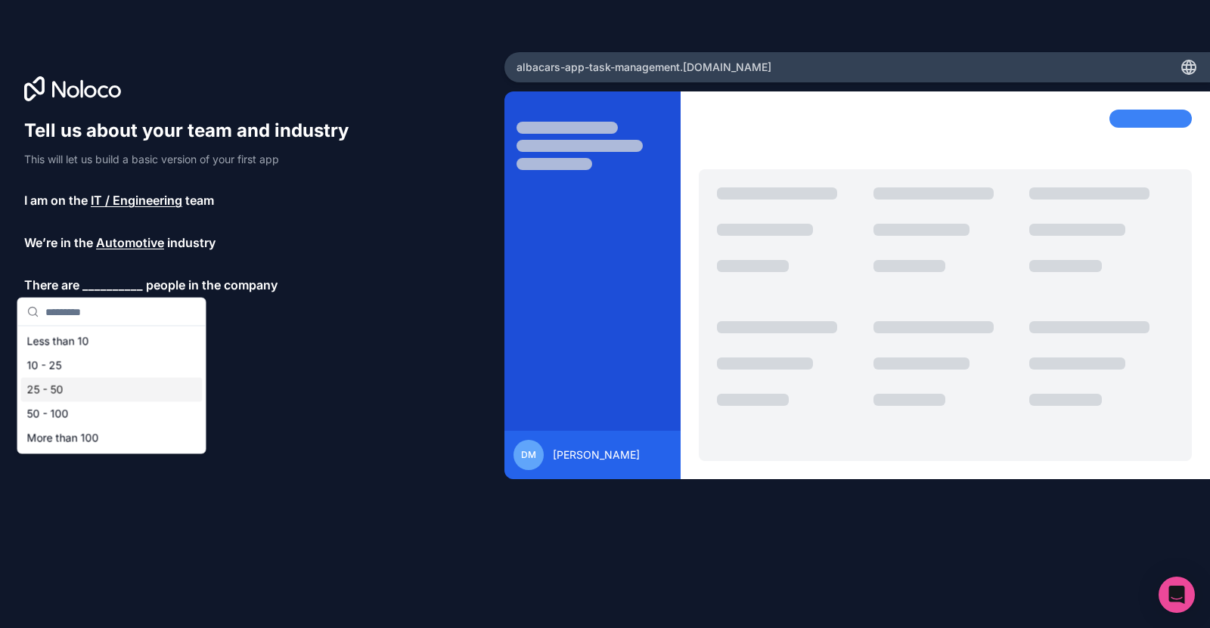
click at [111, 389] on div "25 - 50" at bounding box center [111, 390] width 181 height 24
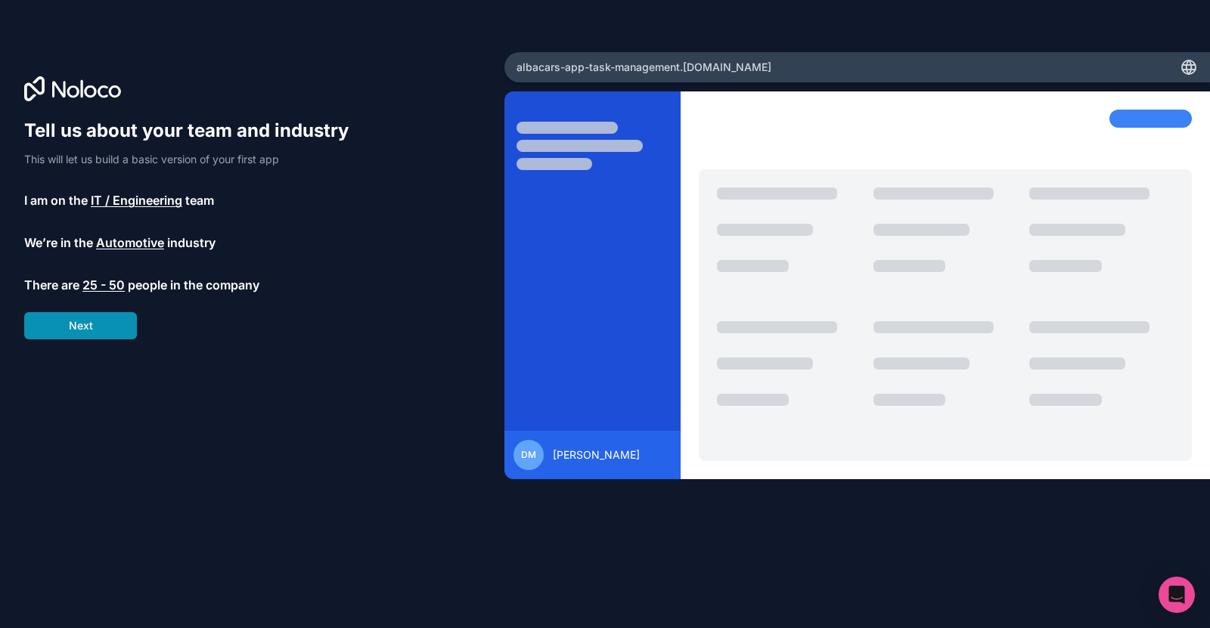
click at [110, 332] on button "Next" at bounding box center [80, 325] width 113 height 27
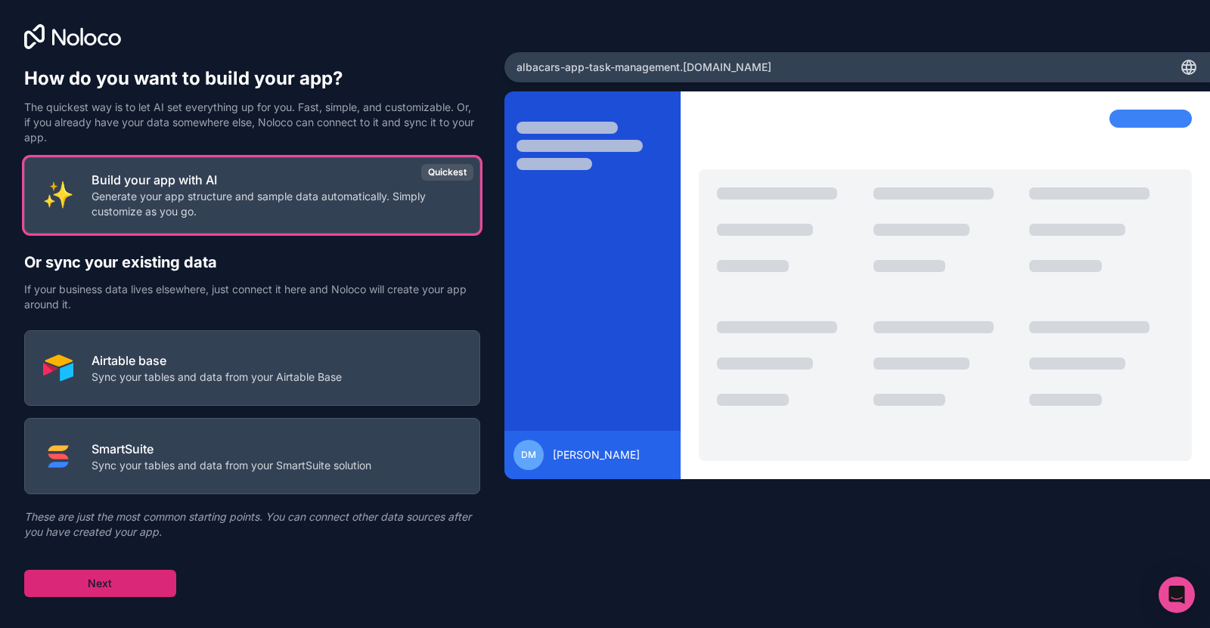
click at [108, 581] on button "Next" at bounding box center [100, 583] width 152 height 27
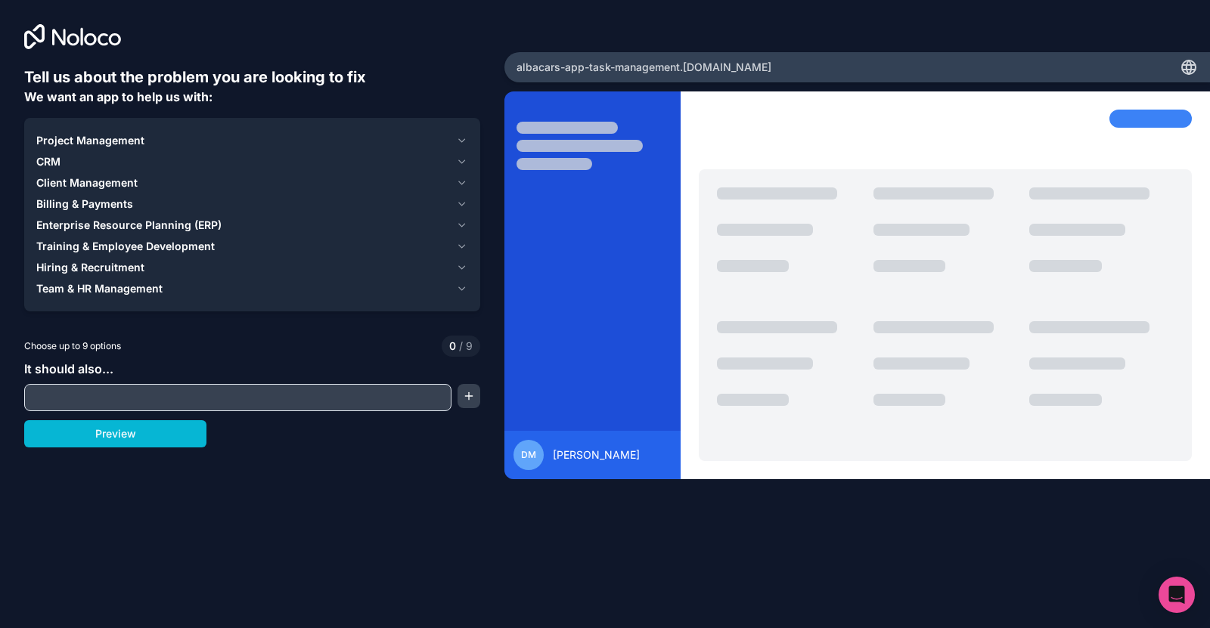
click at [104, 147] on span "Project Management" at bounding box center [90, 140] width 108 height 15
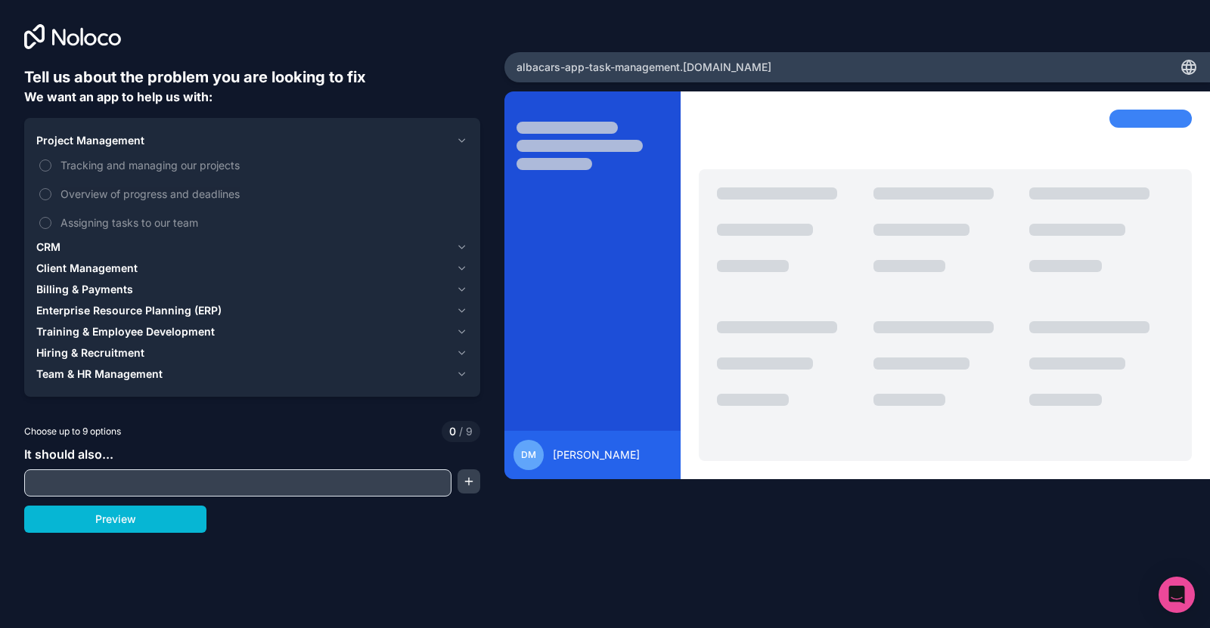
click at [70, 237] on button "CRM" at bounding box center [252, 247] width 432 height 21
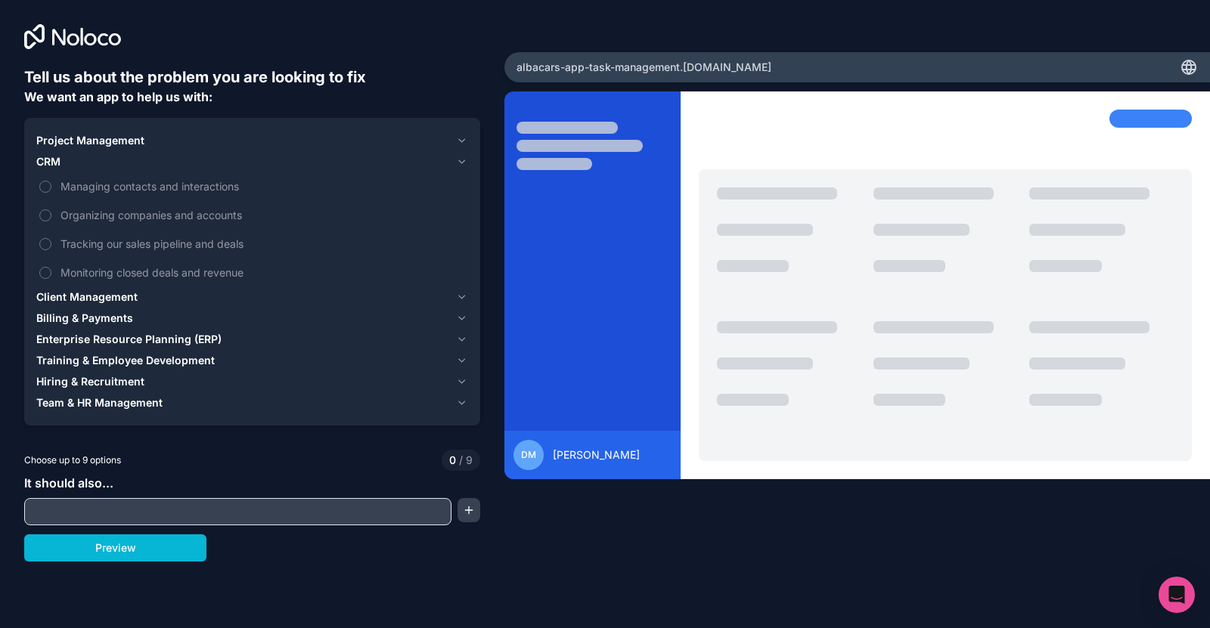
click at [131, 142] on span "Project Management" at bounding box center [90, 140] width 108 height 15
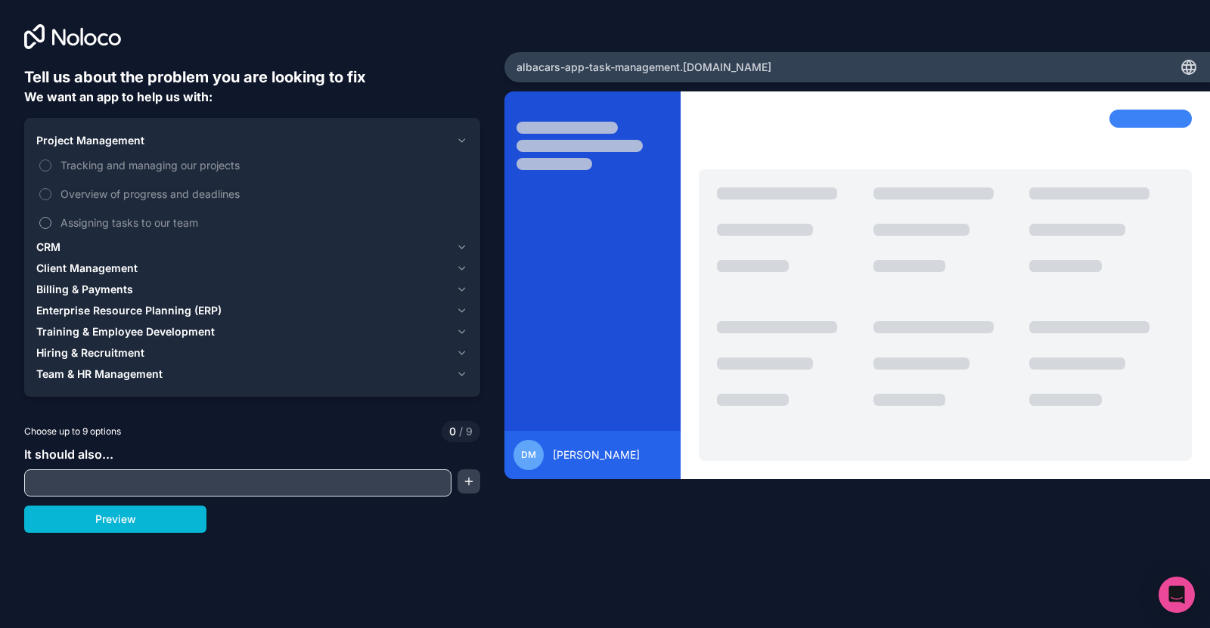
click at [139, 224] on span "Assigning tasks to our team" at bounding box center [262, 223] width 404 height 16
click at [51, 224] on button "Assigning tasks to our team" at bounding box center [45, 223] width 12 height 12
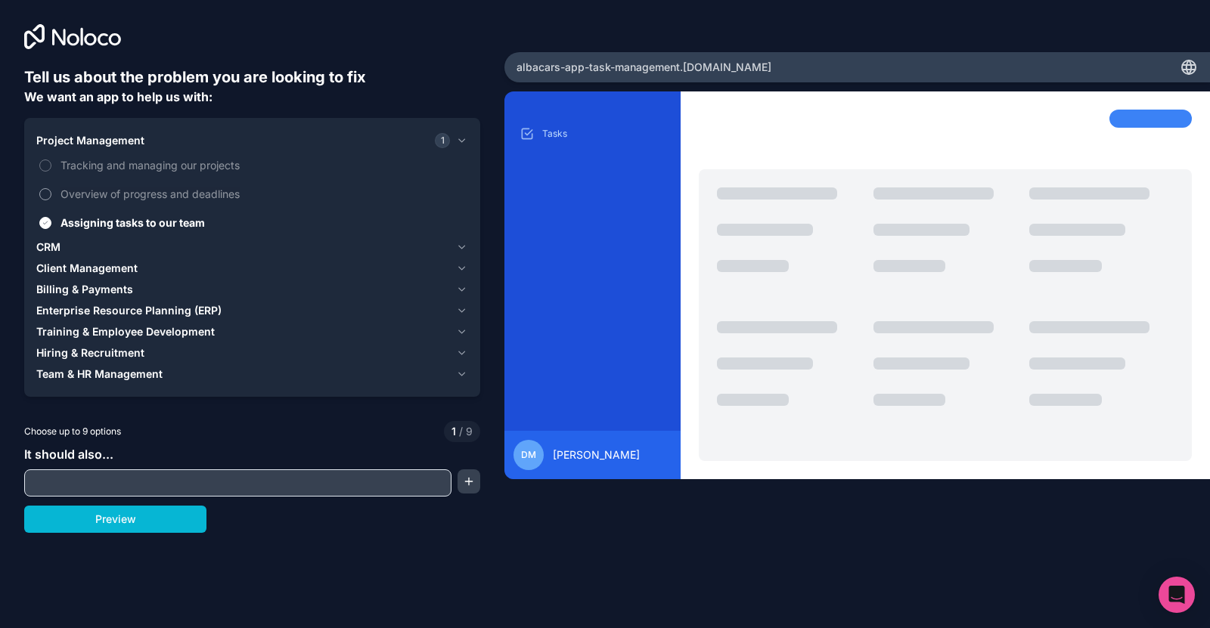
click at [142, 197] on span "Overview of progress and deadlines" at bounding box center [262, 194] width 404 height 16
click at [51, 197] on button "Overview of progress and deadlines" at bounding box center [45, 194] width 12 height 12
click at [153, 168] on span "Tracking and managing our projects" at bounding box center [262, 165] width 404 height 16
click at [51, 168] on button "Tracking and managing our projects" at bounding box center [45, 166] width 12 height 12
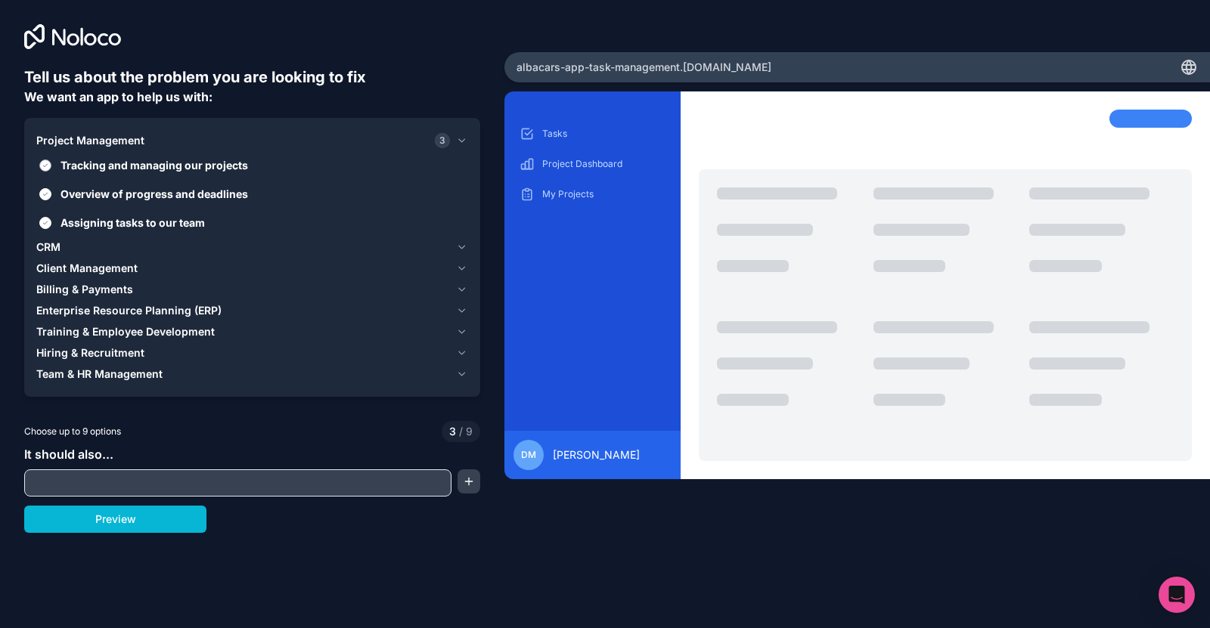
click at [153, 168] on span "Tracking and managing our projects" at bounding box center [262, 165] width 404 height 16
click at [51, 168] on button "Tracking and managing our projects" at bounding box center [45, 166] width 12 height 12
click at [153, 168] on span "Tracking and managing our projects" at bounding box center [262, 165] width 404 height 16
click at [51, 168] on button "Tracking and managing our projects" at bounding box center [45, 166] width 12 height 12
click at [118, 245] on div "CRM" at bounding box center [243, 247] width 414 height 15
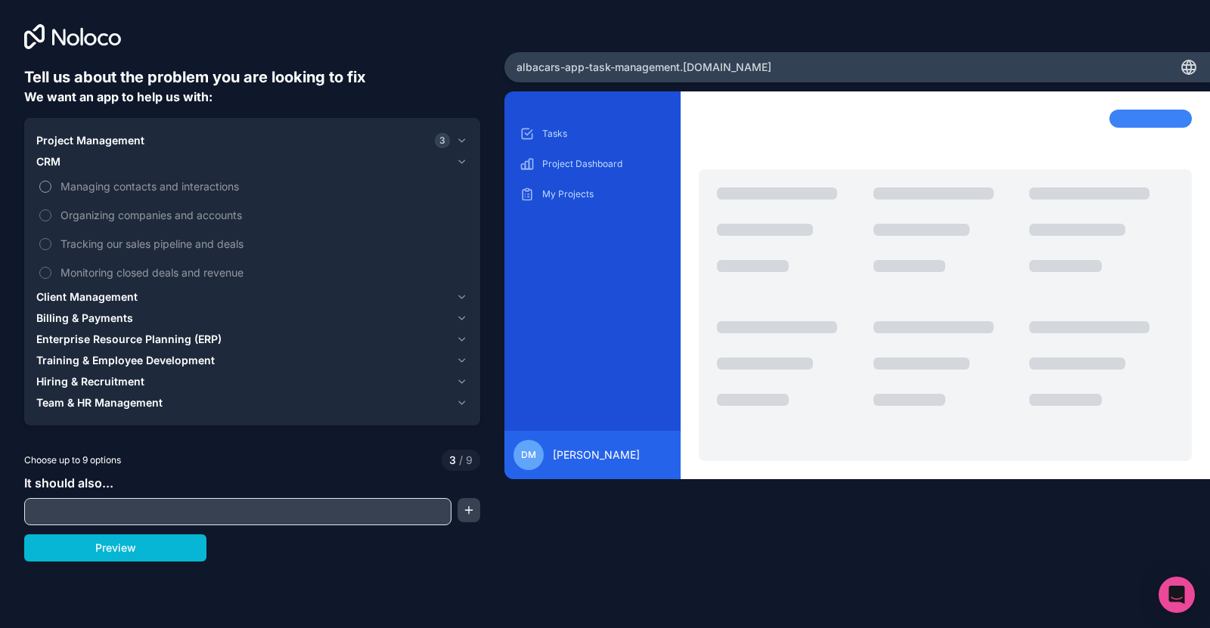
click at [164, 187] on span "Managing contacts and interactions" at bounding box center [262, 186] width 404 height 16
click at [51, 187] on button "Managing contacts and interactions" at bounding box center [45, 187] width 12 height 12
click at [164, 187] on span "Managing contacts and interactions" at bounding box center [262, 186] width 404 height 16
click at [51, 187] on button "Managing contacts and interactions" at bounding box center [45, 187] width 12 height 12
click at [175, 243] on span "Tracking our sales pipeline and deals" at bounding box center [262, 244] width 404 height 16
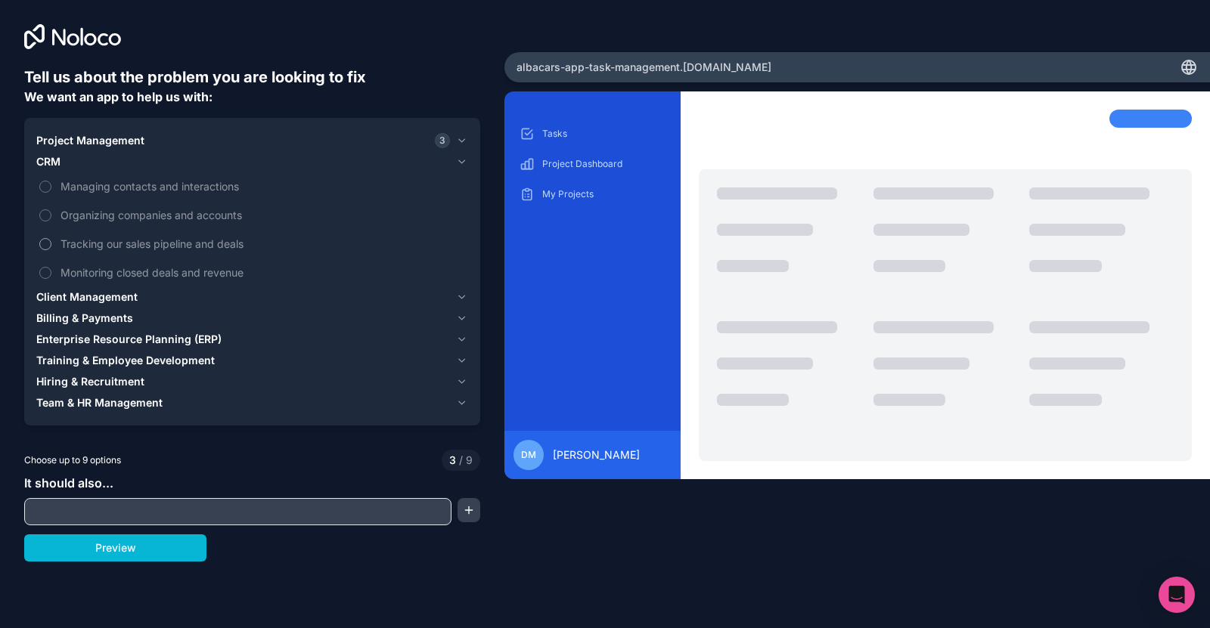
click at [51, 243] on button "Tracking our sales pipeline and deals" at bounding box center [45, 244] width 12 height 12
click at [166, 265] on span "Monitoring closed deals and revenue" at bounding box center [262, 273] width 404 height 16
click at [51, 267] on button "Monitoring closed deals and revenue" at bounding box center [45, 273] width 12 height 12
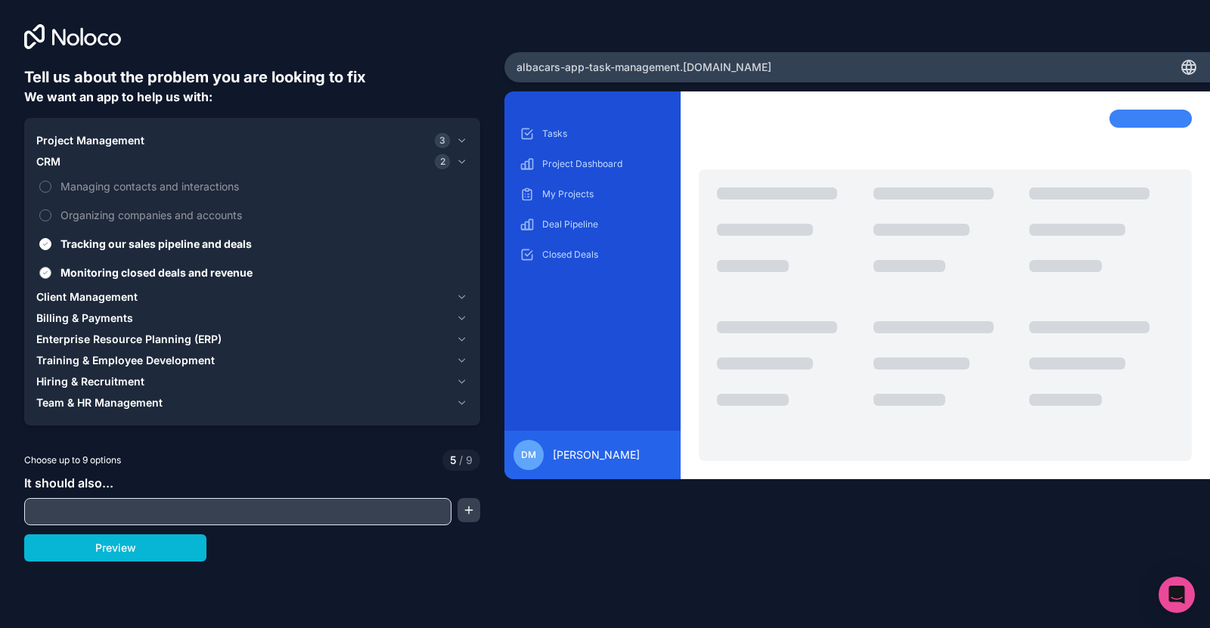
click at [166, 263] on label "Monitoring closed deals and revenue" at bounding box center [252, 273] width 432 height 28
click at [51, 267] on button "Monitoring closed deals and revenue" at bounding box center [45, 273] width 12 height 12
click at [166, 243] on span "Tracking our sales pipeline and deals" at bounding box center [262, 244] width 404 height 16
click at [51, 243] on button "Tracking our sales pipeline and deals" at bounding box center [45, 244] width 12 height 12
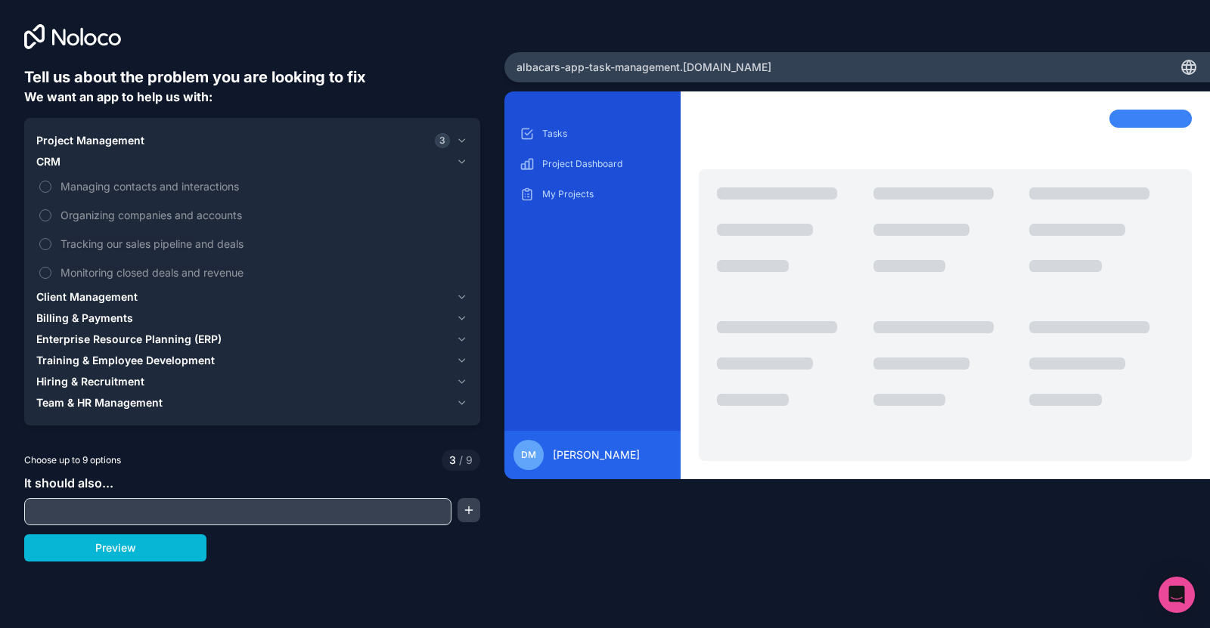
click at [116, 389] on button "Hiring & Recruitment" at bounding box center [252, 381] width 432 height 21
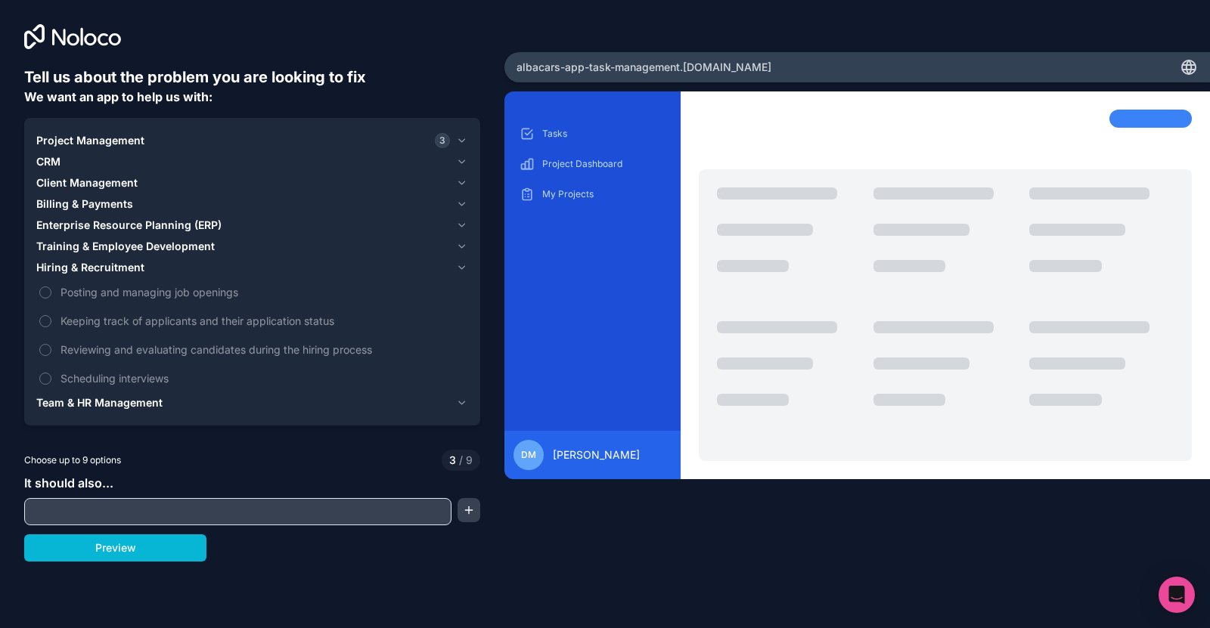
click at [116, 399] on span "Team & HR Management" at bounding box center [99, 402] width 126 height 15
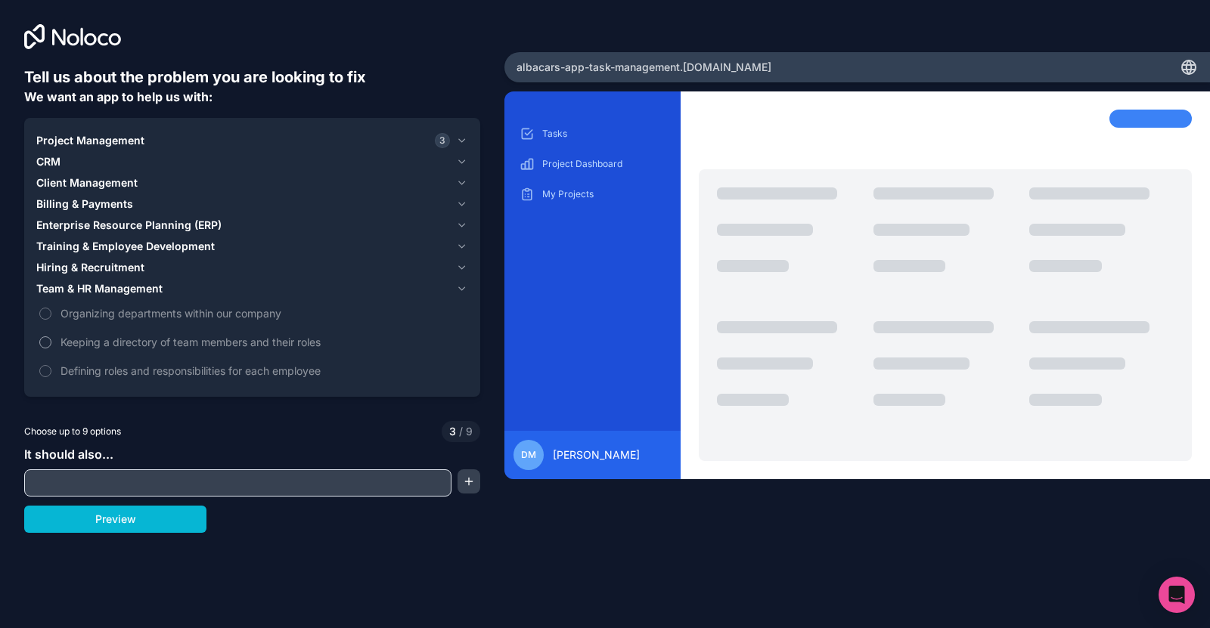
click at [141, 345] on span "Keeping a directory of team members and their roles" at bounding box center [262, 342] width 404 height 16
click at [51, 345] on button "Keeping a directory of team members and their roles" at bounding box center [45, 342] width 12 height 12
click at [138, 374] on span "Defining roles and responsibilities for each employee" at bounding box center [262, 371] width 404 height 16
click at [51, 374] on button "Defining roles and responsibilities for each employee" at bounding box center [45, 371] width 12 height 12
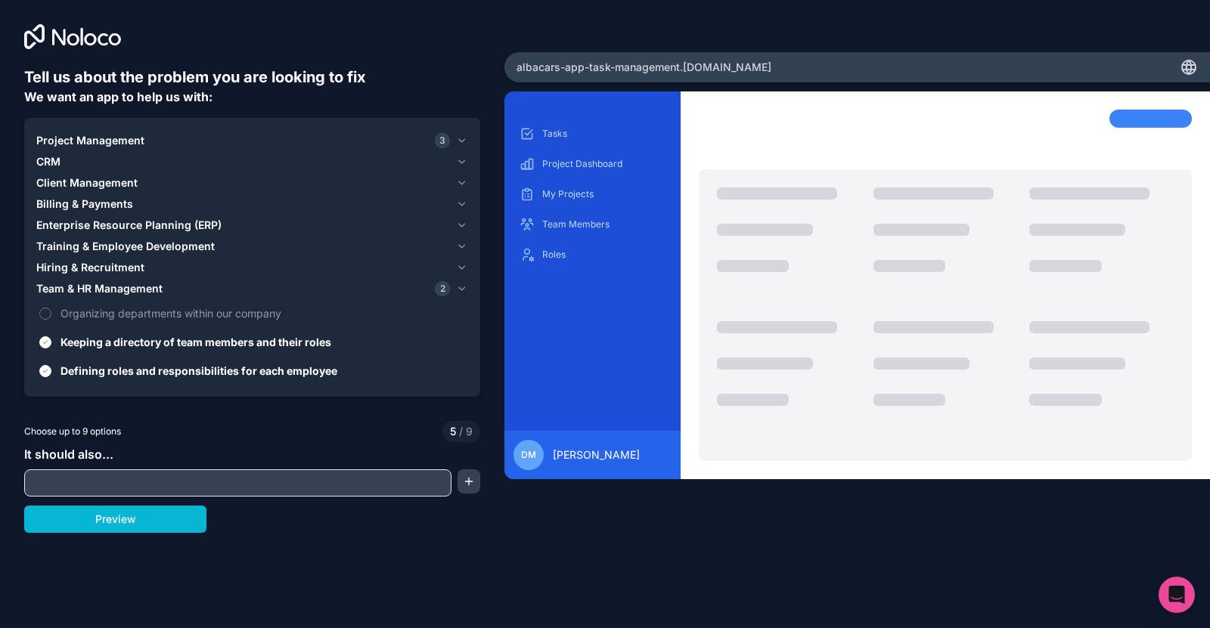
click at [116, 269] on span "Hiring & Recruitment" at bounding box center [90, 267] width 108 height 15
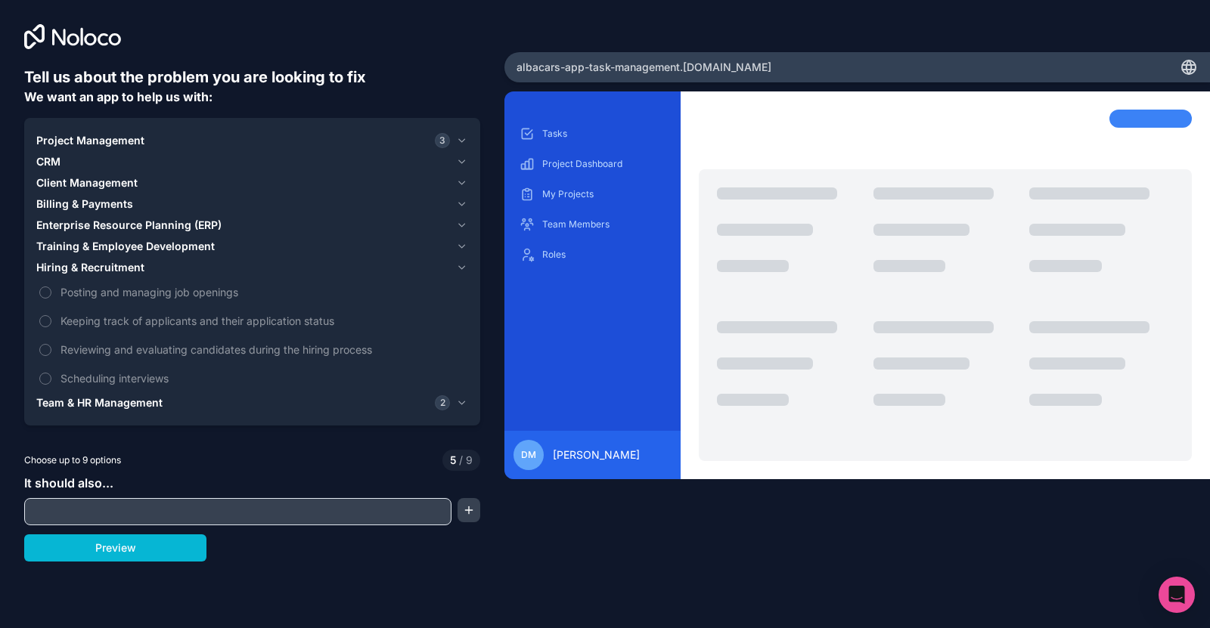
click at [122, 251] on span "Training & Employee Development" at bounding box center [125, 246] width 178 height 15
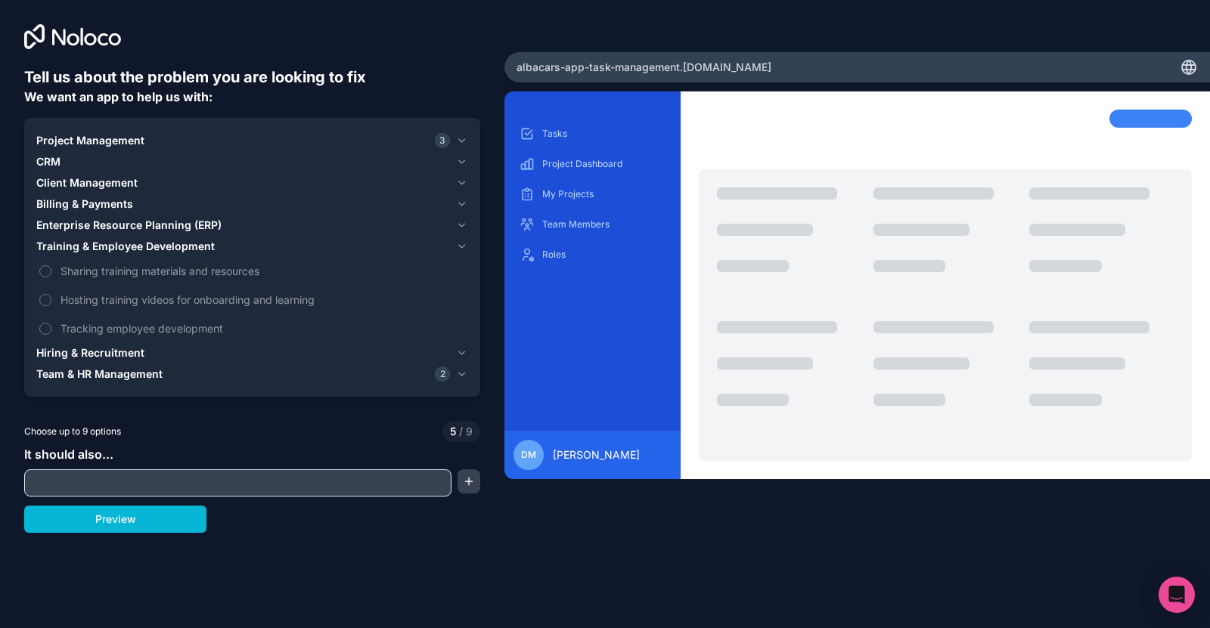
click at [137, 228] on span "Enterprise Resource Planning (ERP)" at bounding box center [128, 225] width 185 height 15
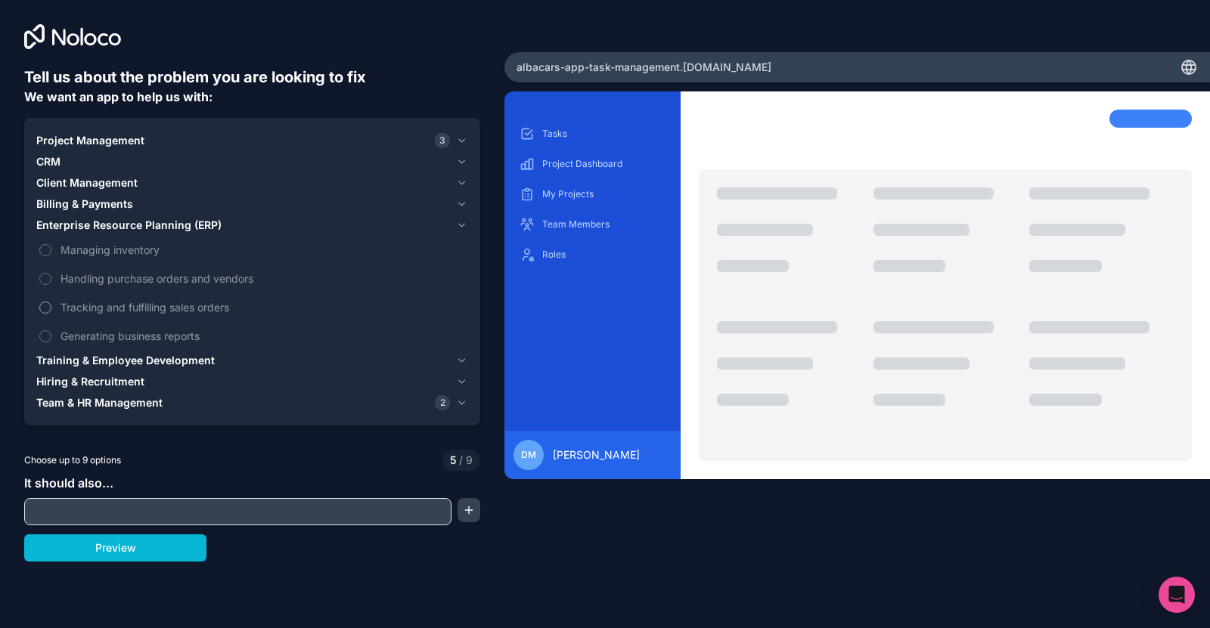
click at [136, 312] on span "Tracking and fulfilling sales orders" at bounding box center [262, 307] width 404 height 16
click at [51, 312] on button "Tracking and fulfilling sales orders" at bounding box center [45, 308] width 12 height 12
click at [136, 312] on span "Tracking and fulfilling sales orders" at bounding box center [262, 307] width 404 height 16
click at [51, 312] on button "Tracking and fulfilling sales orders" at bounding box center [45, 308] width 12 height 12
click at [135, 339] on span "Generating business reports" at bounding box center [262, 336] width 404 height 16
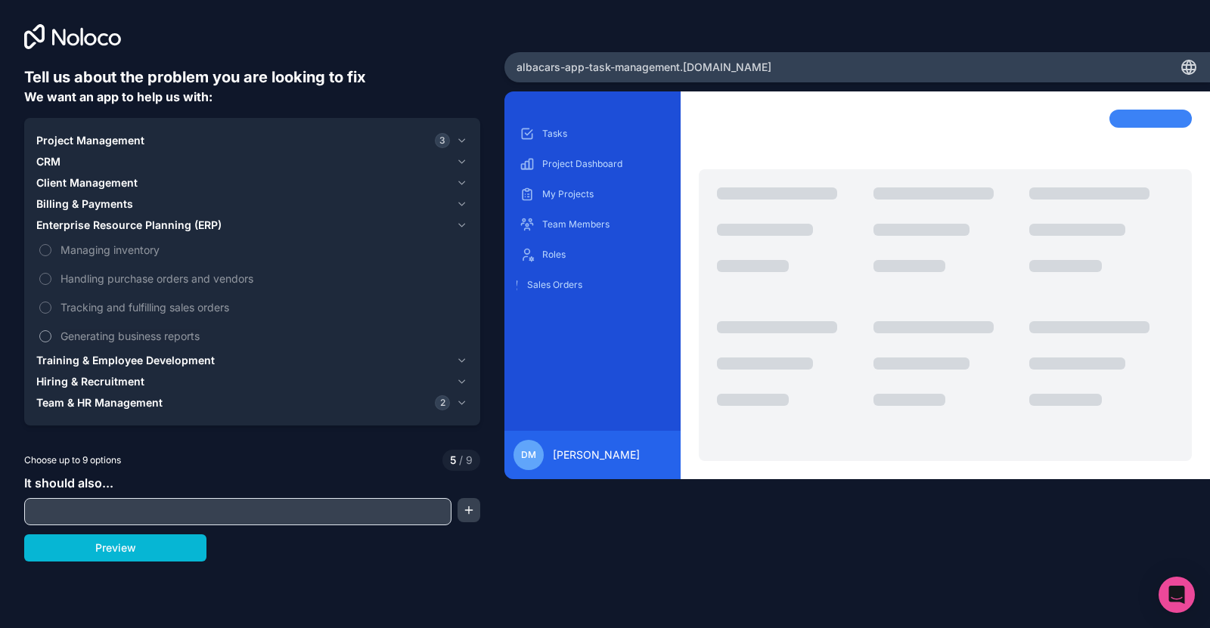
click at [51, 339] on button "Generating business reports" at bounding box center [45, 336] width 12 height 12
click at [135, 339] on span "Generating business reports" at bounding box center [262, 336] width 404 height 16
click at [51, 339] on button "Generating business reports" at bounding box center [45, 336] width 12 height 12
click at [139, 208] on div "Billing & Payments" at bounding box center [243, 204] width 414 height 15
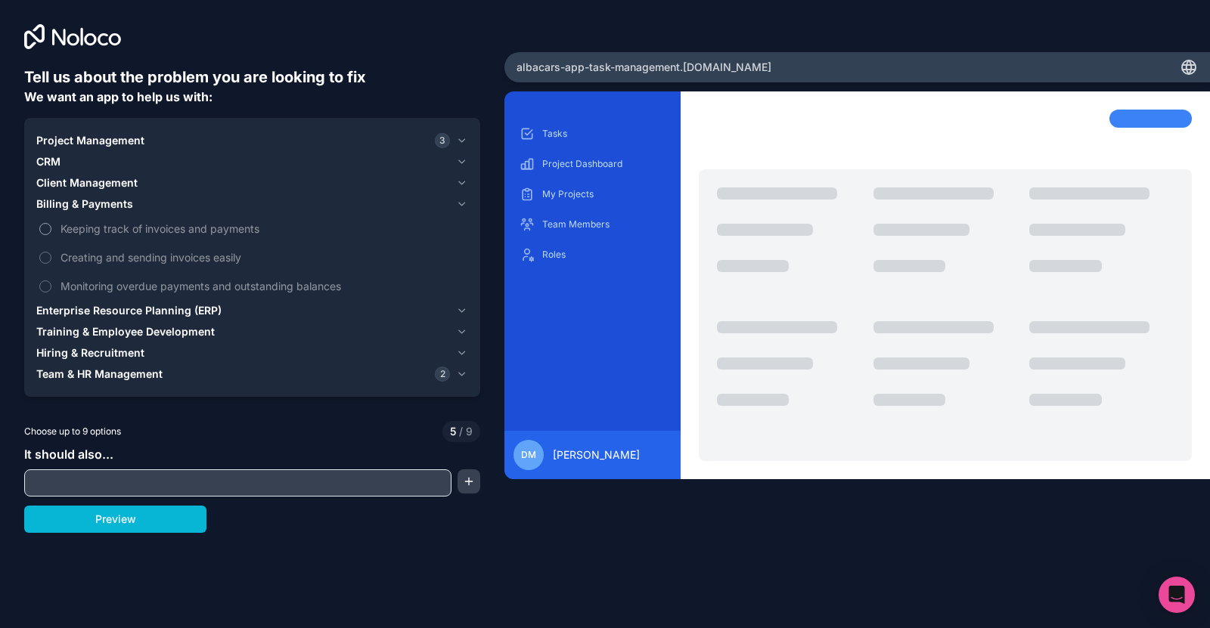
click at [134, 238] on label "Keeping track of invoices and payments" at bounding box center [252, 229] width 432 height 28
click at [51, 235] on button "Keeping track of invoices and payments" at bounding box center [45, 229] width 12 height 12
click at [135, 240] on label "Keeping track of invoices and payments" at bounding box center [252, 229] width 432 height 28
click at [51, 235] on button "Keeping track of invoices and payments" at bounding box center [45, 229] width 12 height 12
click at [134, 264] on span "Creating and sending invoices easily" at bounding box center [262, 257] width 404 height 16
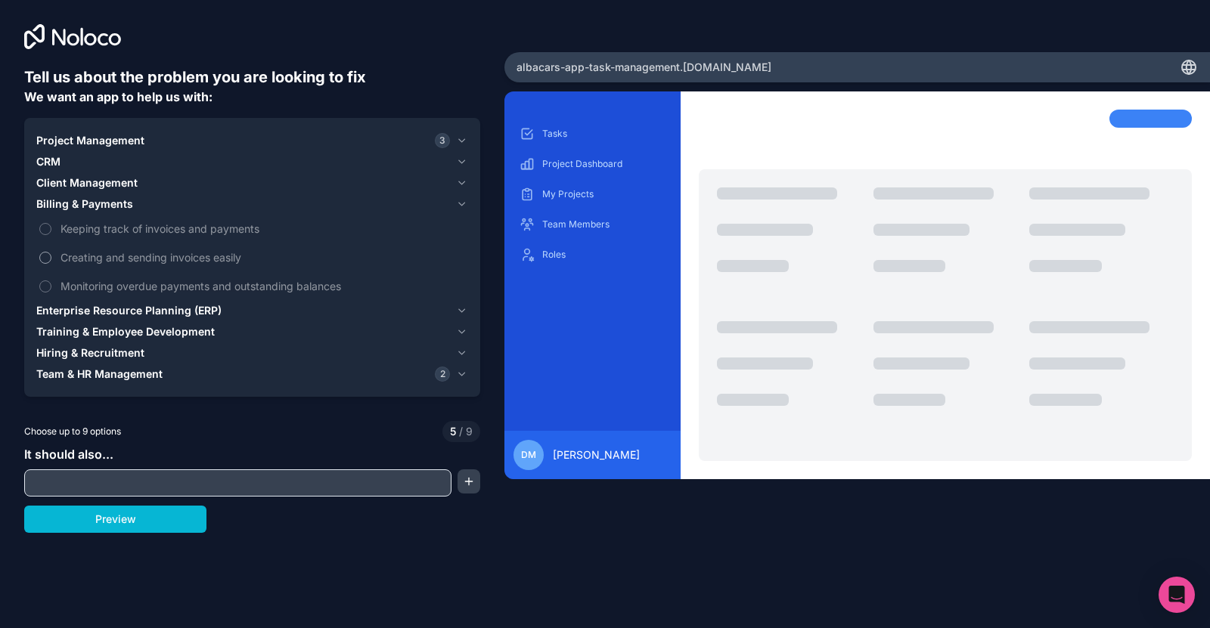
click at [51, 264] on button "Creating and sending invoices easily" at bounding box center [45, 258] width 12 height 12
click at [134, 264] on span "Creating and sending invoices easily" at bounding box center [262, 257] width 404 height 16
click at [51, 264] on button "Creating and sending invoices easily" at bounding box center [45, 258] width 12 height 12
click at [132, 289] on span "Monitoring overdue payments and outstanding balances" at bounding box center [262, 286] width 404 height 16
click at [51, 289] on button "Monitoring overdue payments and outstanding balances" at bounding box center [45, 286] width 12 height 12
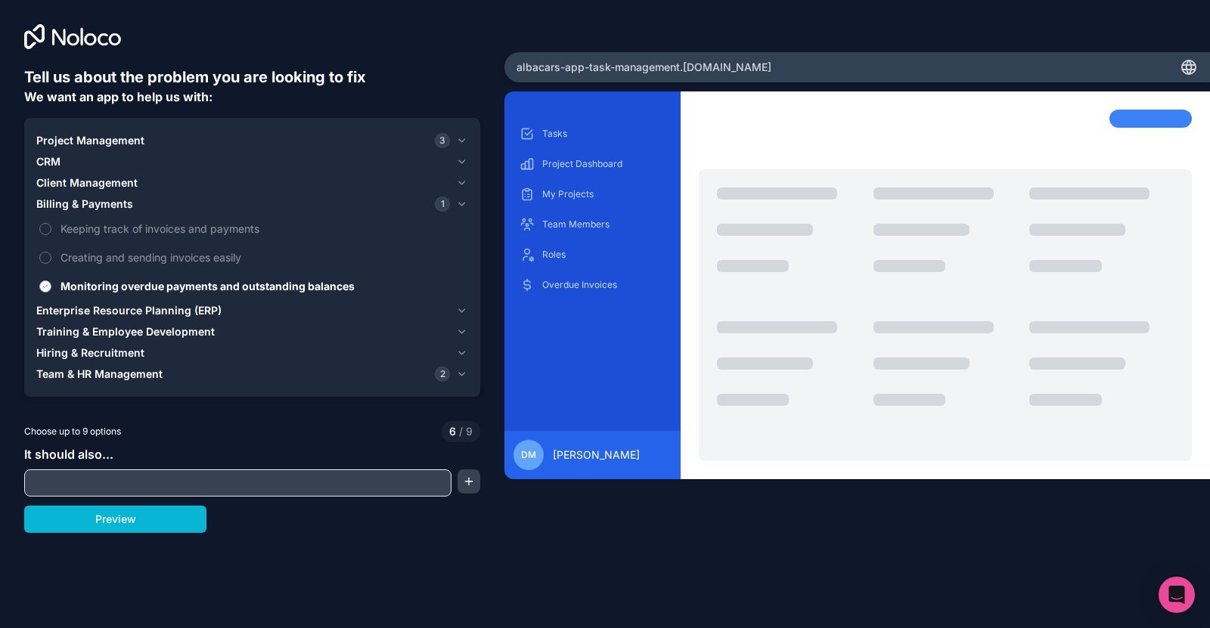
click at [132, 289] on span "Monitoring overdue payments and outstanding balances" at bounding box center [262, 286] width 404 height 16
click at [51, 289] on button "Monitoring overdue payments and outstanding balances" at bounding box center [45, 286] width 12 height 12
click at [122, 191] on button "Client Management" at bounding box center [252, 182] width 432 height 21
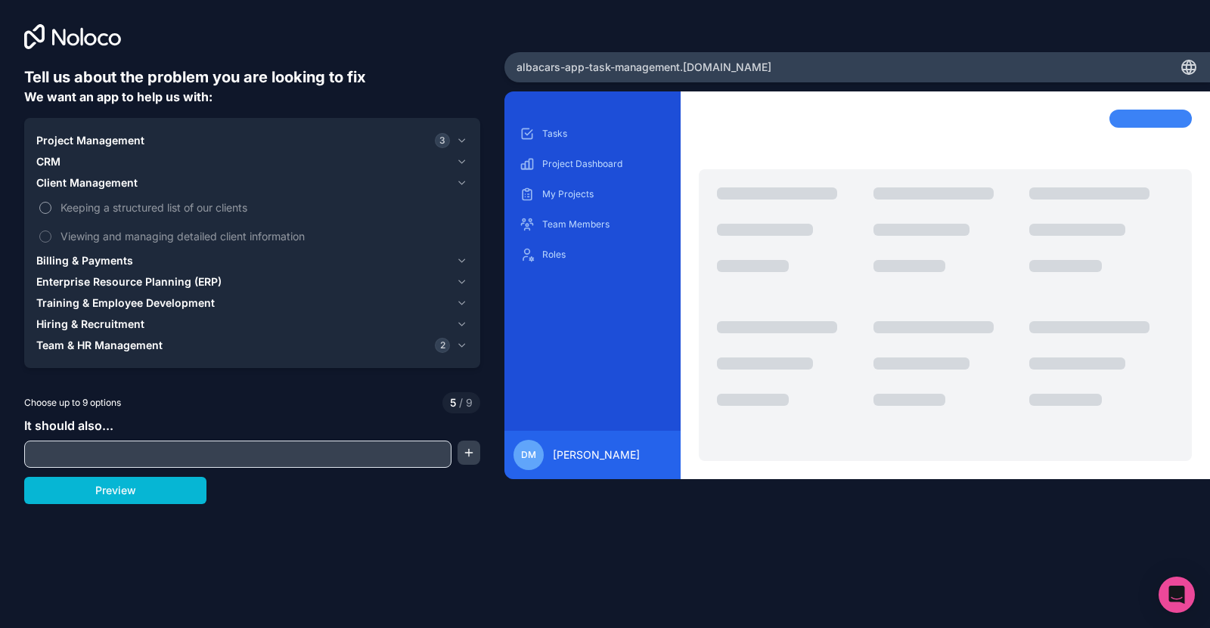
click at [124, 218] on label "Keeping a structured list of our clients" at bounding box center [252, 208] width 432 height 28
click at [51, 214] on button "Keeping a structured list of our clients" at bounding box center [45, 208] width 12 height 12
click at [125, 243] on span "Viewing and managing detailed client information" at bounding box center [262, 236] width 404 height 16
click at [51, 243] on button "Viewing and managing detailed client information" at bounding box center [45, 237] width 12 height 12
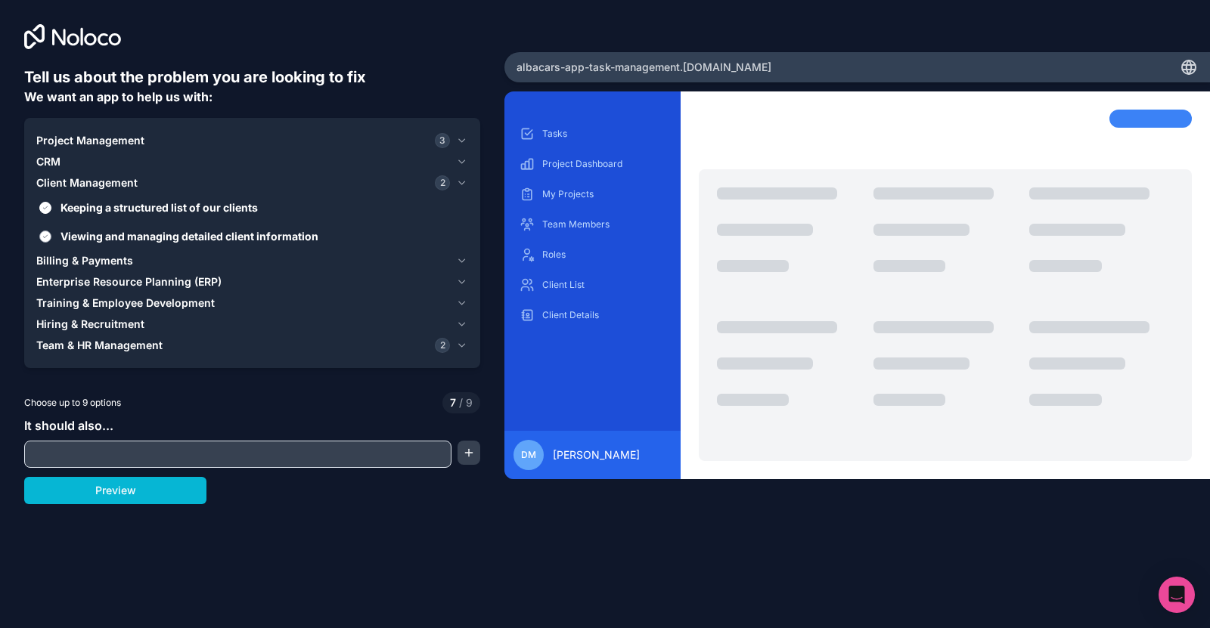
click at [125, 243] on span "Viewing and managing detailed client information" at bounding box center [262, 236] width 404 height 16
click at [51, 243] on button "Viewing and managing detailed client information" at bounding box center [45, 237] width 12 height 12
click at [122, 202] on span "Keeping a structured list of our clients" at bounding box center [262, 208] width 404 height 16
click at [51, 202] on button "Keeping a structured list of our clients" at bounding box center [45, 208] width 12 height 12
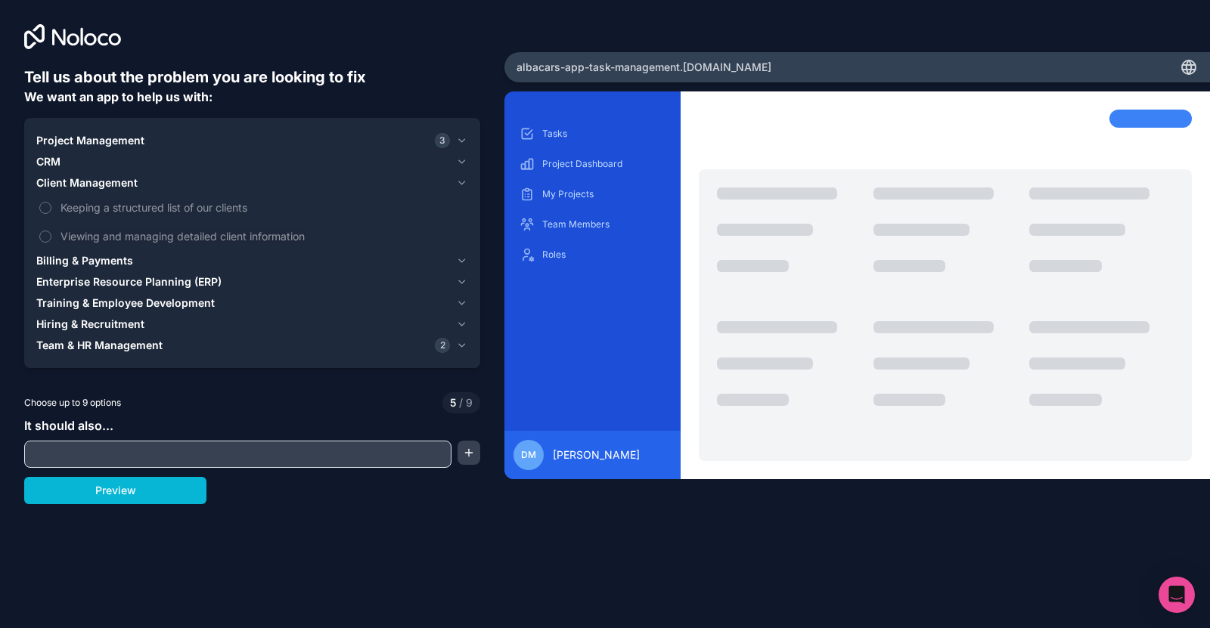
click at [119, 166] on div "CRM" at bounding box center [243, 161] width 414 height 15
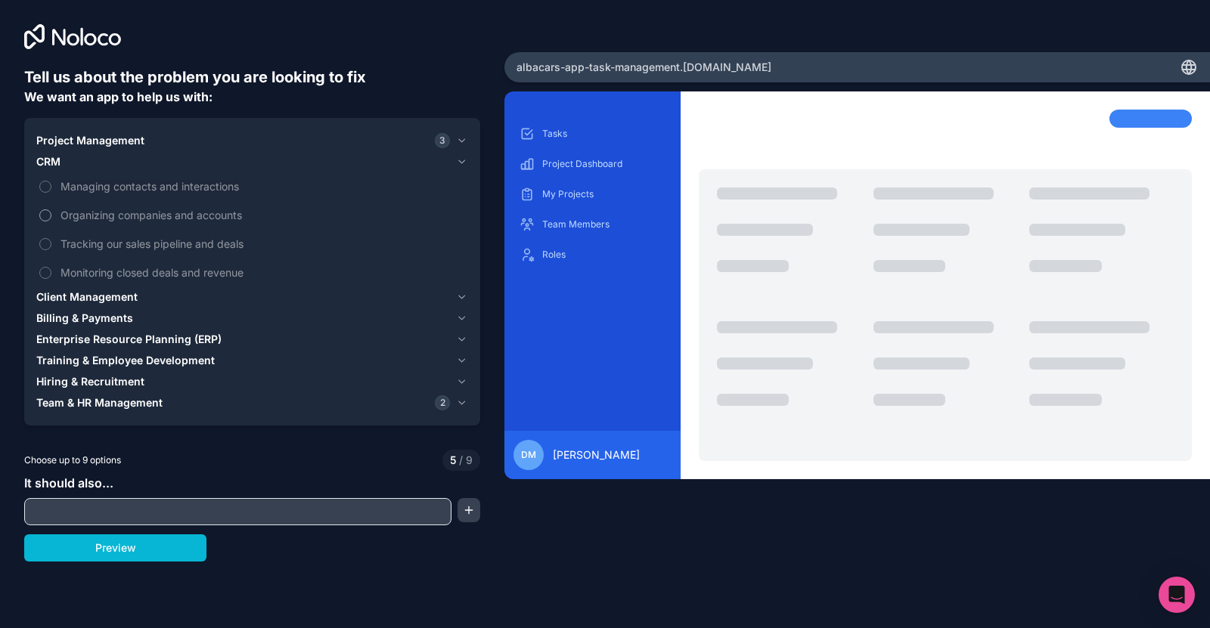
click at [121, 215] on span "Organizing companies and accounts" at bounding box center [262, 215] width 404 height 16
click at [51, 215] on button "Organizing companies and accounts" at bounding box center [45, 215] width 12 height 12
click at [122, 225] on label "Organizing companies and accounts" at bounding box center [252, 215] width 432 height 28
click at [51, 222] on button "Organizing companies and accounts" at bounding box center [45, 215] width 12 height 12
click at [125, 200] on div "Managing contacts and interactions Organizing companies and accounts Tracking o…" at bounding box center [252, 229] width 432 height 114
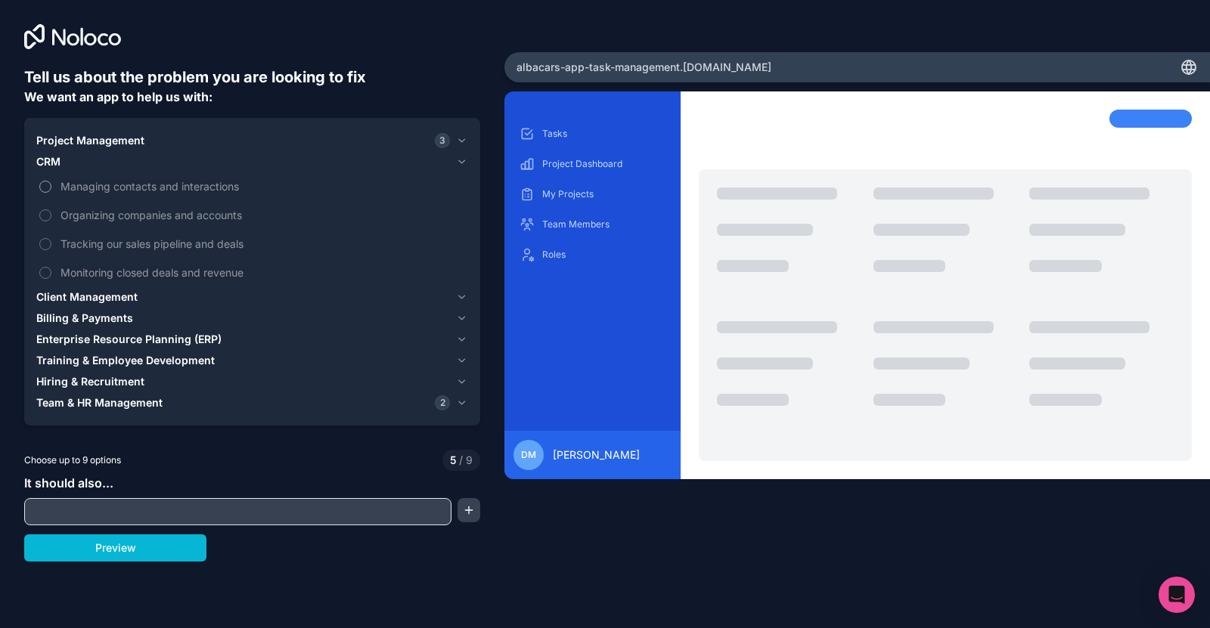
click at [129, 187] on span "Managing contacts and interactions" at bounding box center [262, 186] width 404 height 16
click at [51, 187] on button "Managing contacts and interactions" at bounding box center [45, 187] width 12 height 12
click at [128, 242] on span "Tracking our sales pipeline and deals" at bounding box center [262, 244] width 404 height 16
click at [51, 242] on button "Tracking our sales pipeline and deals" at bounding box center [45, 244] width 12 height 12
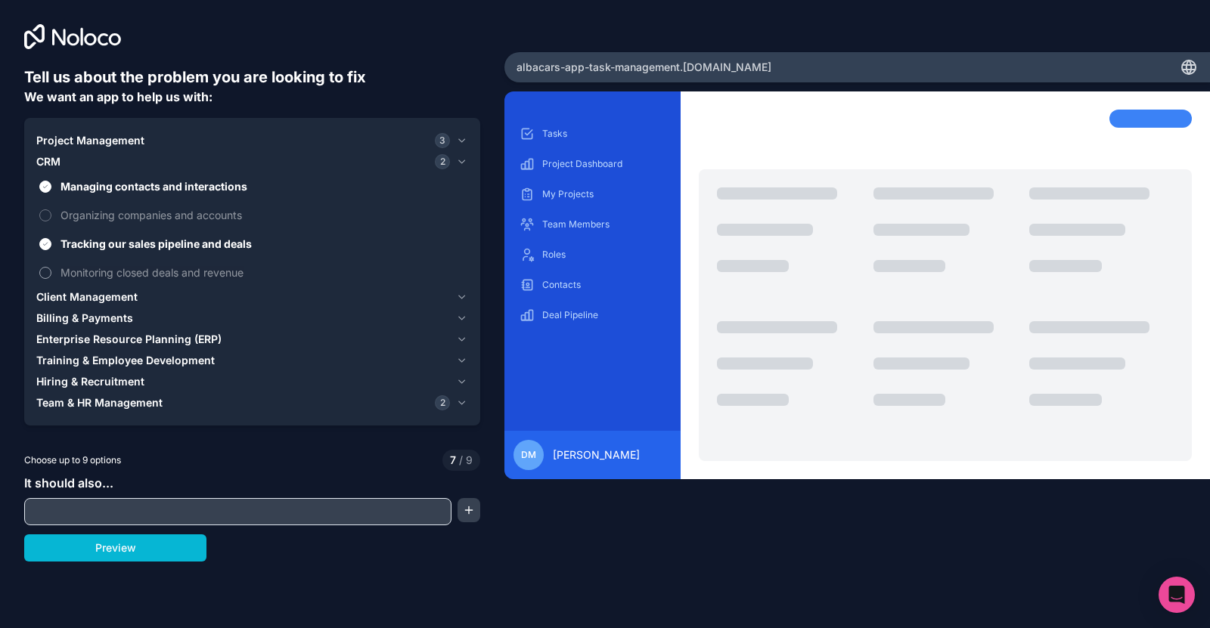
click at [127, 273] on span "Monitoring closed deals and revenue" at bounding box center [262, 273] width 404 height 16
click at [51, 273] on button "Monitoring closed deals and revenue" at bounding box center [45, 273] width 12 height 12
click at [141, 539] on button "Preview" at bounding box center [115, 548] width 182 height 27
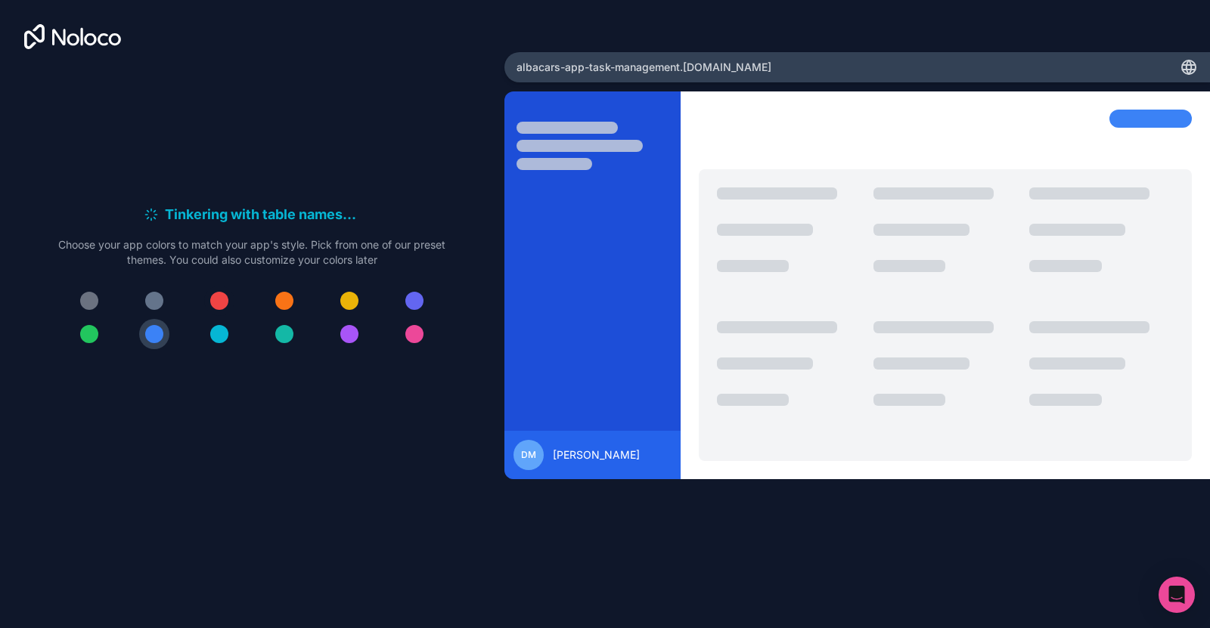
click at [223, 296] on div at bounding box center [219, 301] width 18 height 18
